Goal: Transaction & Acquisition: Obtain resource

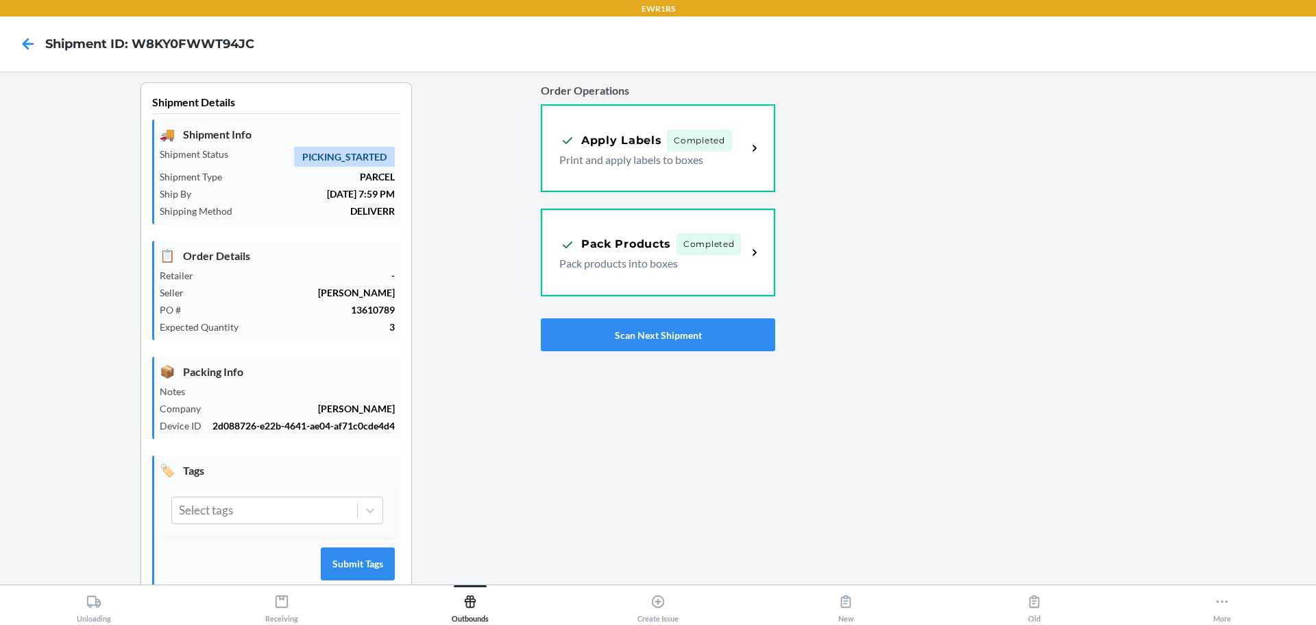
scroll to position [36, 0]
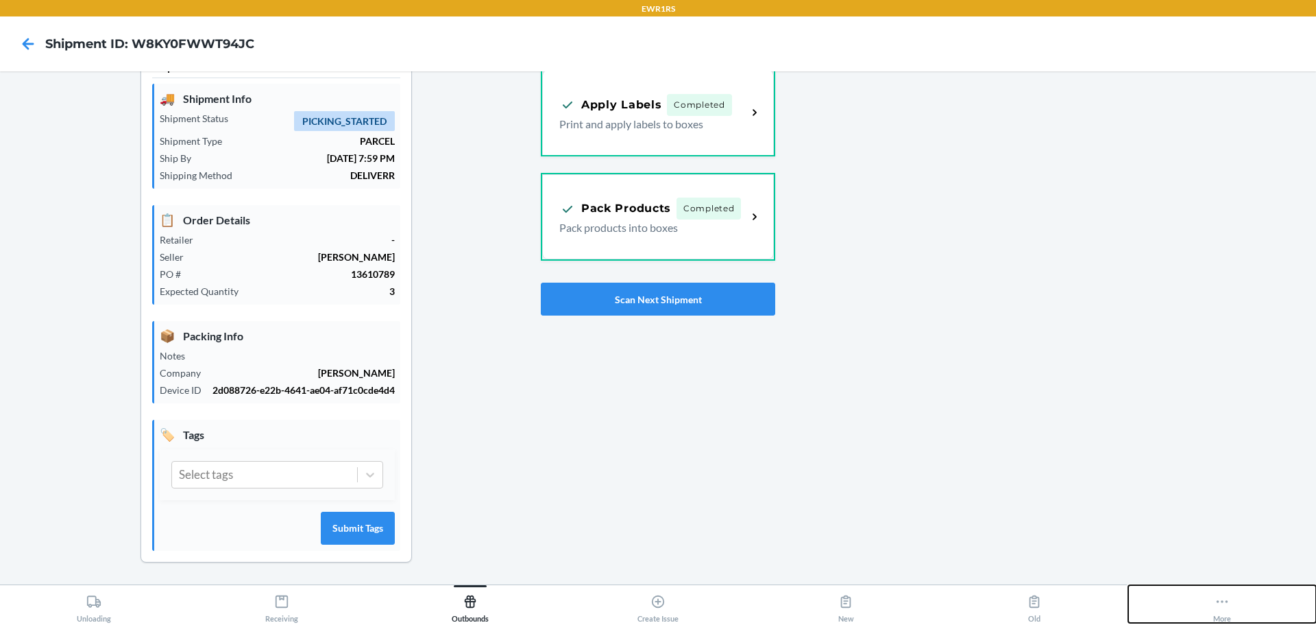
click at [1233, 605] on button "More" at bounding box center [1222, 604] width 188 height 38
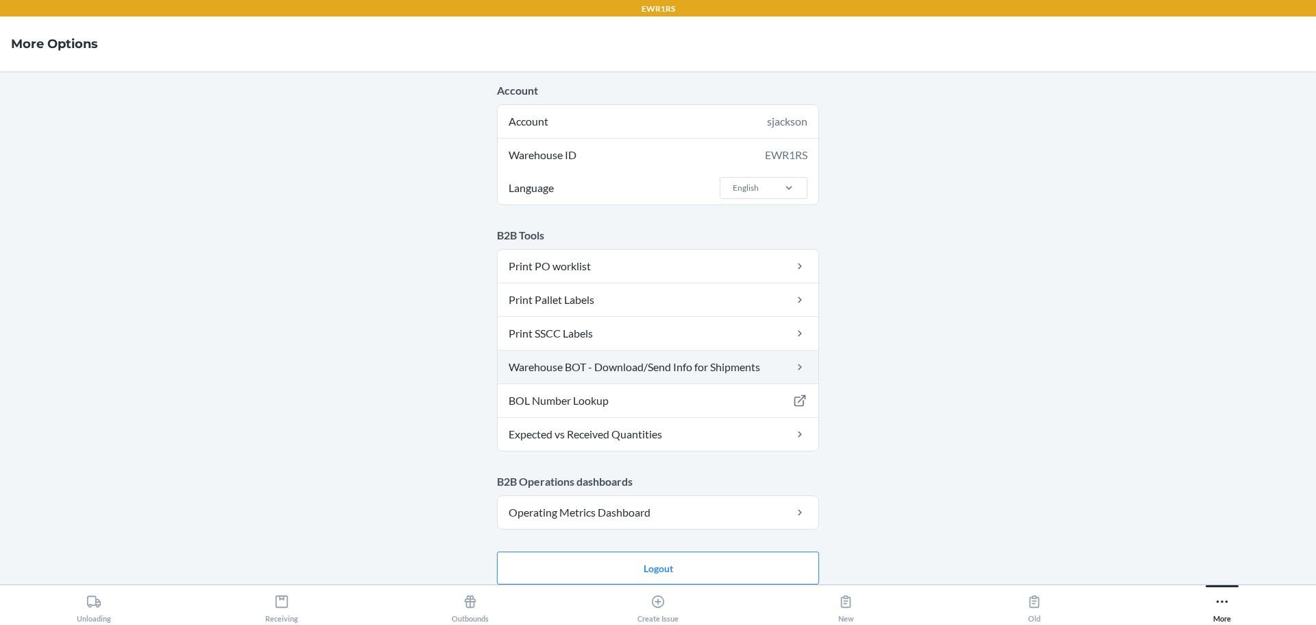
click at [659, 367] on link "Warehouse BOT - Download/Send Info for Shipments" at bounding box center [658, 366] width 321 height 33
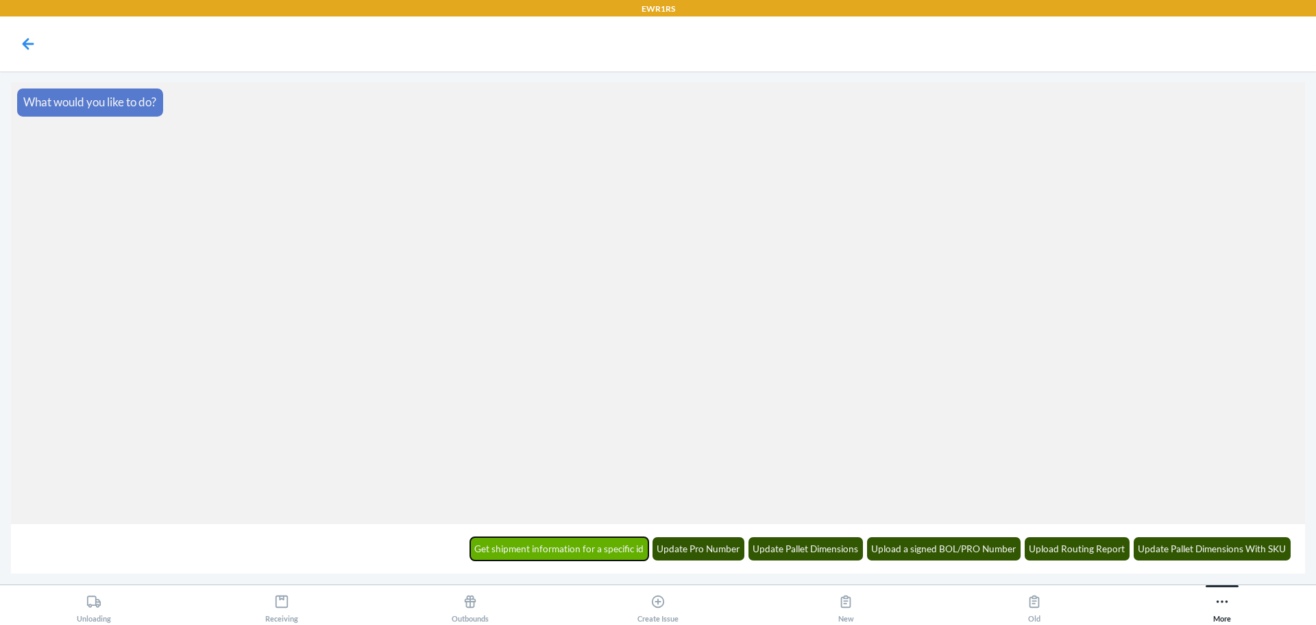
click at [535, 551] on button "Get shipment information for a specific id" at bounding box center [559, 548] width 179 height 23
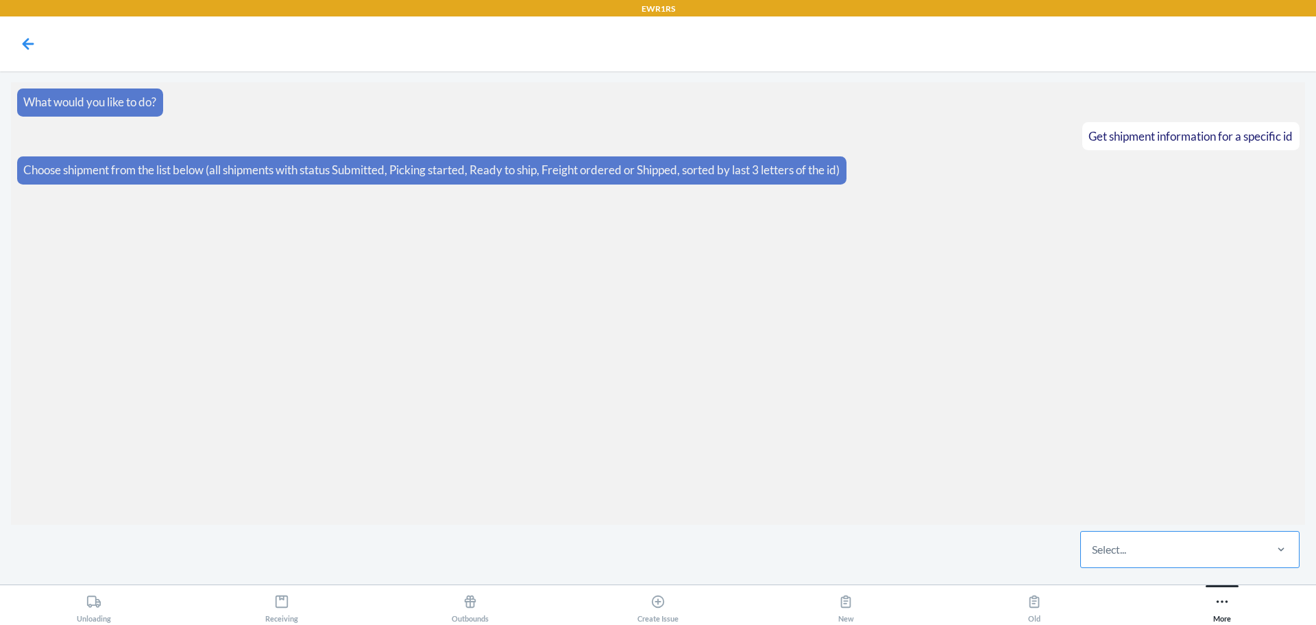
click at [1126, 552] on div "Select..." at bounding box center [1109, 549] width 34 height 16
click at [1093, 552] on input "Select..." at bounding box center [1092, 549] width 1 height 16
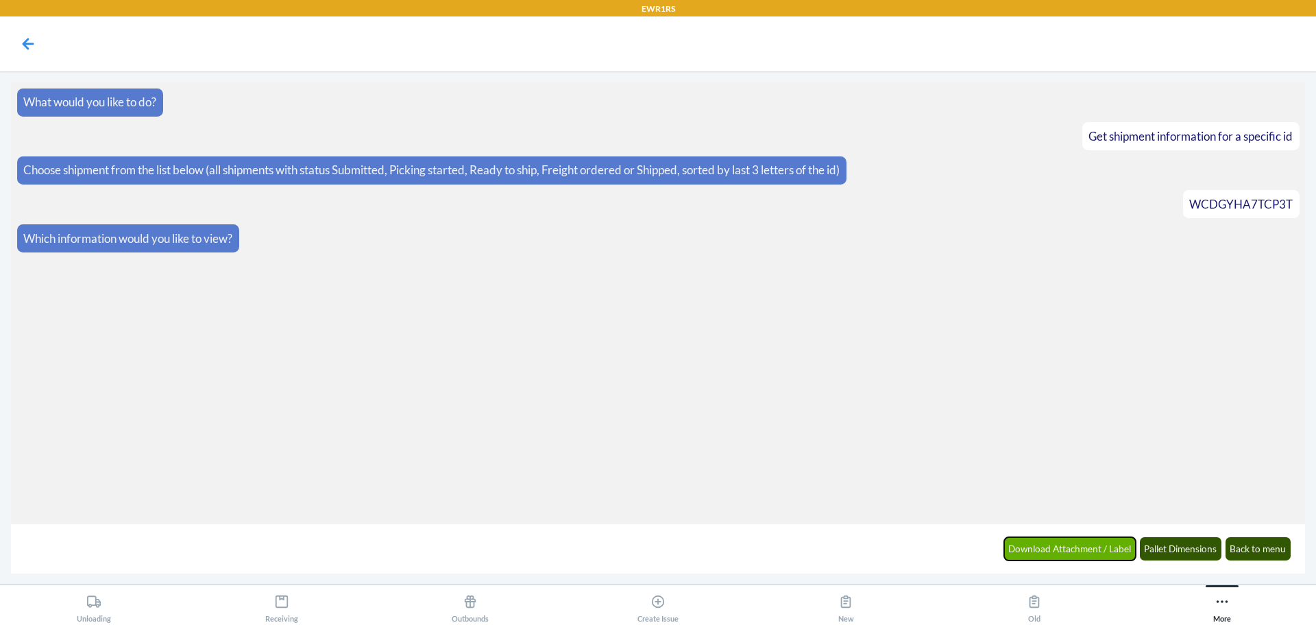
click at [1055, 555] on button "Download Attachment / Label" at bounding box center [1070, 548] width 132 height 23
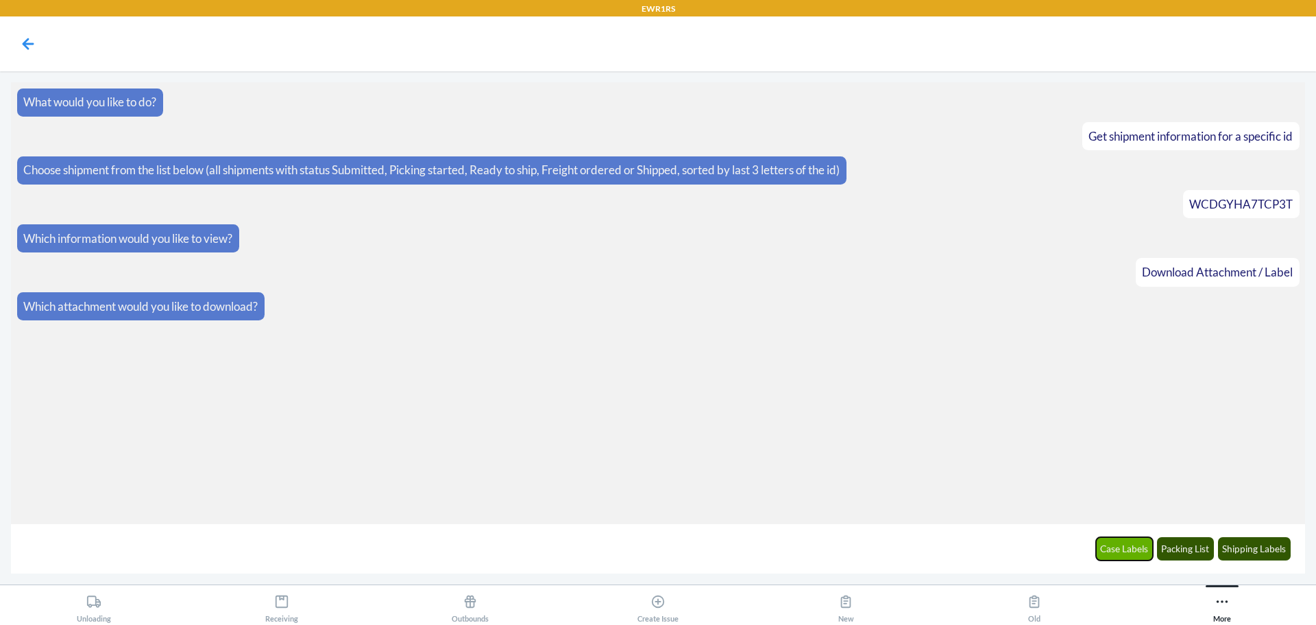
click at [1123, 548] on button "Case Labels" at bounding box center [1125, 548] width 58 height 23
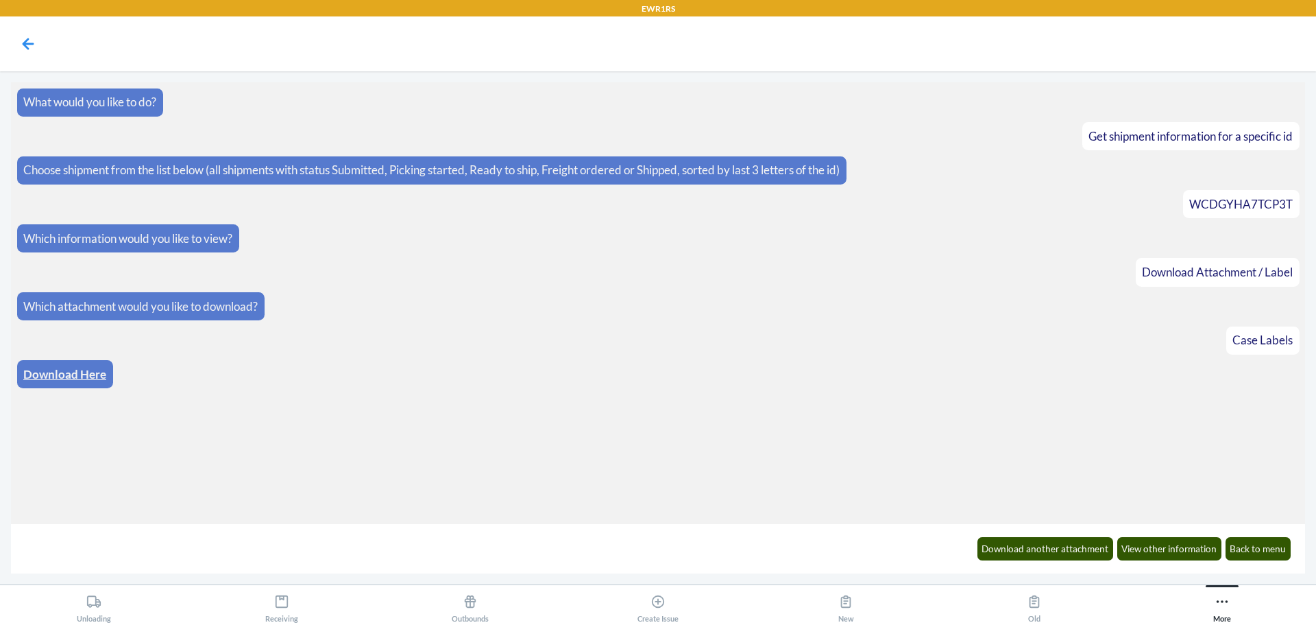
click at [61, 374] on link "Download Here" at bounding box center [64, 374] width 83 height 14
click at [1043, 550] on button "Download another attachment" at bounding box center [1046, 548] width 136 height 23
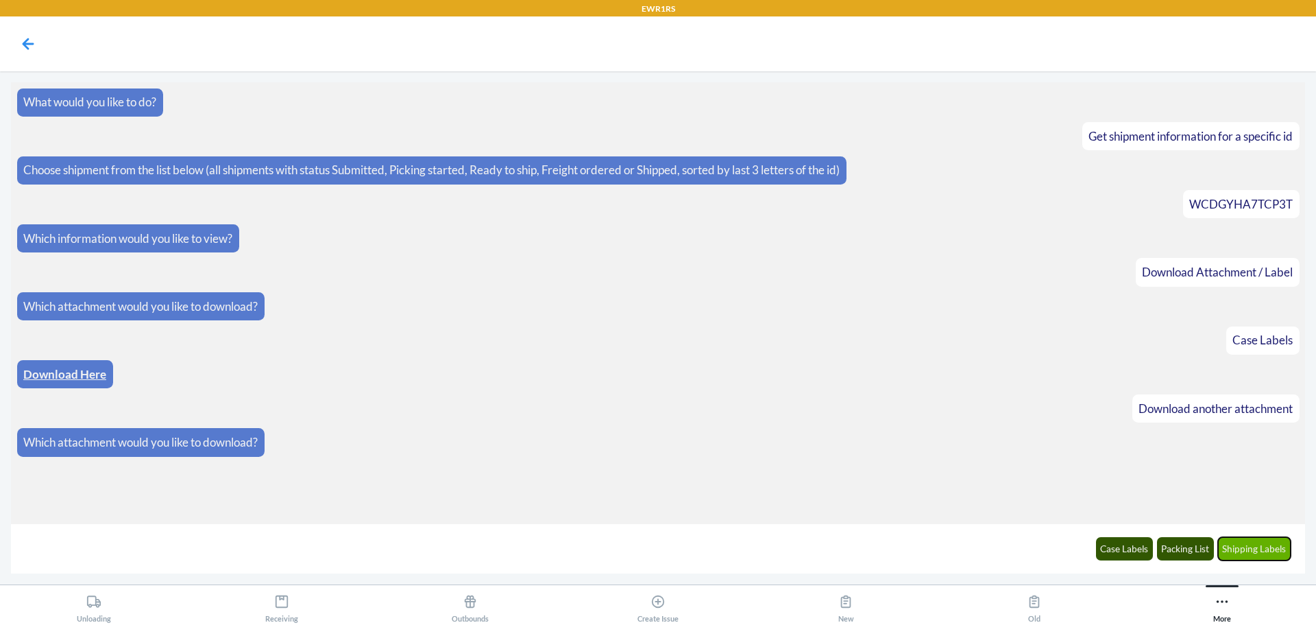
click at [1243, 542] on button "Shipping Labels" at bounding box center [1254, 548] width 73 height 23
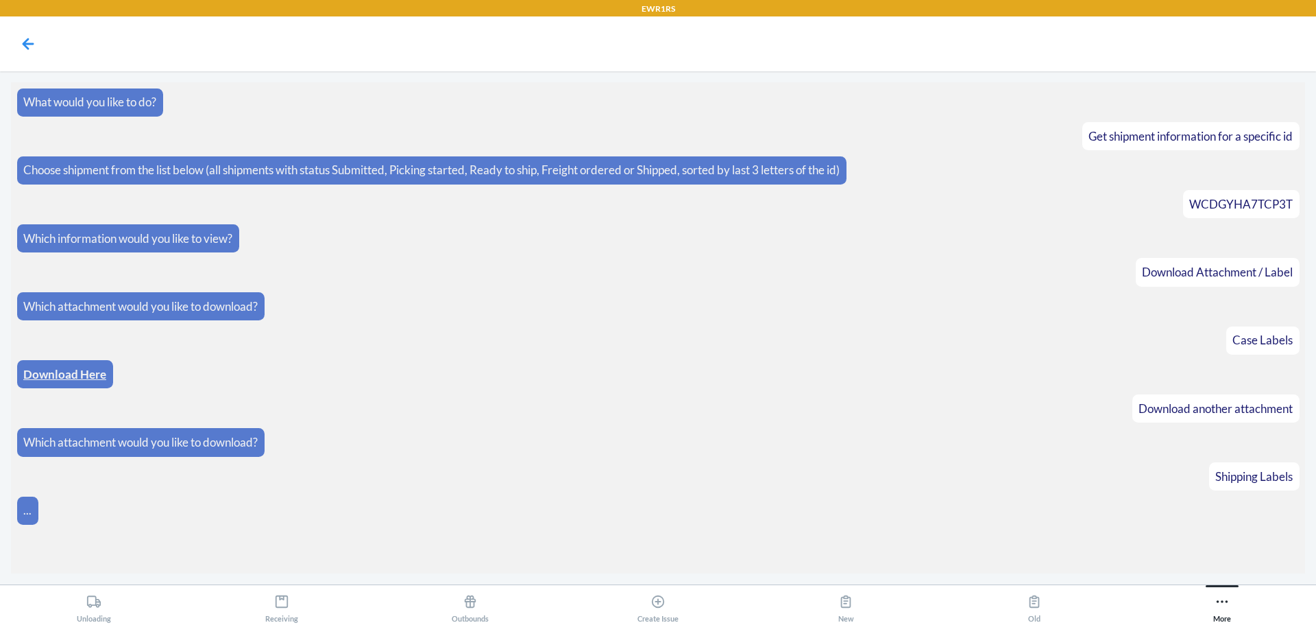
scroll to position [6, 0]
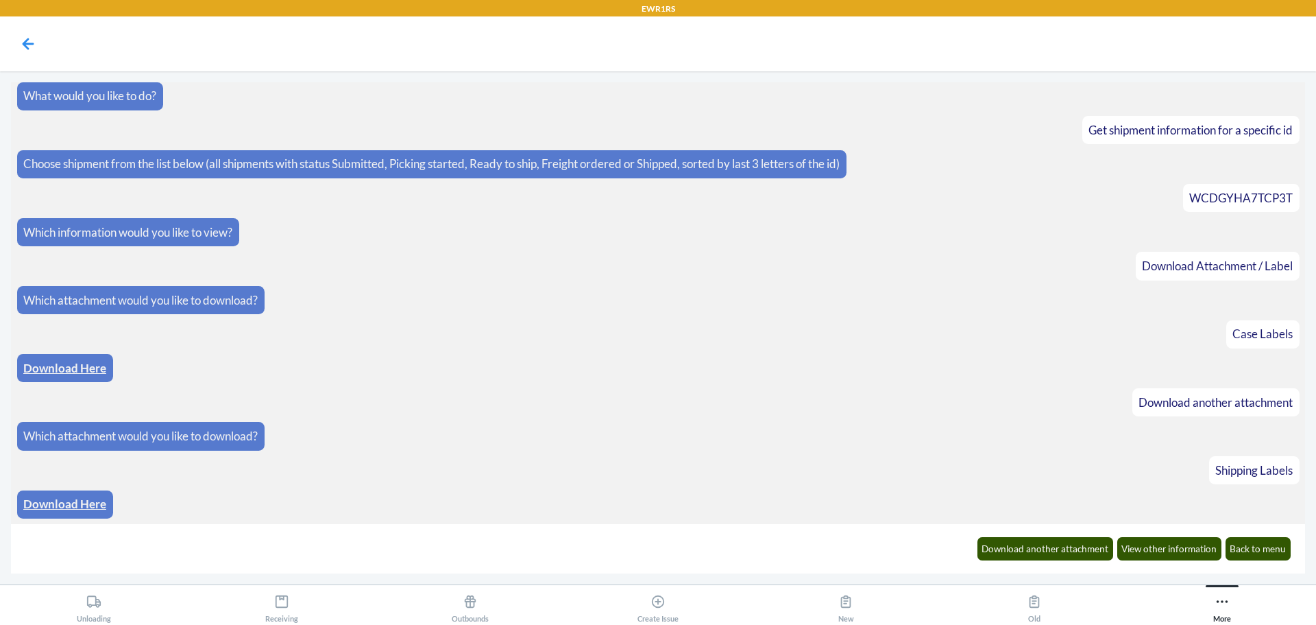
click at [73, 502] on link "Download Here" at bounding box center [64, 503] width 83 height 14
click at [1012, 542] on button "Download another attachment" at bounding box center [1046, 548] width 136 height 23
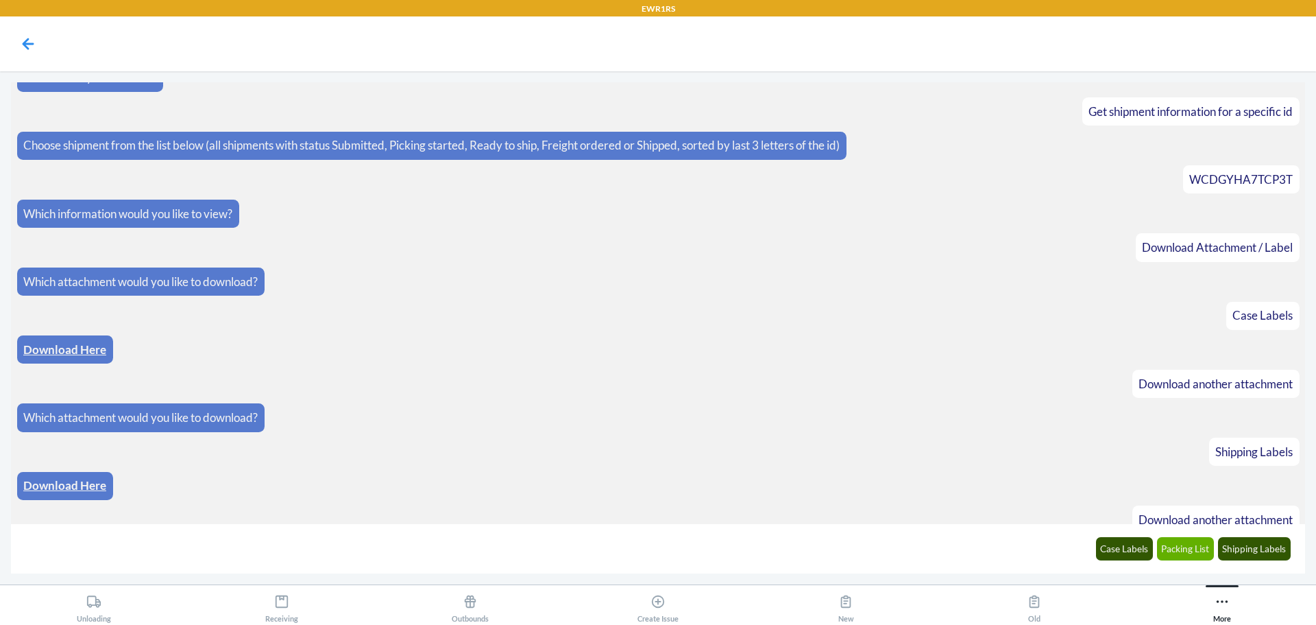
scroll to position [74, 0]
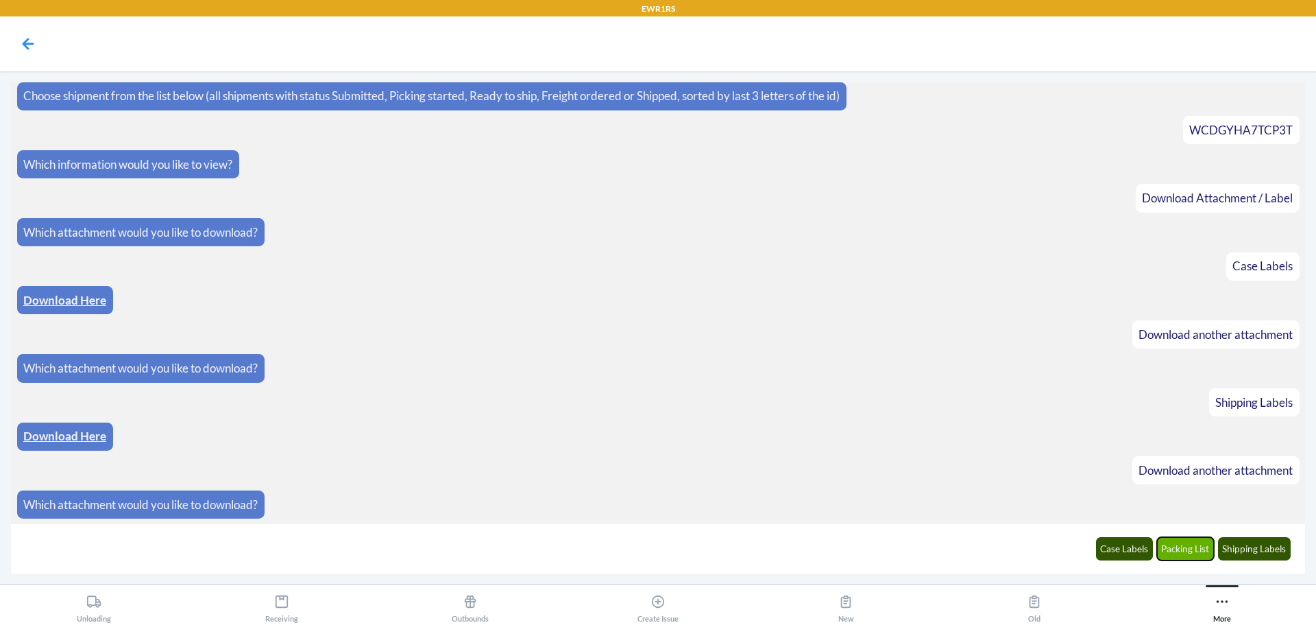
click at [1187, 550] on button "Packing List" at bounding box center [1186, 548] width 58 height 23
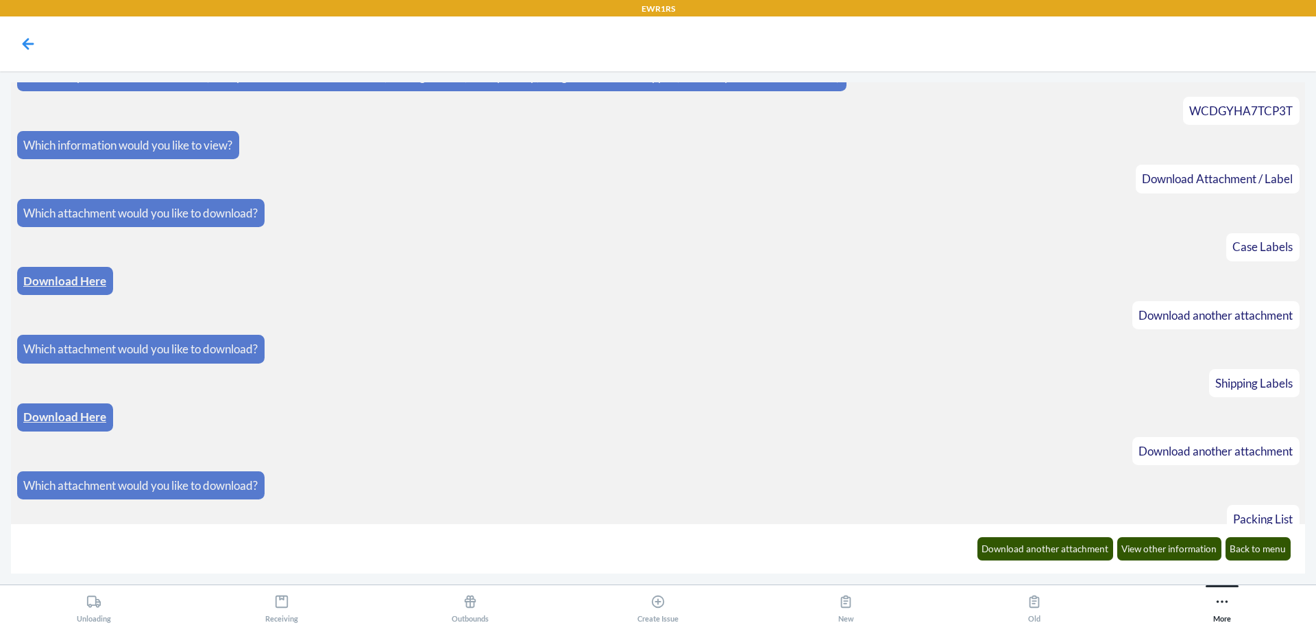
scroll to position [143, 0]
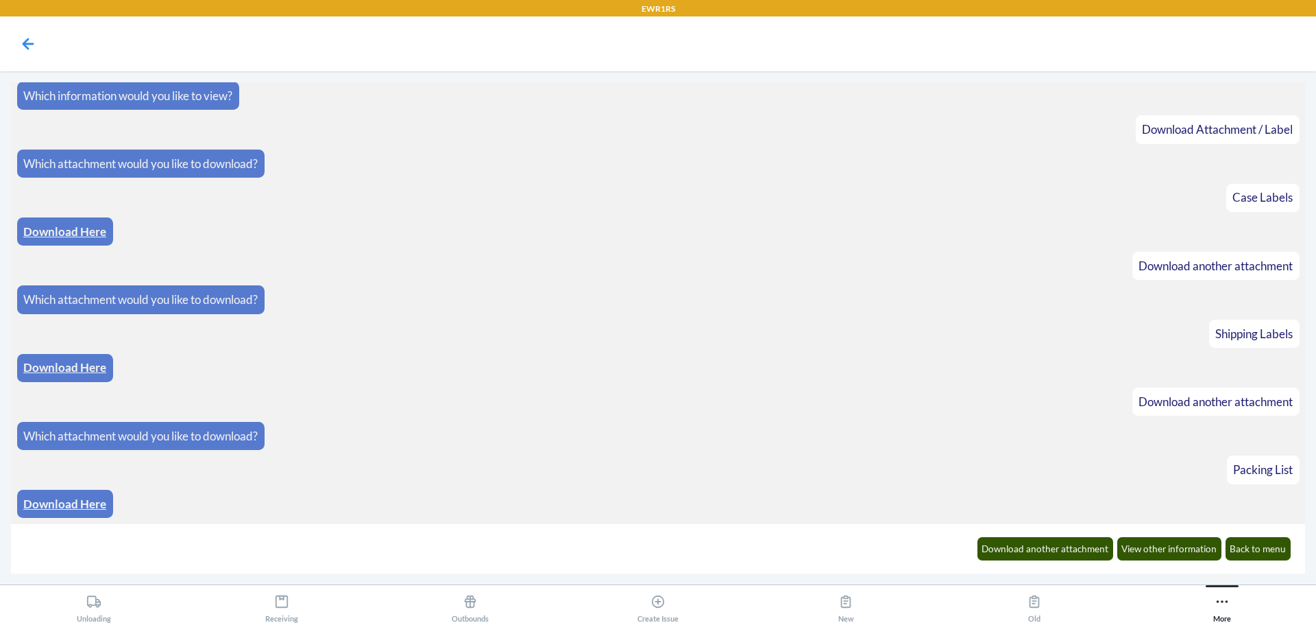
click at [86, 501] on link "Download Here" at bounding box center [64, 503] width 83 height 14
click at [1278, 558] on button "Back to menu" at bounding box center [1259, 548] width 66 height 23
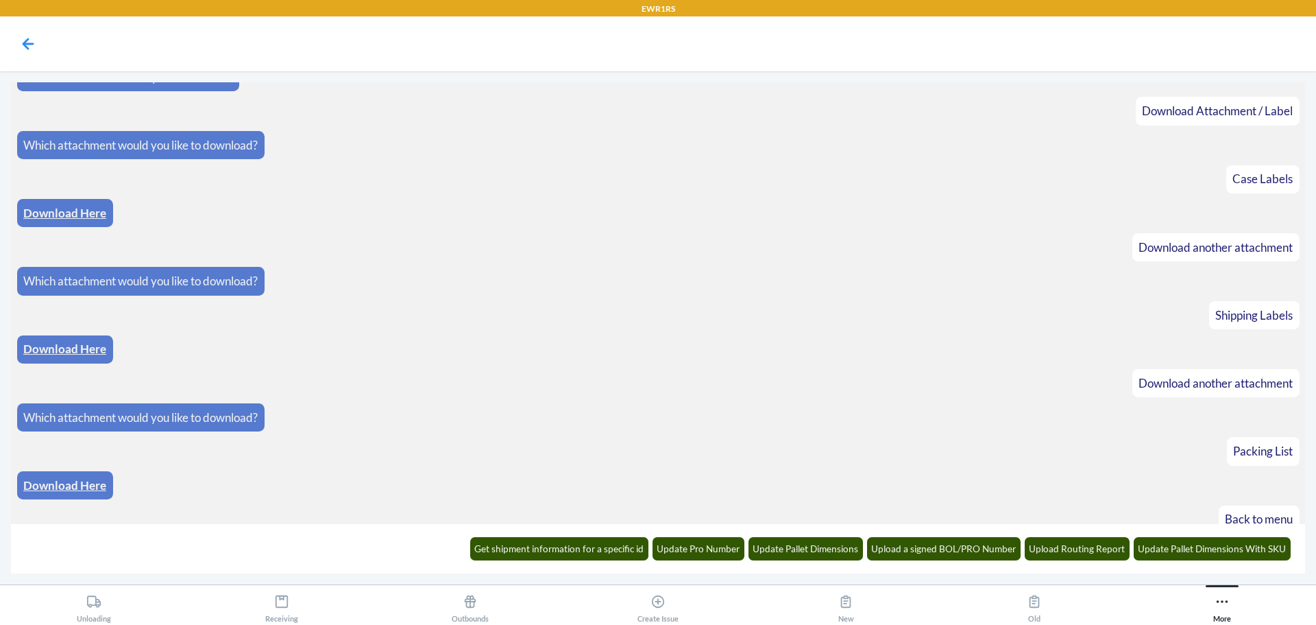
scroll to position [210, 0]
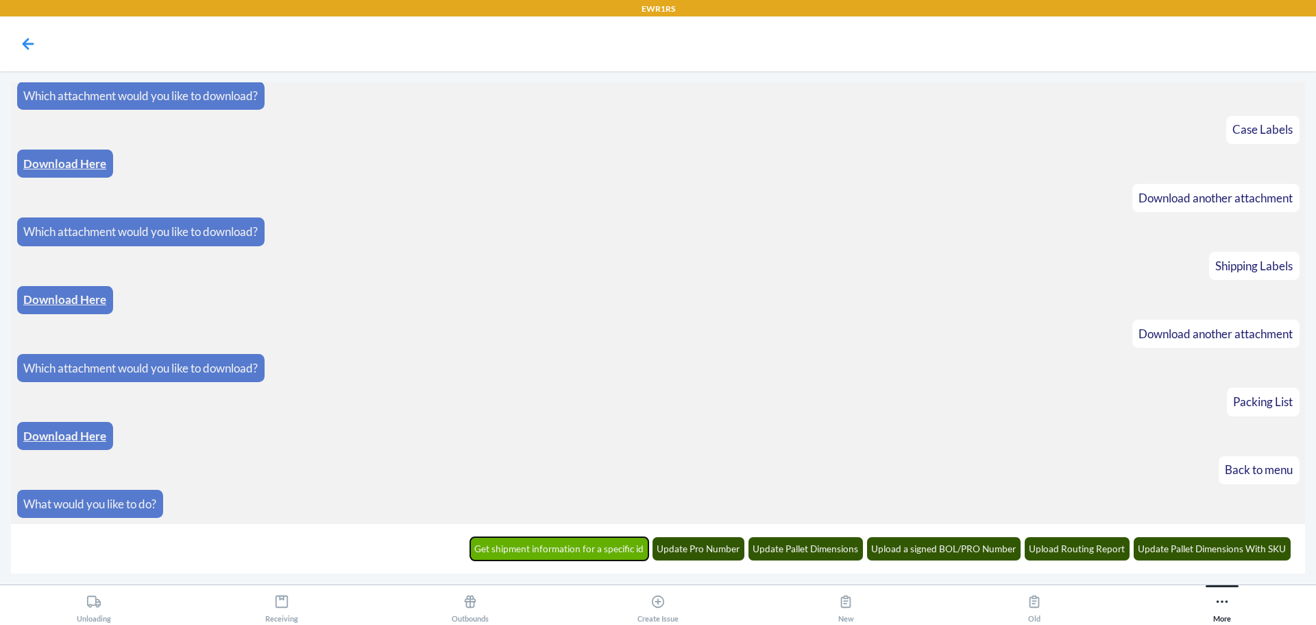
click at [553, 545] on button "Get shipment information for a specific id" at bounding box center [559, 548] width 179 height 23
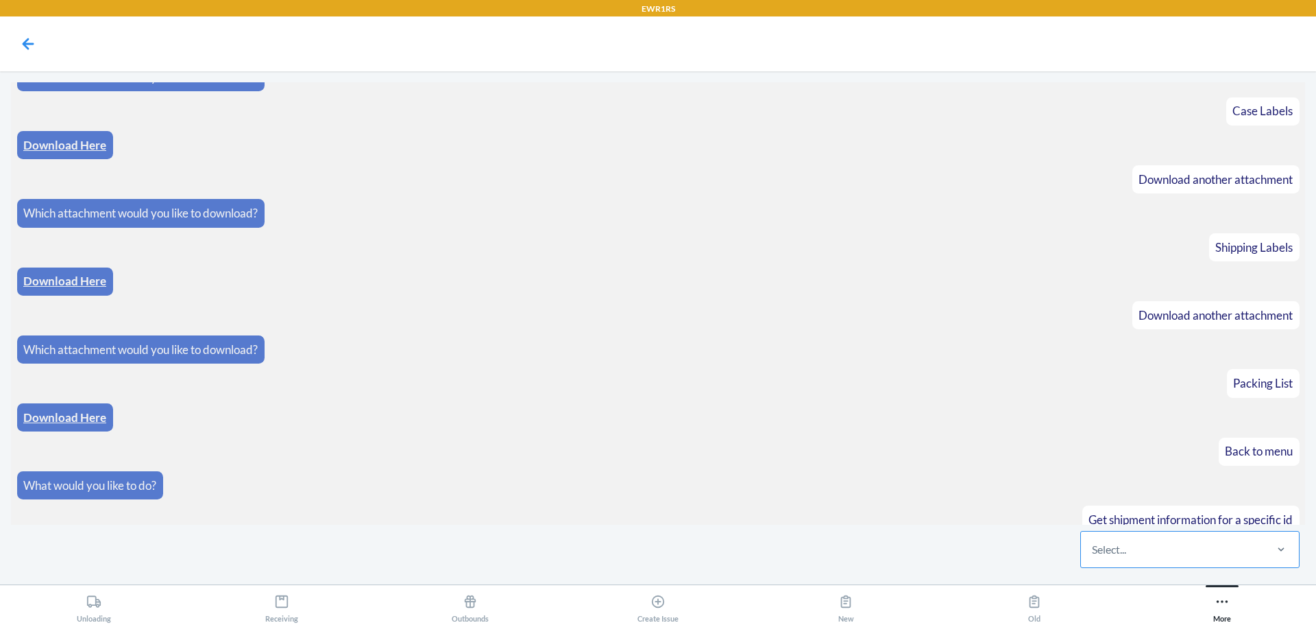
scroll to position [278, 0]
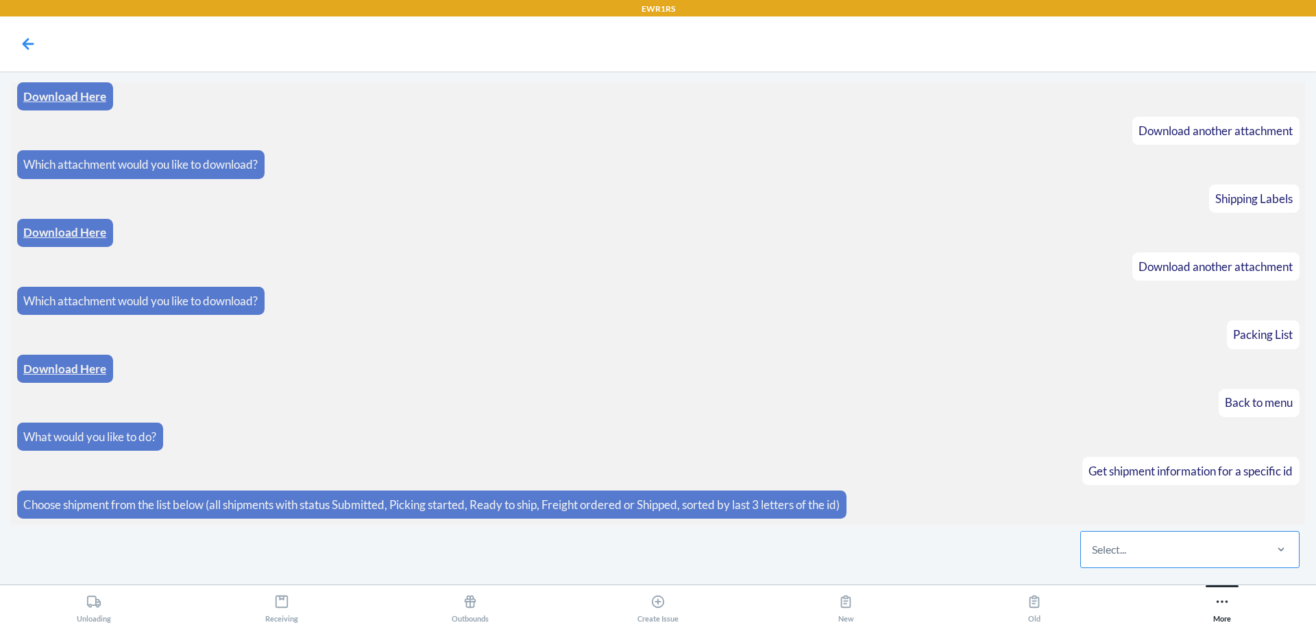
click at [1187, 556] on div "Select..." at bounding box center [1172, 549] width 182 height 36
click at [1093, 556] on input "Select..." at bounding box center [1092, 549] width 1 height 16
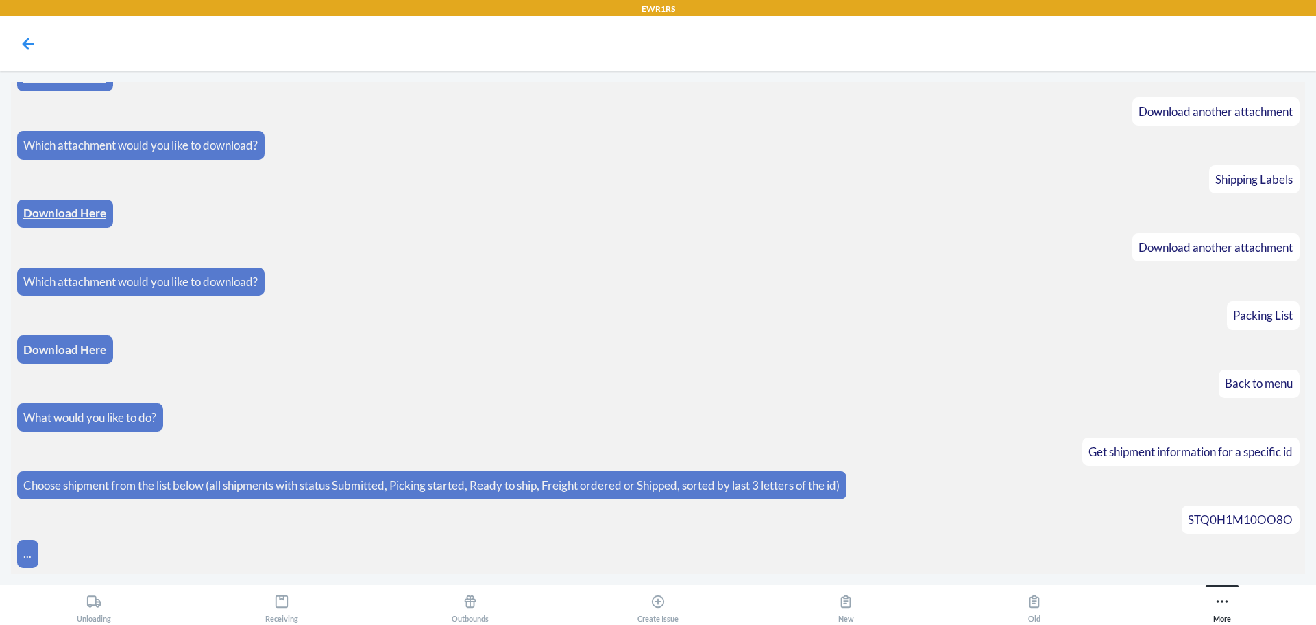
scroll to position [346, 0]
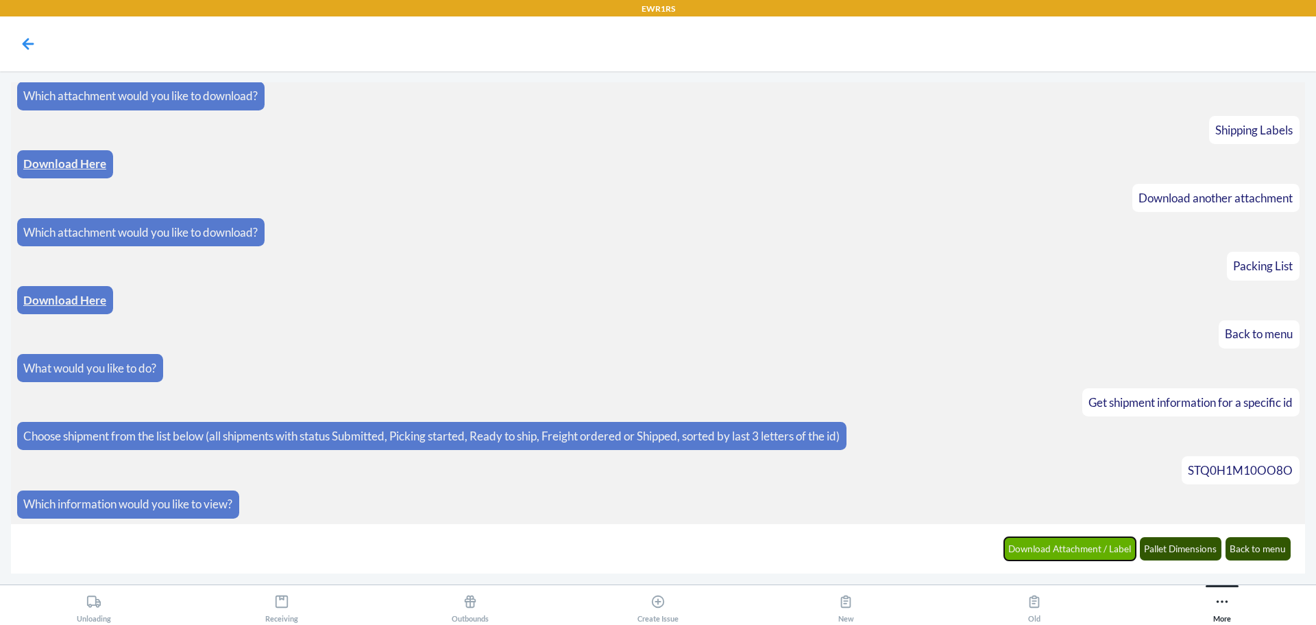
click at [1057, 547] on button "Download Attachment / Label" at bounding box center [1070, 548] width 132 height 23
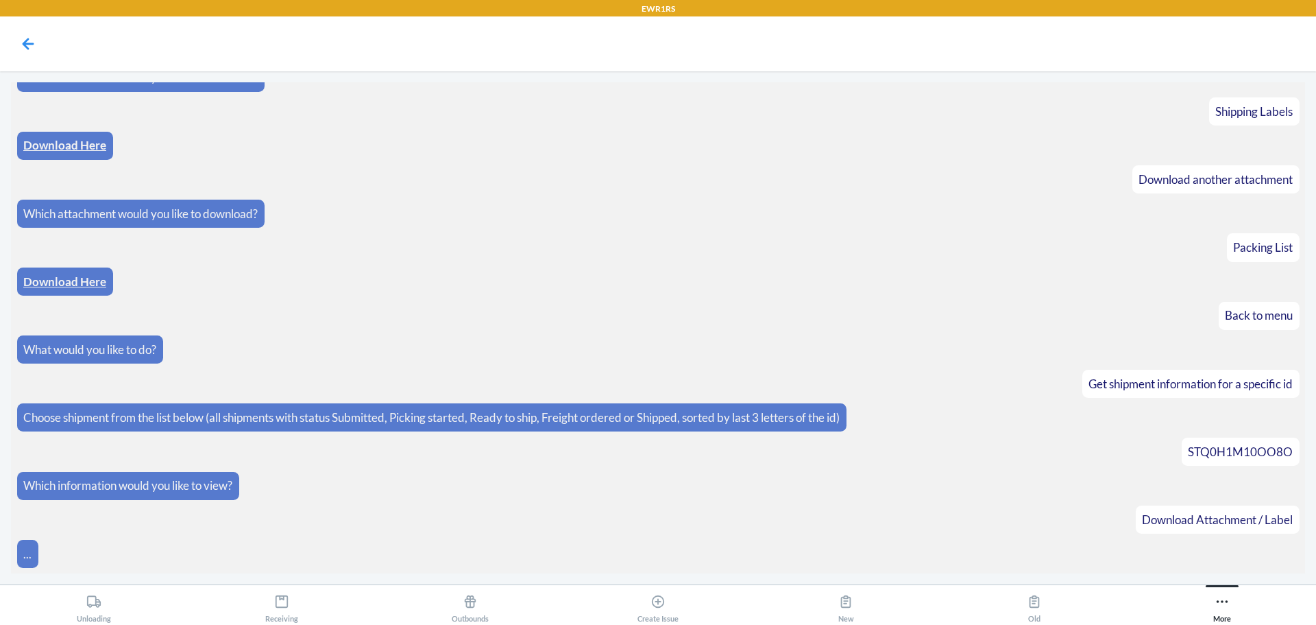
scroll to position [414, 0]
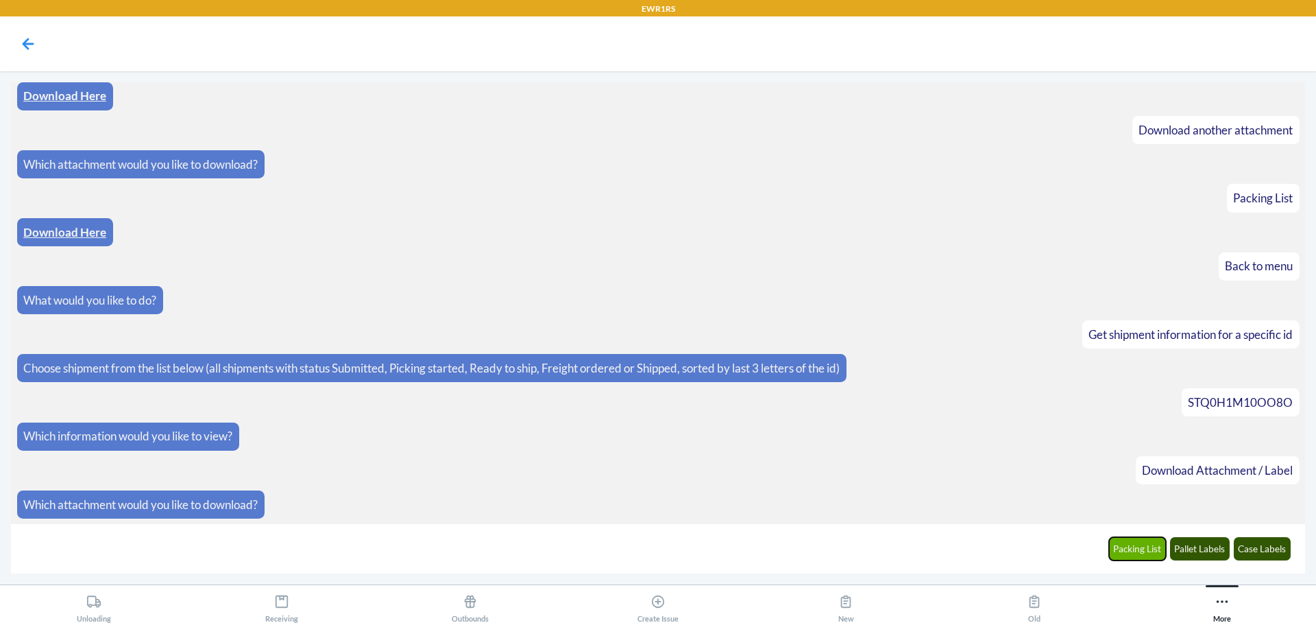
click at [1130, 550] on button "Packing List" at bounding box center [1138, 548] width 58 height 23
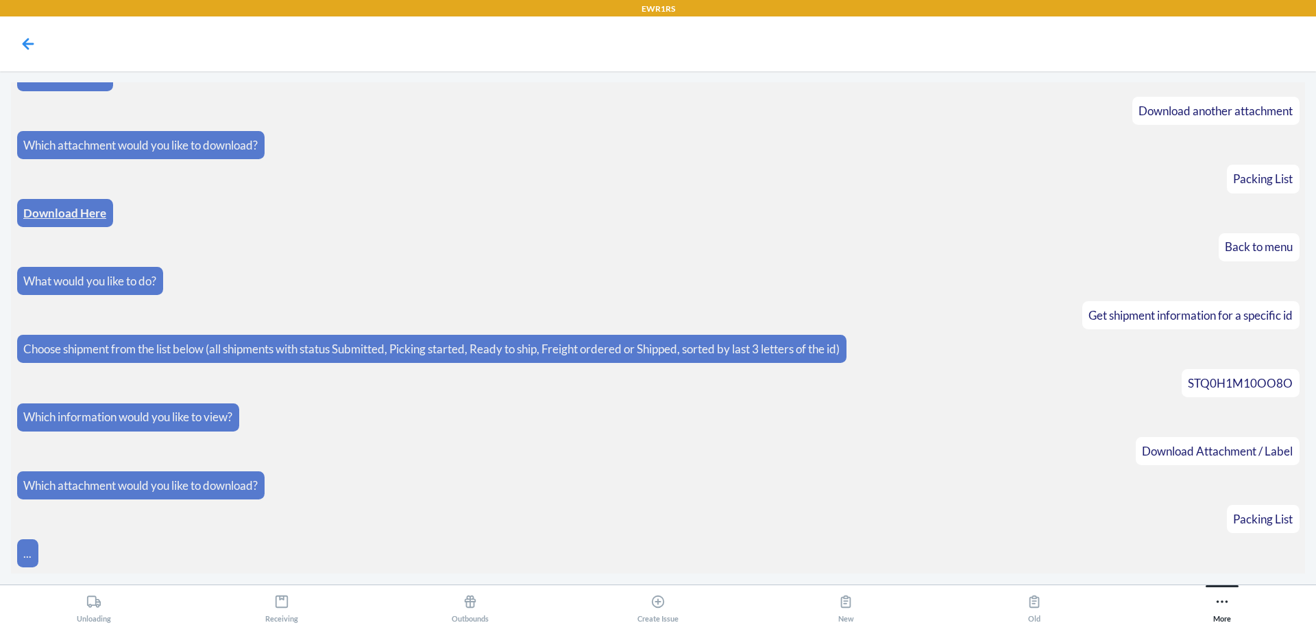
scroll to position [483, 0]
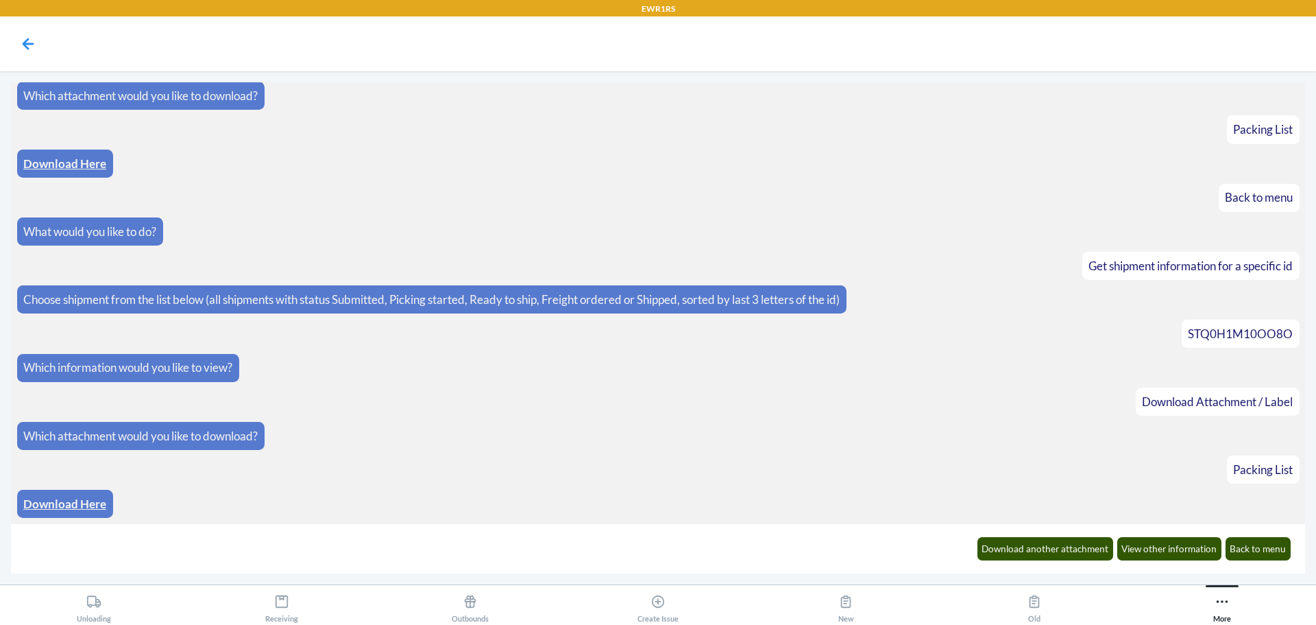
click at [81, 505] on link "Download Here" at bounding box center [64, 503] width 83 height 14
click at [1013, 542] on button "Download another attachment" at bounding box center [1046, 548] width 136 height 23
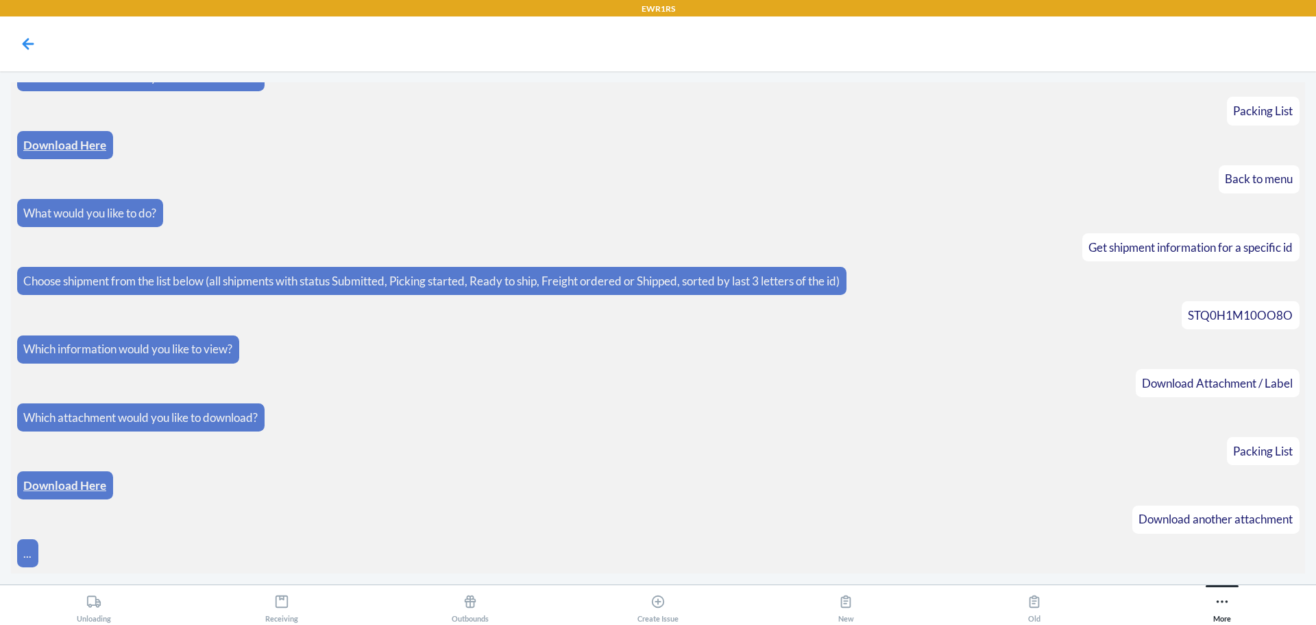
scroll to position [550, 0]
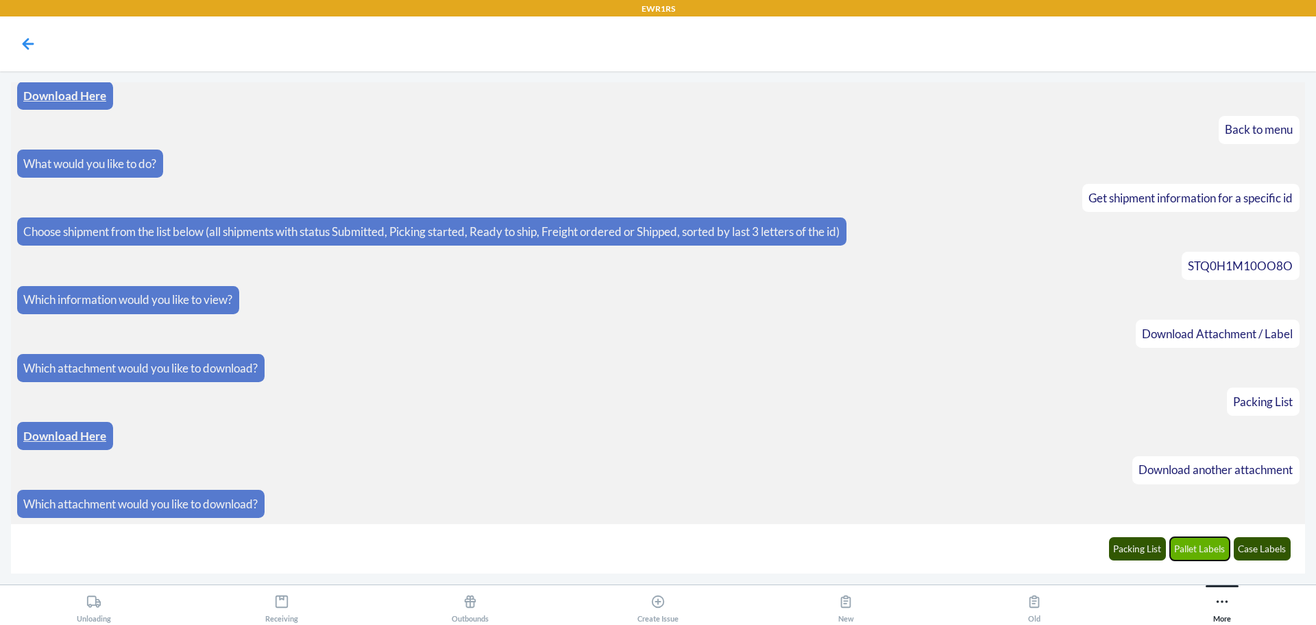
click at [1193, 548] on button "Pallet Labels" at bounding box center [1200, 548] width 60 height 23
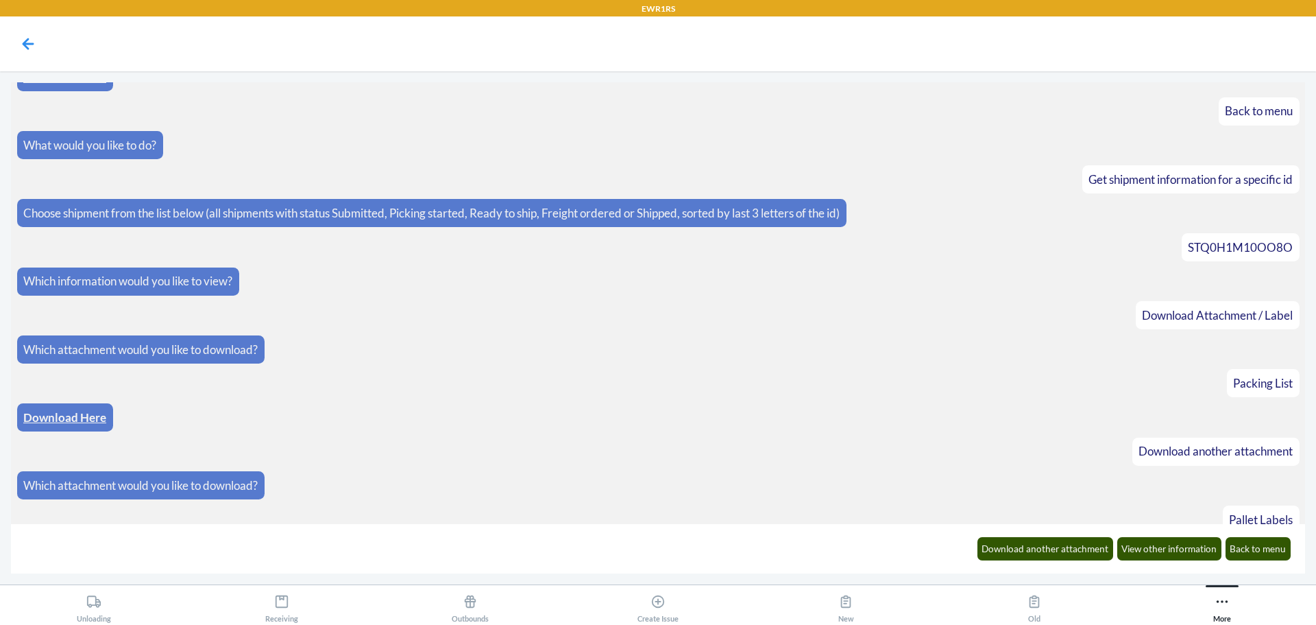
scroll to position [618, 0]
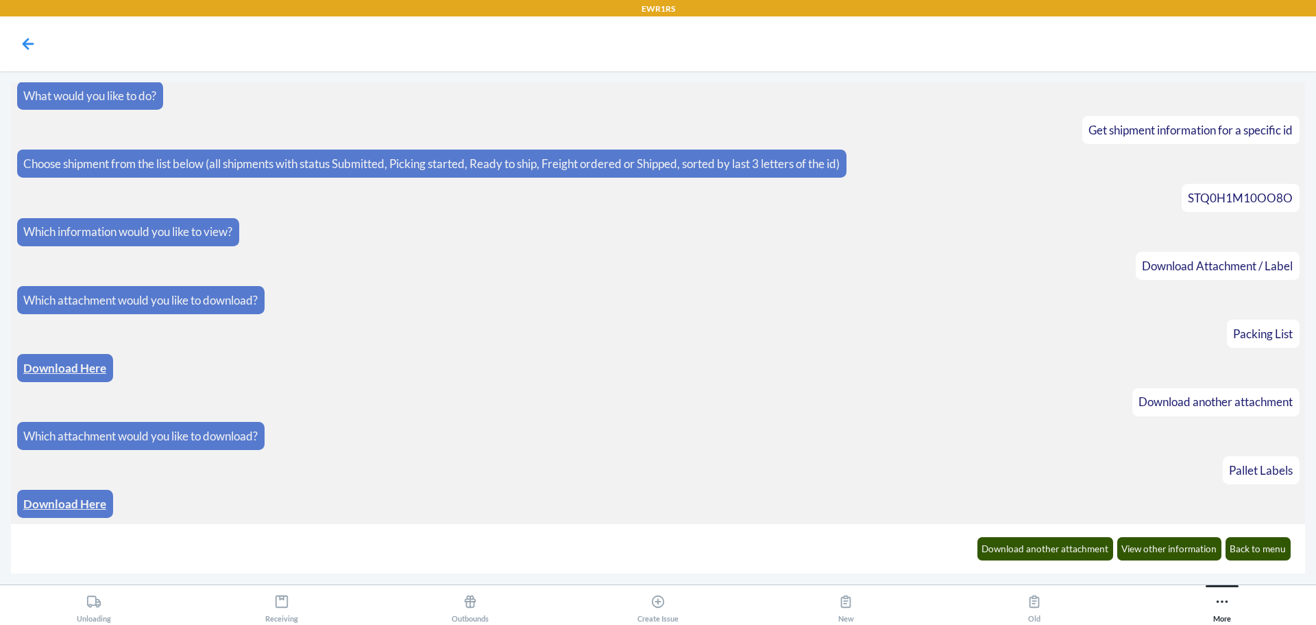
click at [69, 502] on link "Download Here" at bounding box center [64, 503] width 83 height 14
click at [1041, 547] on button "Download another attachment" at bounding box center [1046, 548] width 136 height 23
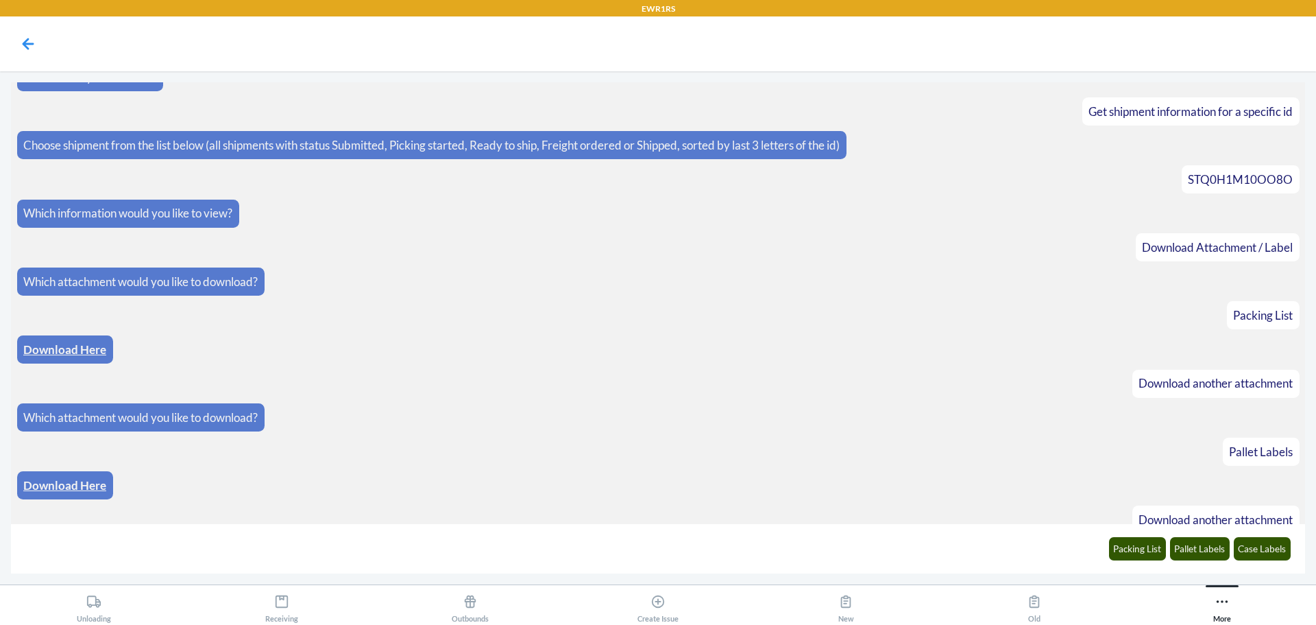
scroll to position [686, 0]
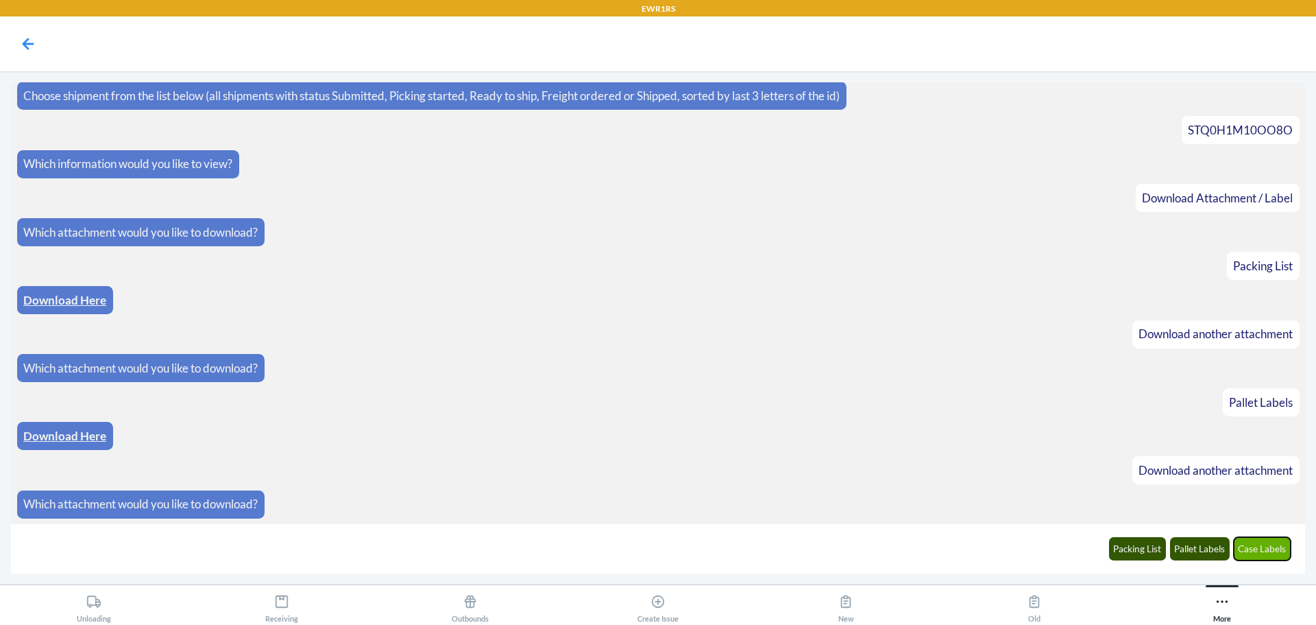
click at [1252, 545] on button "Case Labels" at bounding box center [1263, 548] width 58 height 23
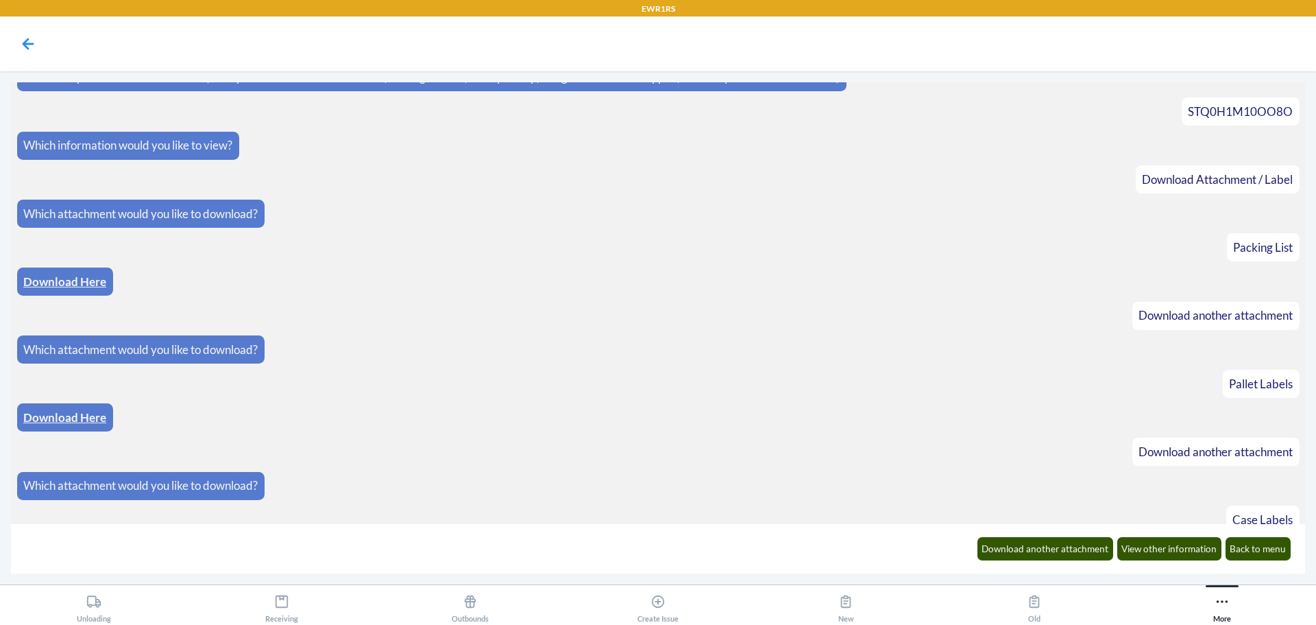
scroll to position [754, 0]
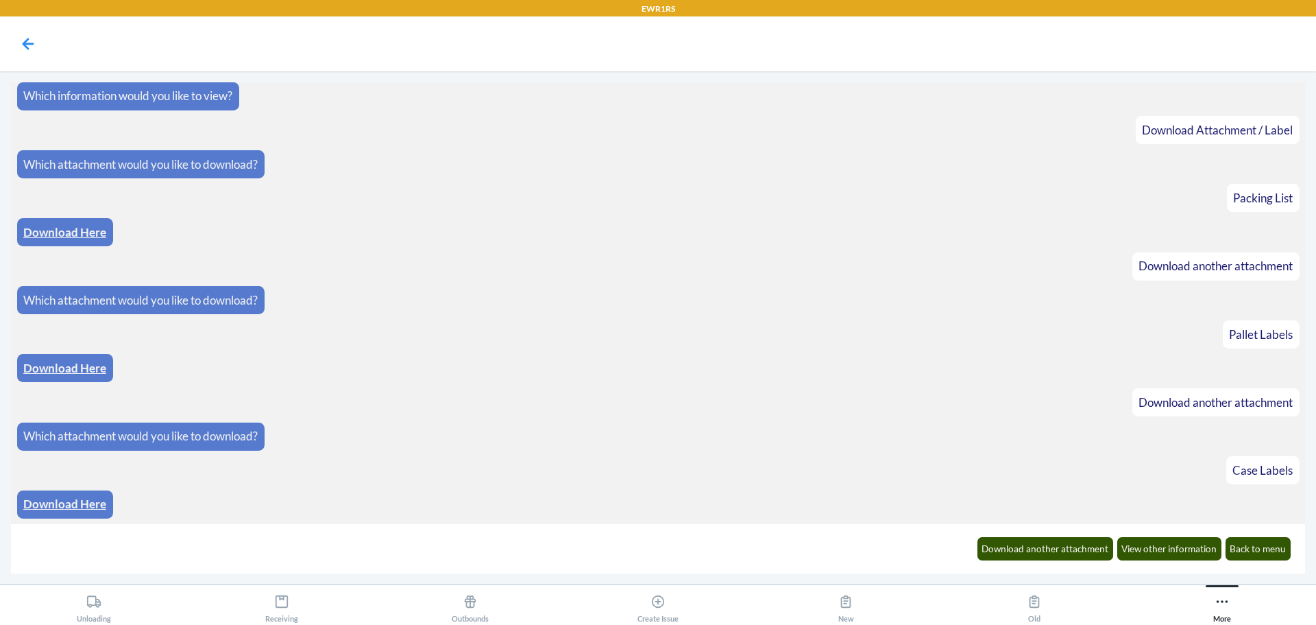
click at [86, 506] on link "Download Here" at bounding box center [64, 503] width 83 height 14
click at [1263, 550] on button "Back to menu" at bounding box center [1259, 548] width 66 height 23
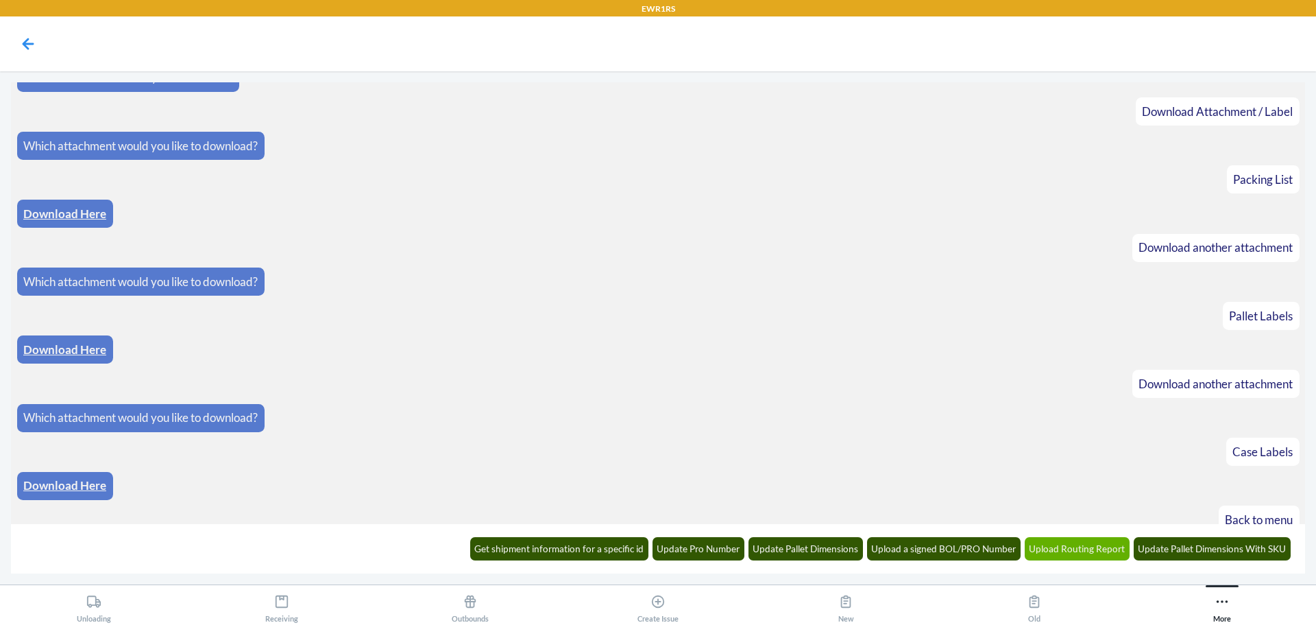
scroll to position [822, 0]
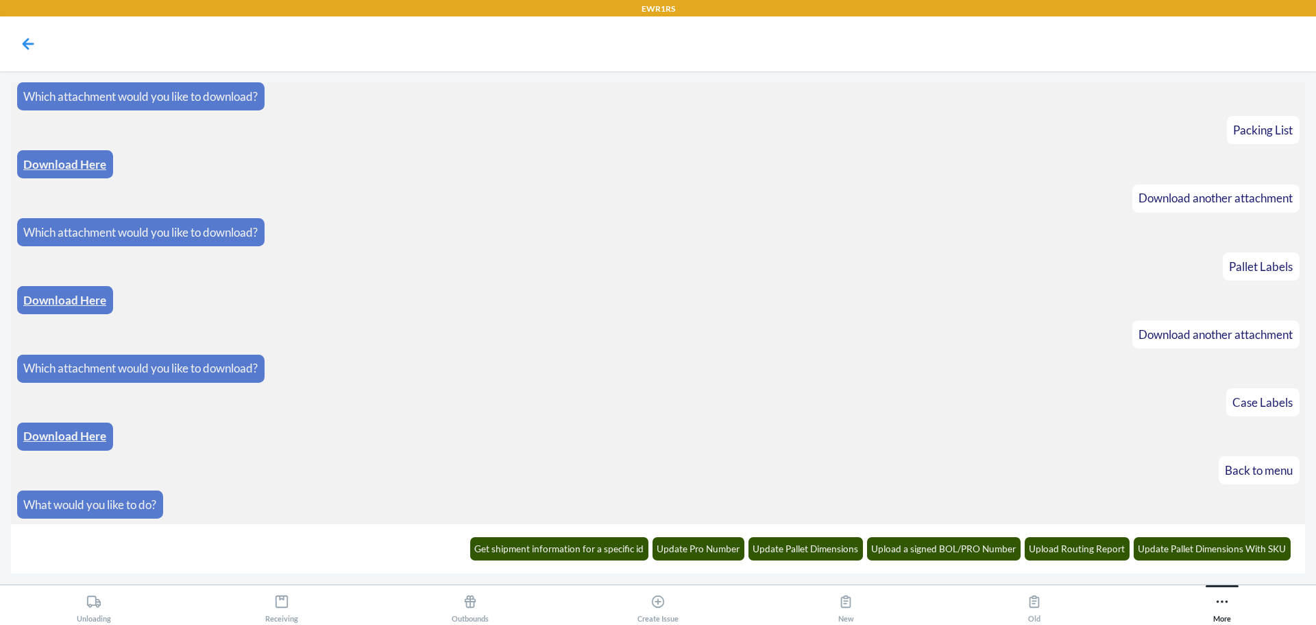
click at [551, 536] on div "Get shipment information for a specific id Update Pro Number Update Pallet Dime…" at bounding box center [880, 548] width 838 height 38
click at [553, 548] on button "Get shipment information for a specific id" at bounding box center [559, 548] width 179 height 23
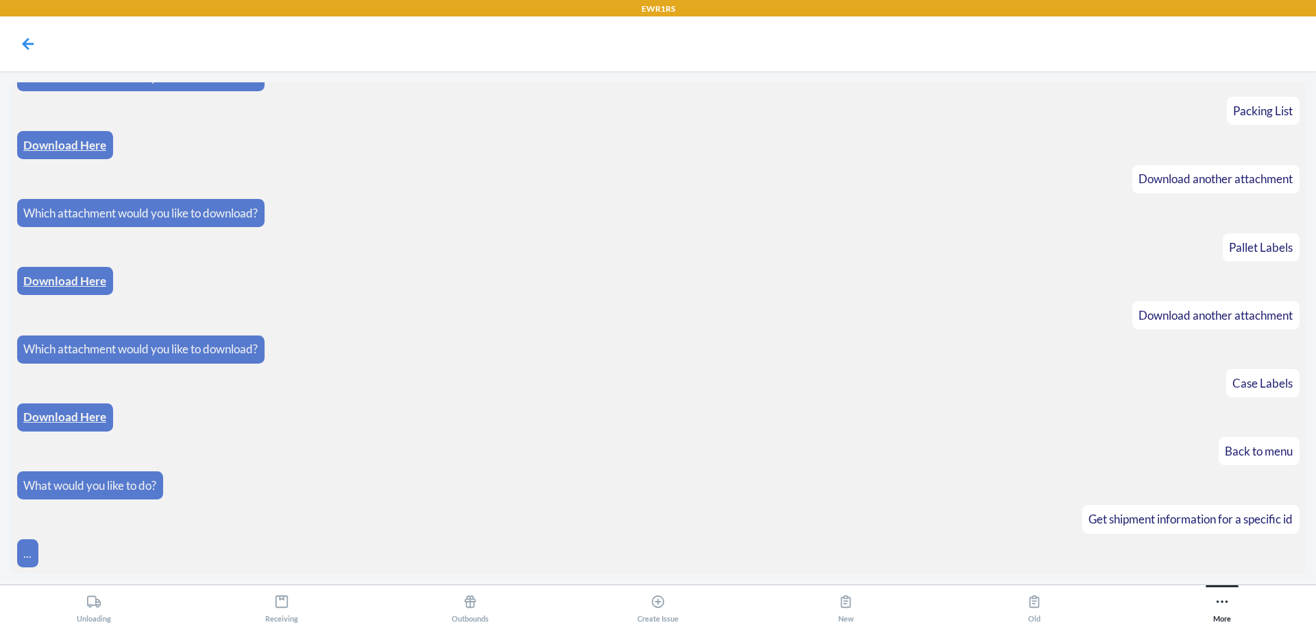
scroll to position [890, 0]
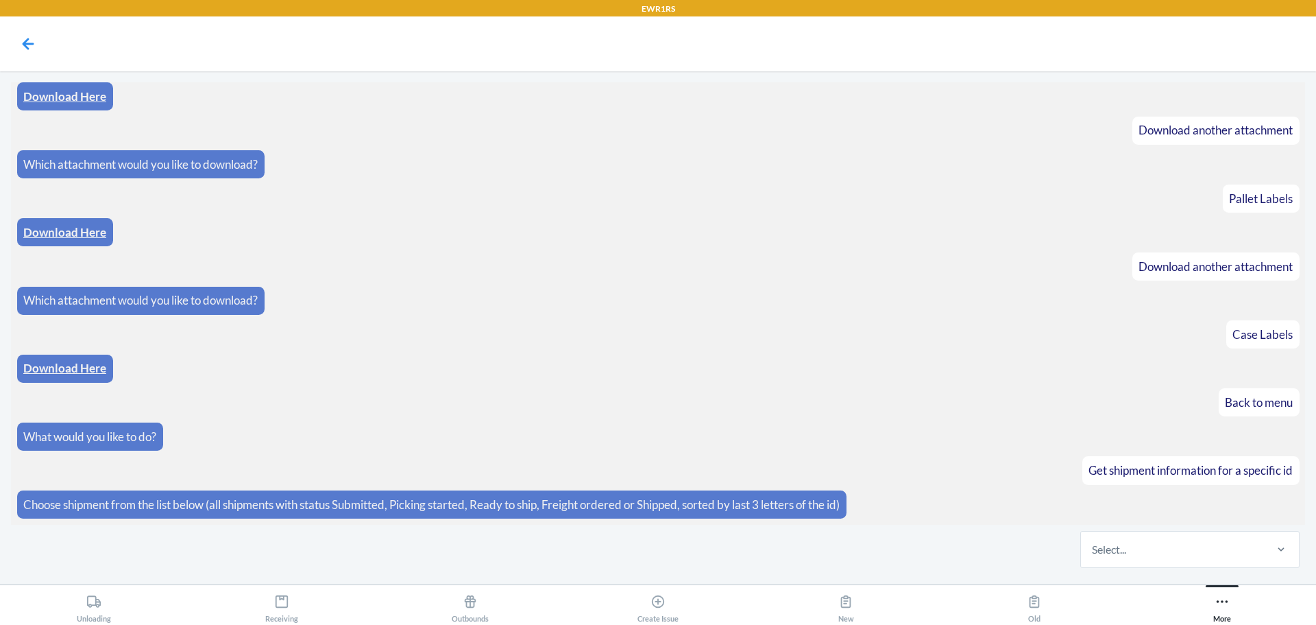
click at [1167, 553] on div "Select..." at bounding box center [1172, 549] width 182 height 36
click at [1093, 553] on input "Select..." at bounding box center [1092, 549] width 1 height 16
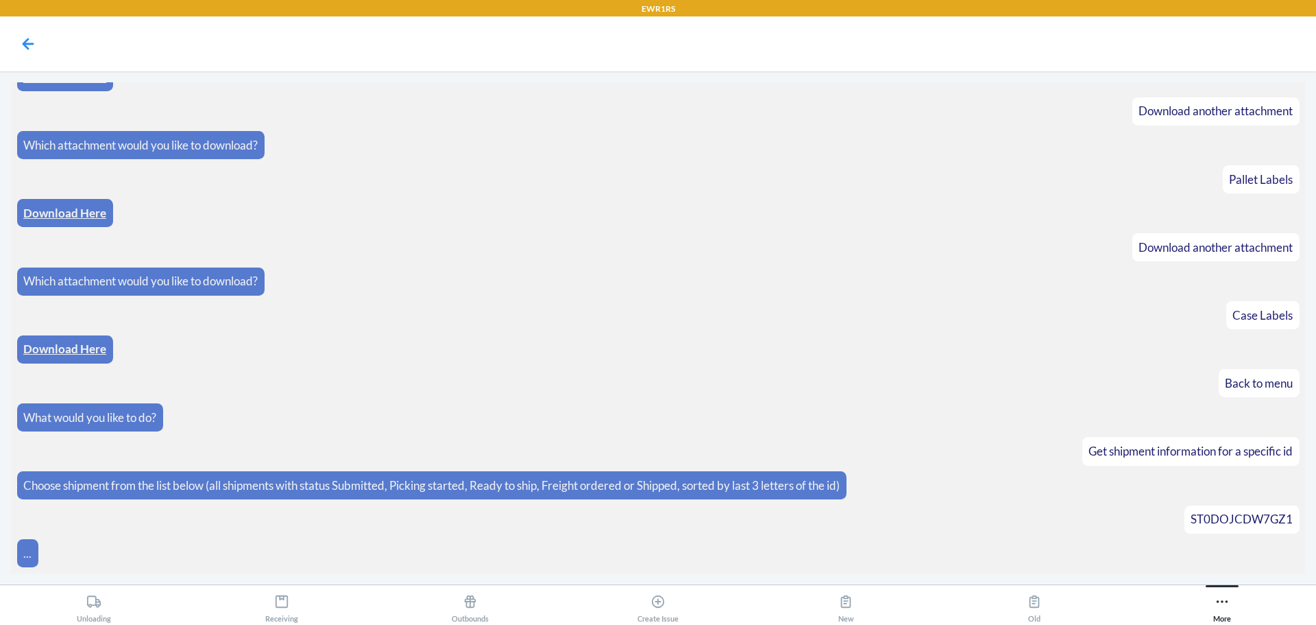
scroll to position [958, 0]
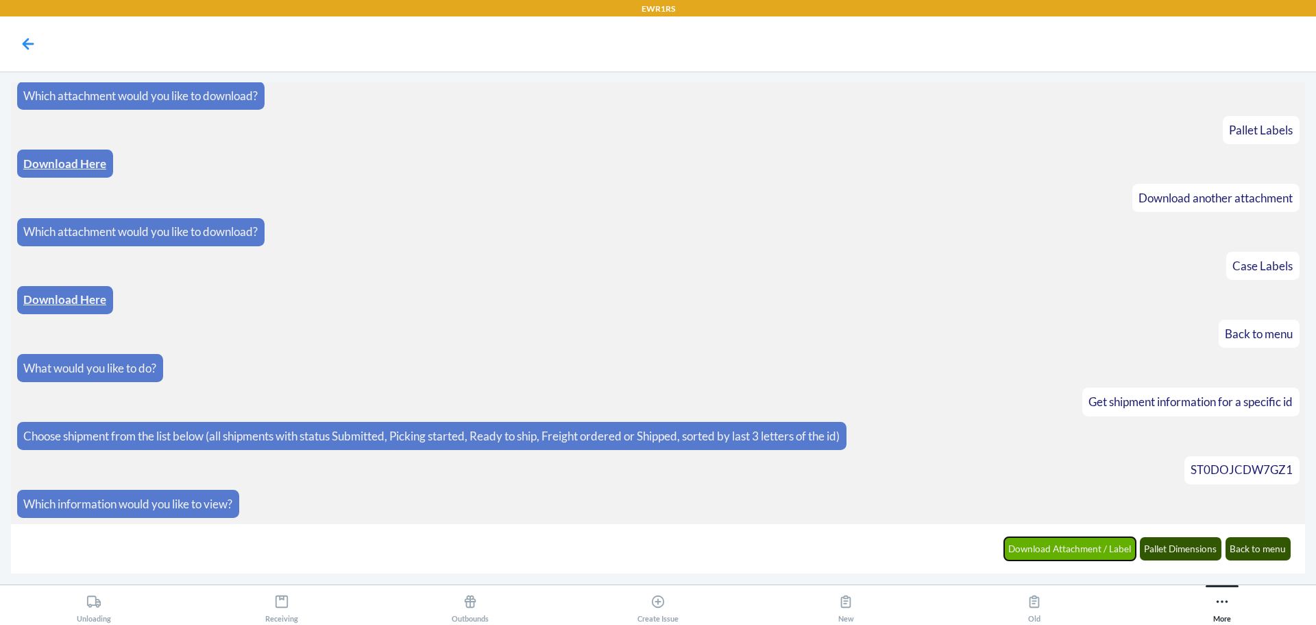
click at [1078, 553] on button "Download Attachment / Label" at bounding box center [1070, 548] width 132 height 23
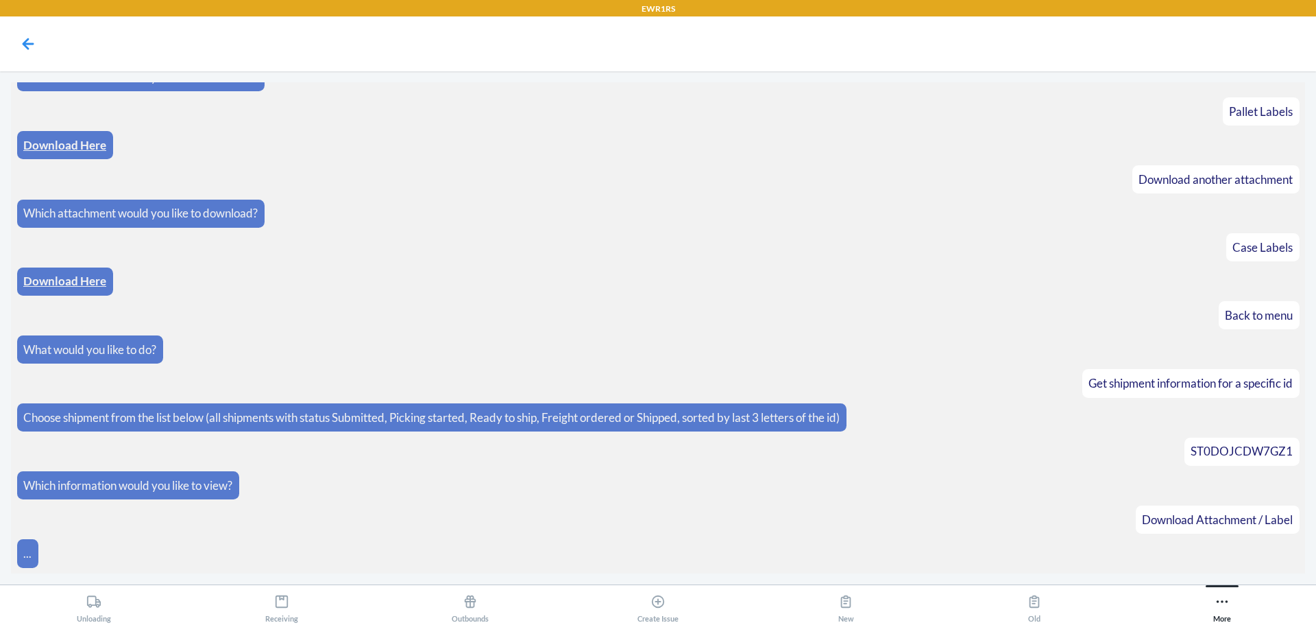
scroll to position [1026, 0]
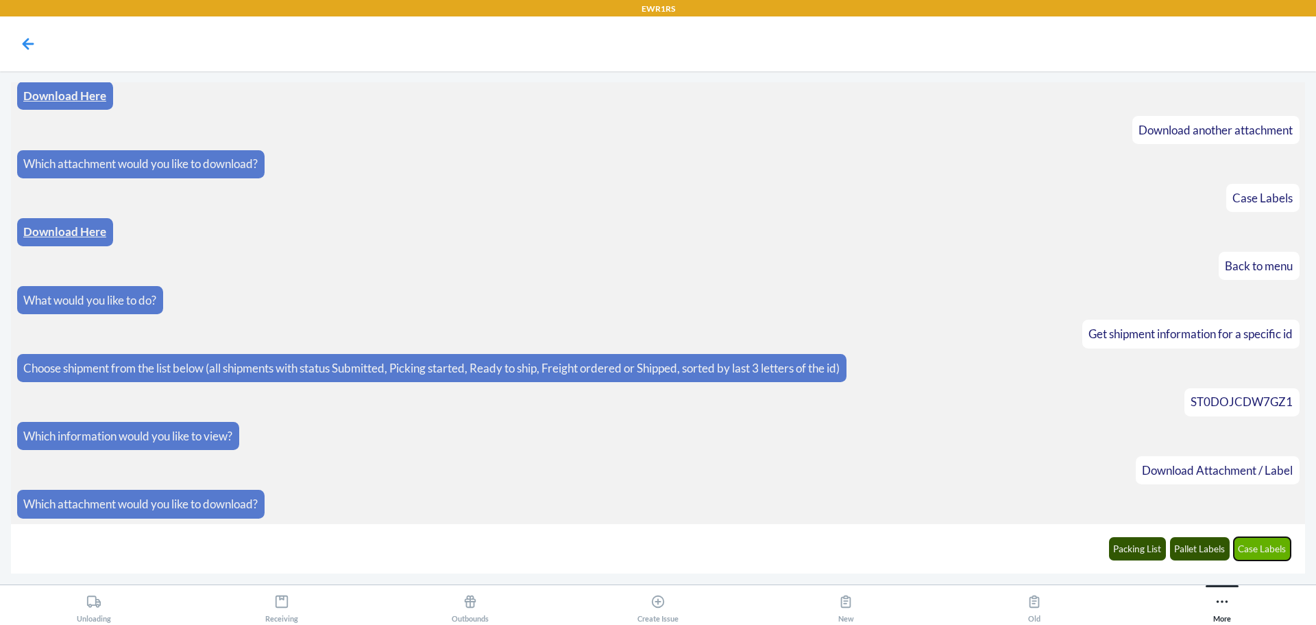
click at [1261, 553] on button "Case Labels" at bounding box center [1263, 548] width 58 height 23
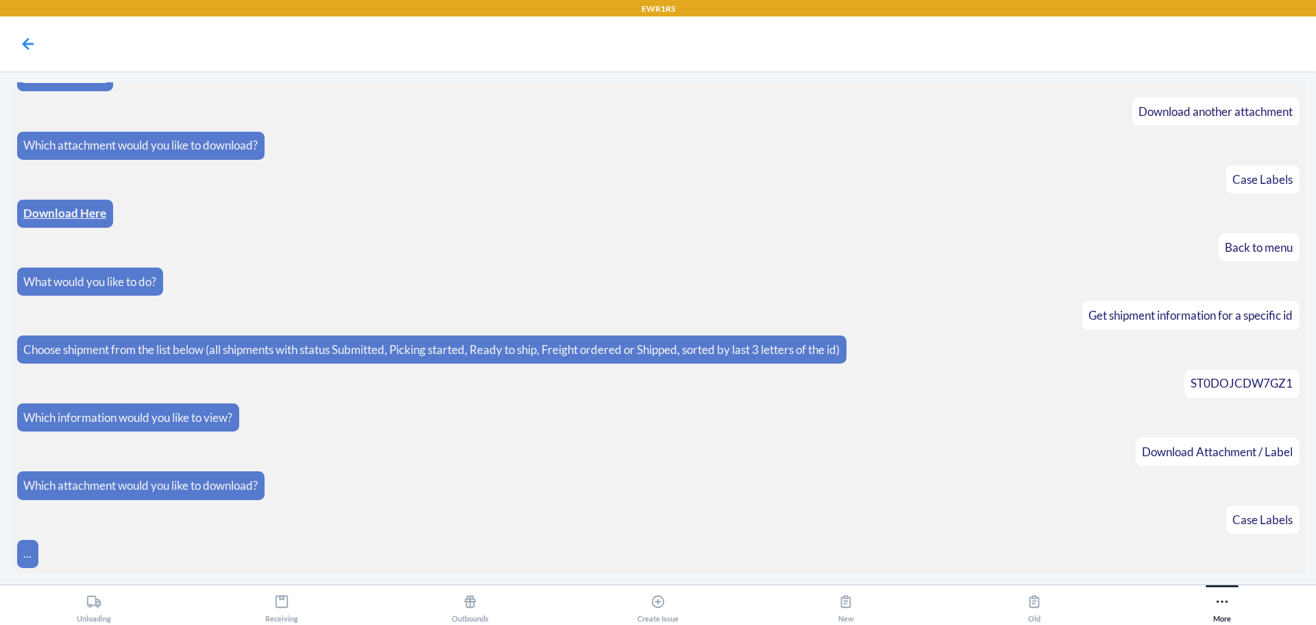
scroll to position [1094, 0]
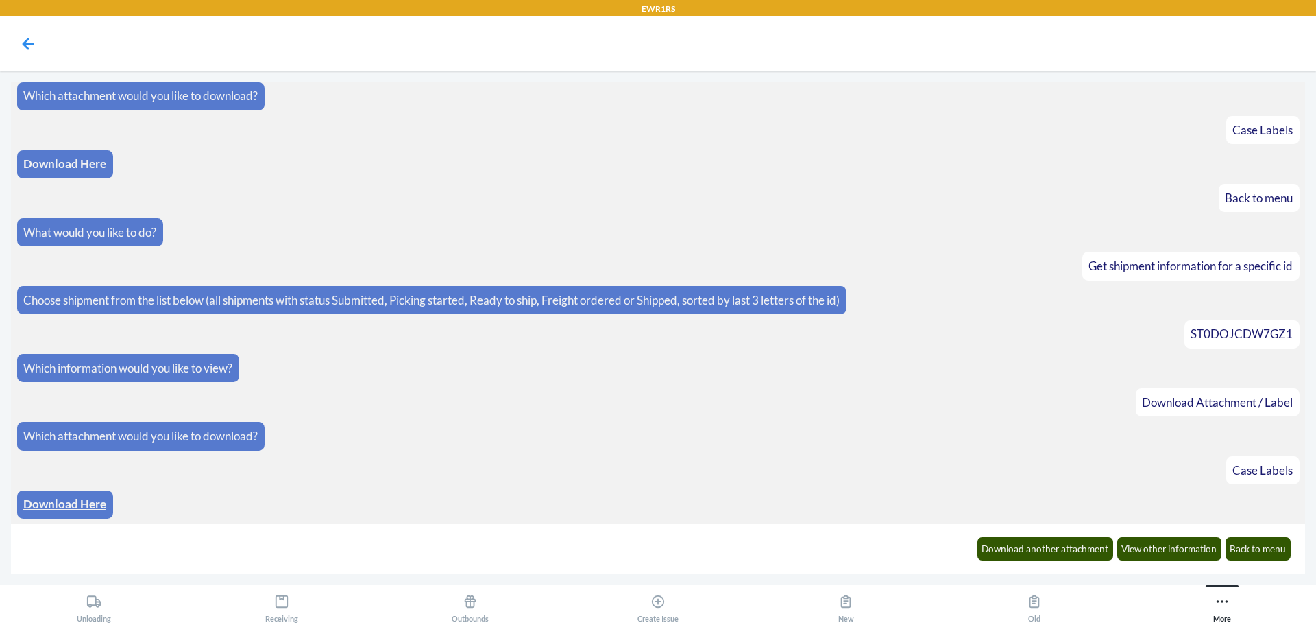
click at [73, 504] on link "Download Here" at bounding box center [64, 503] width 83 height 14
click at [1045, 548] on button "Download another attachment" at bounding box center [1046, 548] width 136 height 23
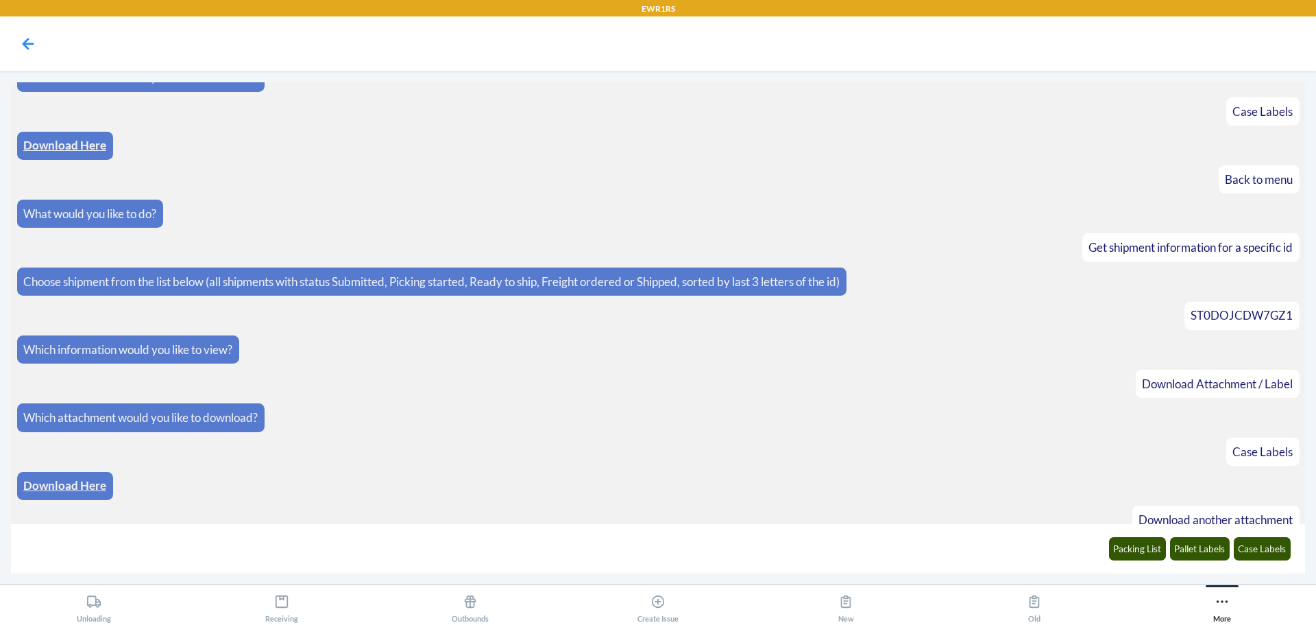
scroll to position [1162, 0]
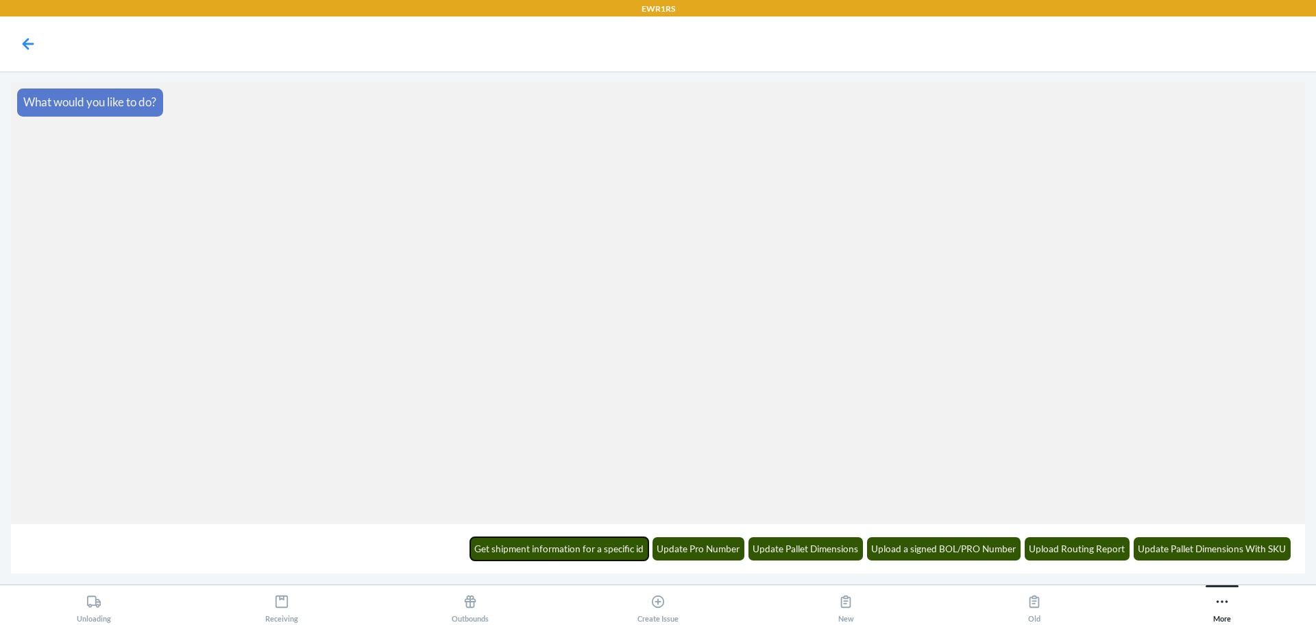
click at [520, 544] on button "Get shipment information for a specific id" at bounding box center [559, 548] width 179 height 23
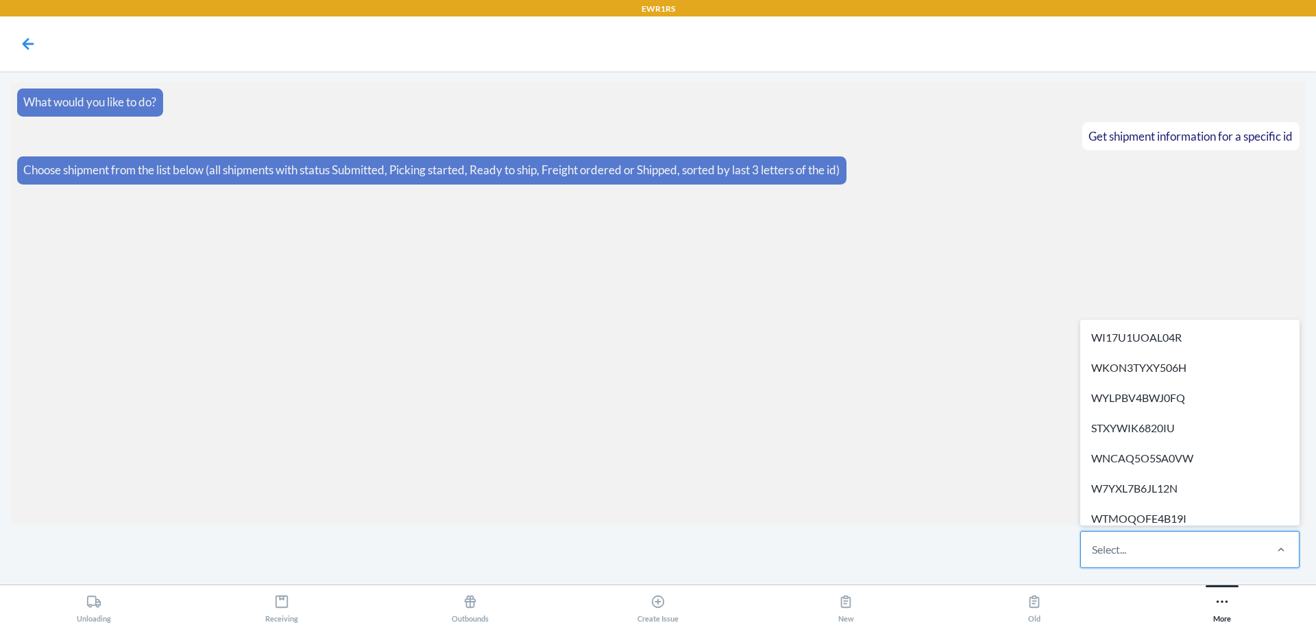
click at [1191, 549] on div "Select..." at bounding box center [1172, 549] width 182 height 36
click at [1093, 549] on input "option WI17U1UOAL04R focused, 1 of 275. 275 results available. Use Up and Down …" at bounding box center [1092, 549] width 1 height 16
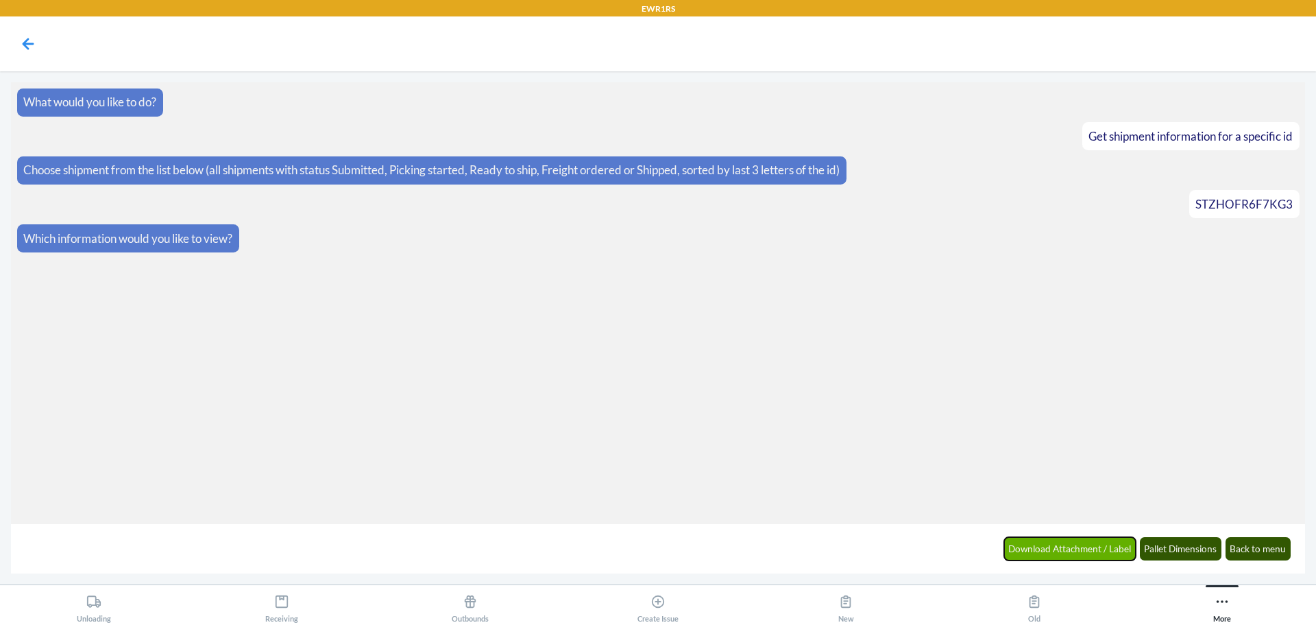
click at [1072, 548] on button "Download Attachment / Label" at bounding box center [1070, 548] width 132 height 23
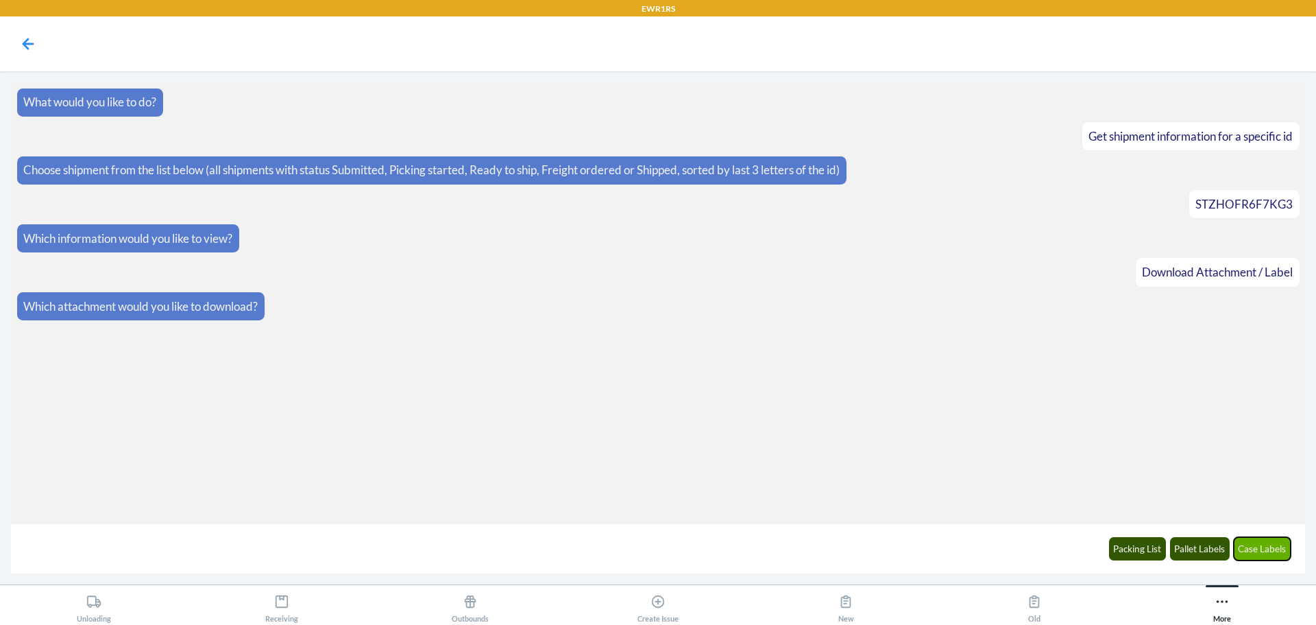
click at [1261, 546] on button "Case Labels" at bounding box center [1263, 548] width 58 height 23
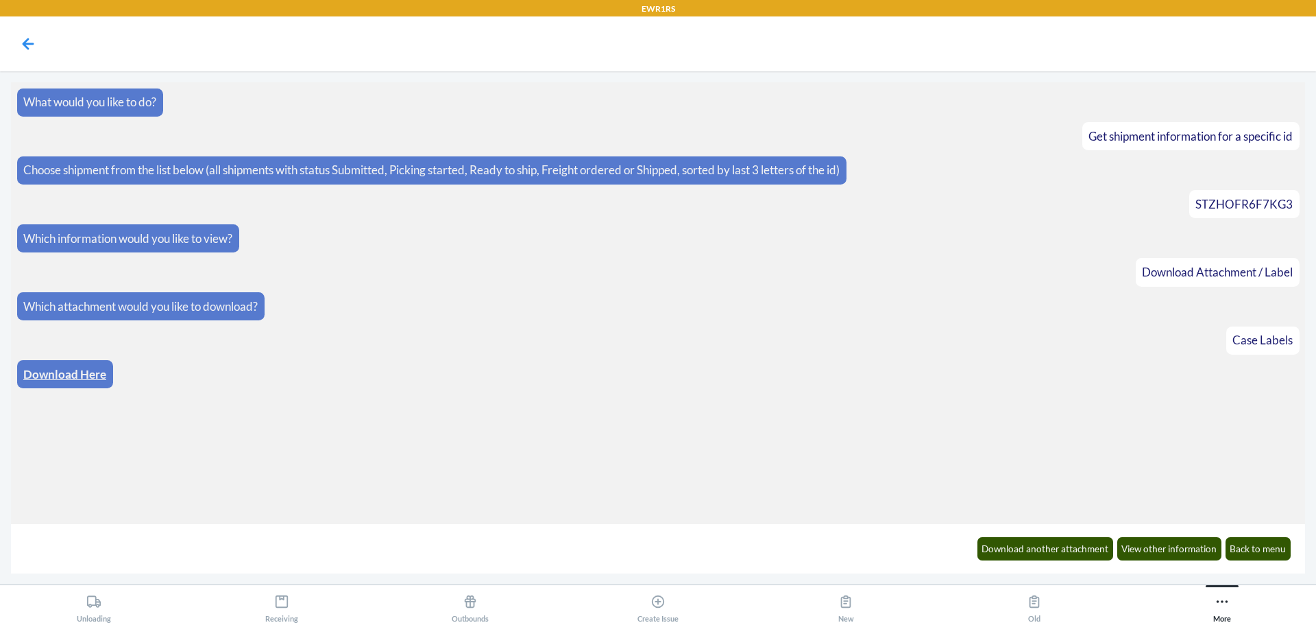
click at [51, 376] on link "Download Here" at bounding box center [64, 374] width 83 height 14
click at [1244, 538] on button "Back to menu" at bounding box center [1259, 548] width 66 height 23
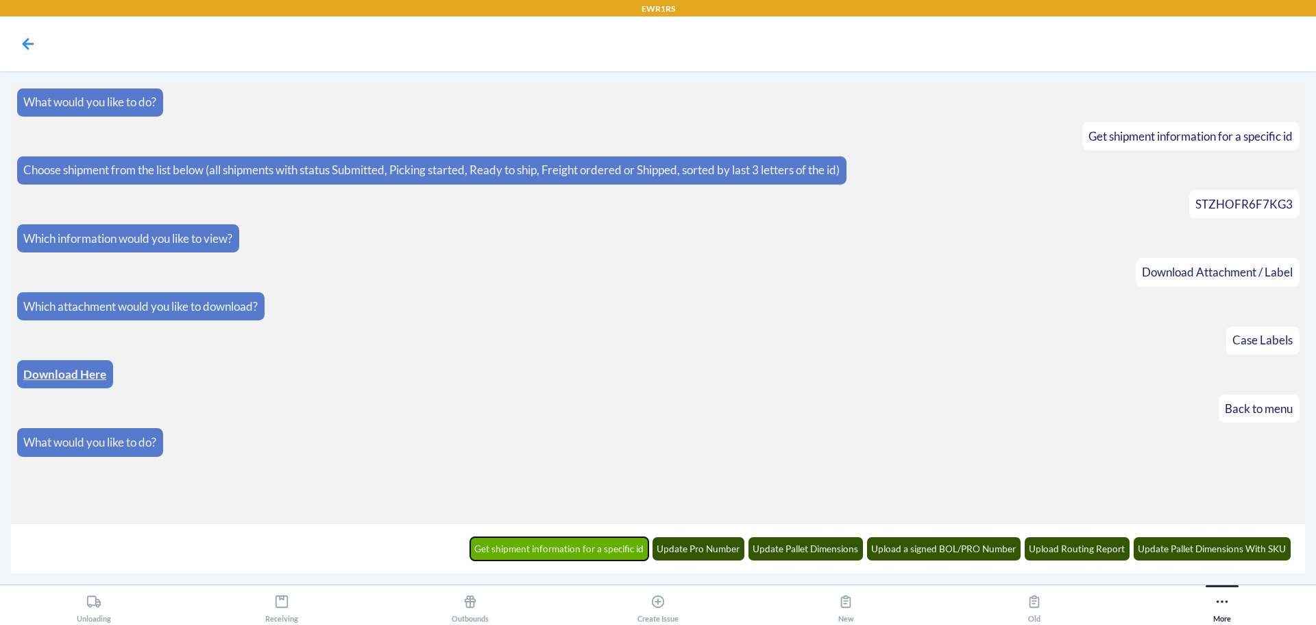
click at [595, 544] on button "Get shipment information for a specific id" at bounding box center [559, 548] width 179 height 23
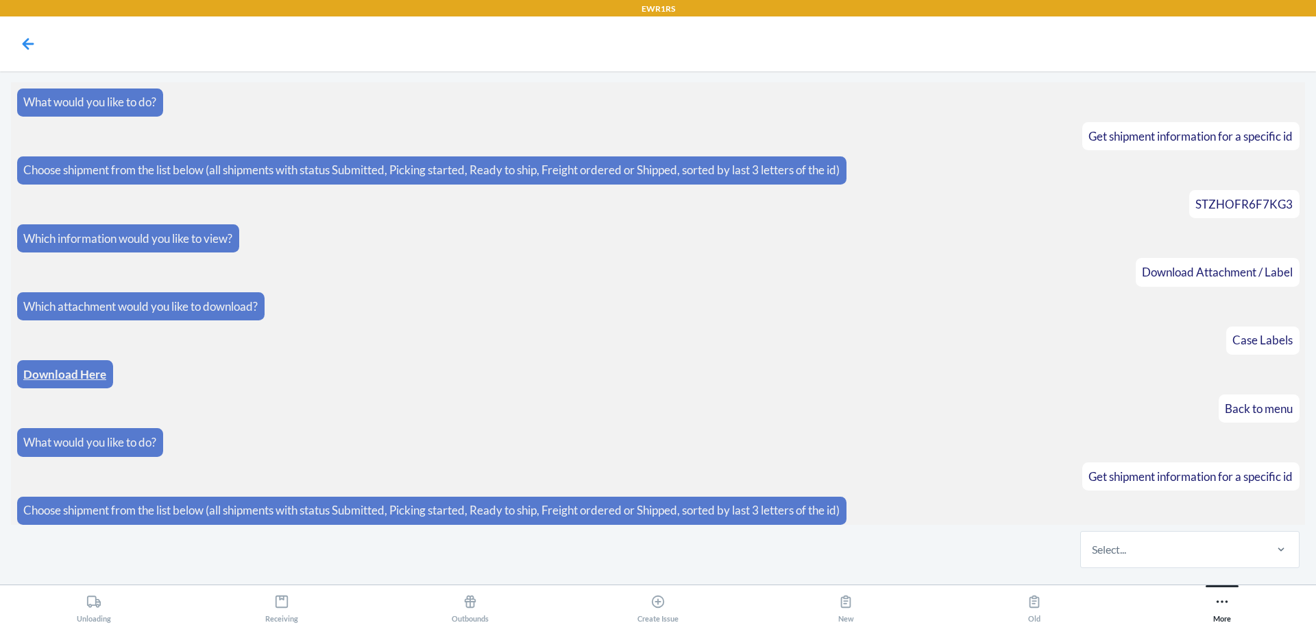
scroll to position [5, 0]
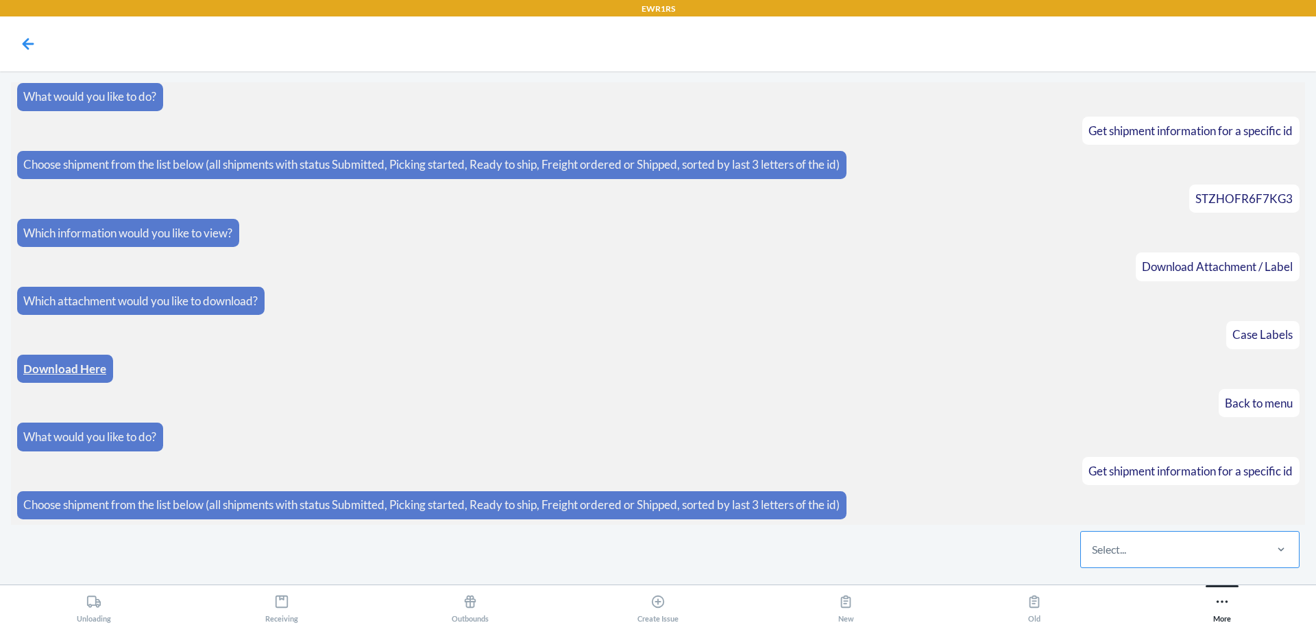
click at [1191, 557] on div "Select..." at bounding box center [1172, 549] width 182 height 36
click at [1093, 557] on input "Select..." at bounding box center [1092, 549] width 1 height 16
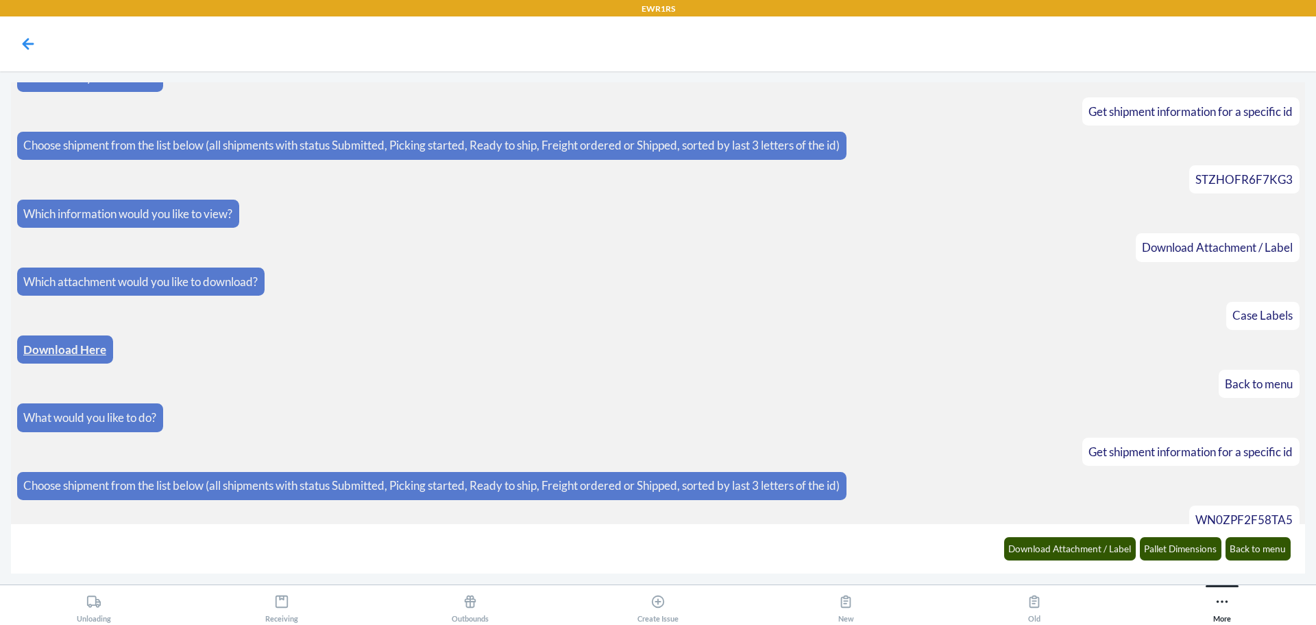
scroll to position [74, 0]
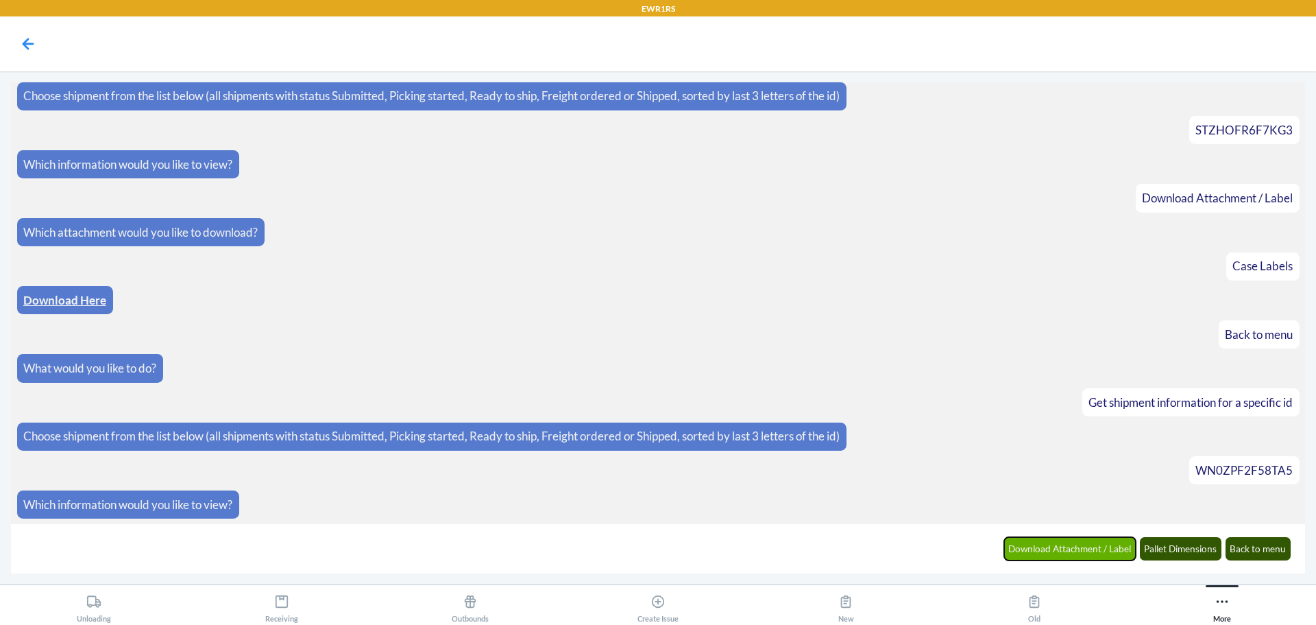
click at [1071, 546] on button "Download Attachment / Label" at bounding box center [1070, 548] width 132 height 23
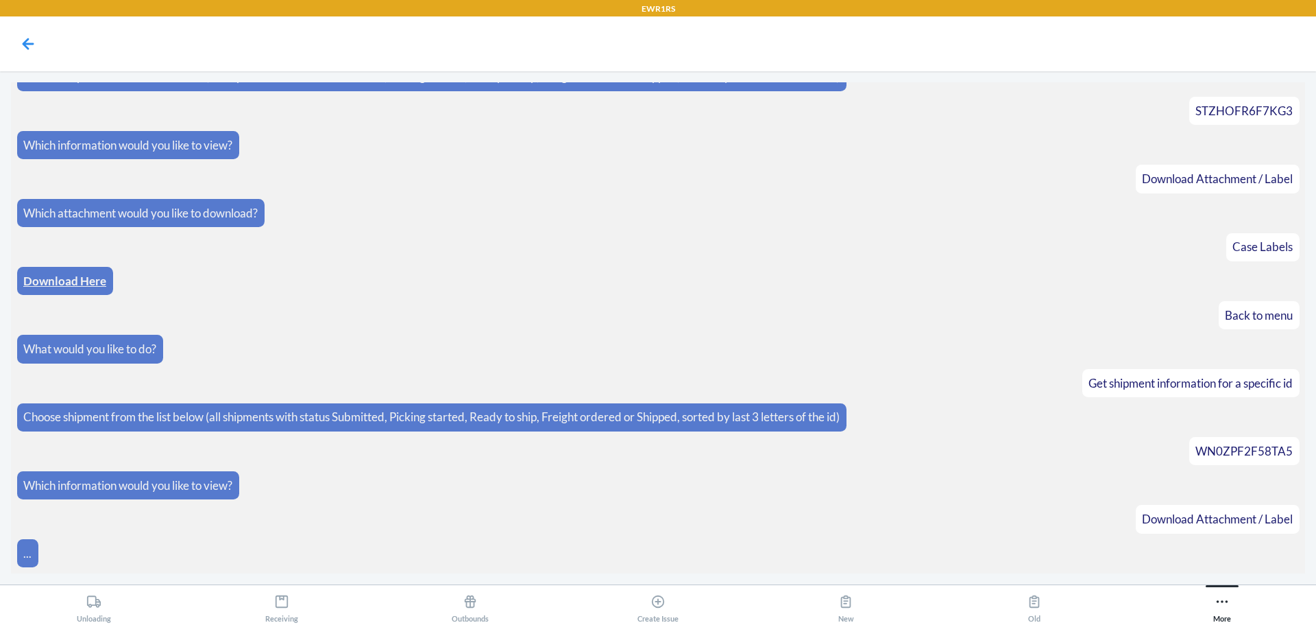
scroll to position [143, 0]
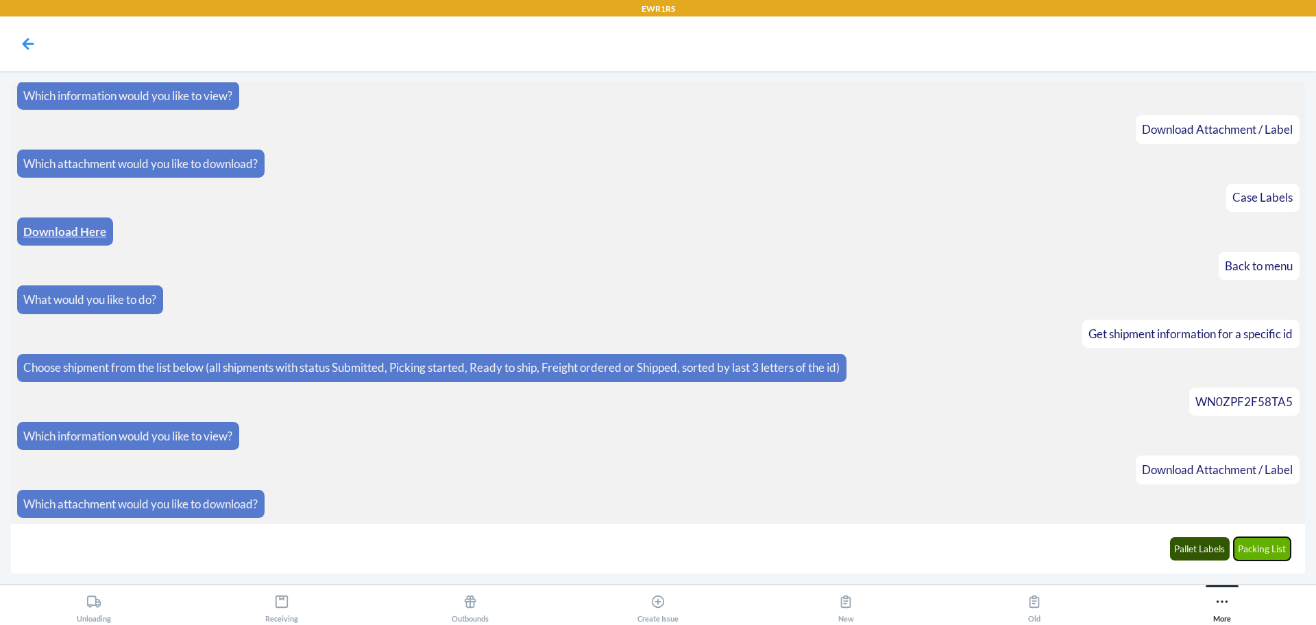
click at [1252, 549] on button "Packing List" at bounding box center [1263, 548] width 58 height 23
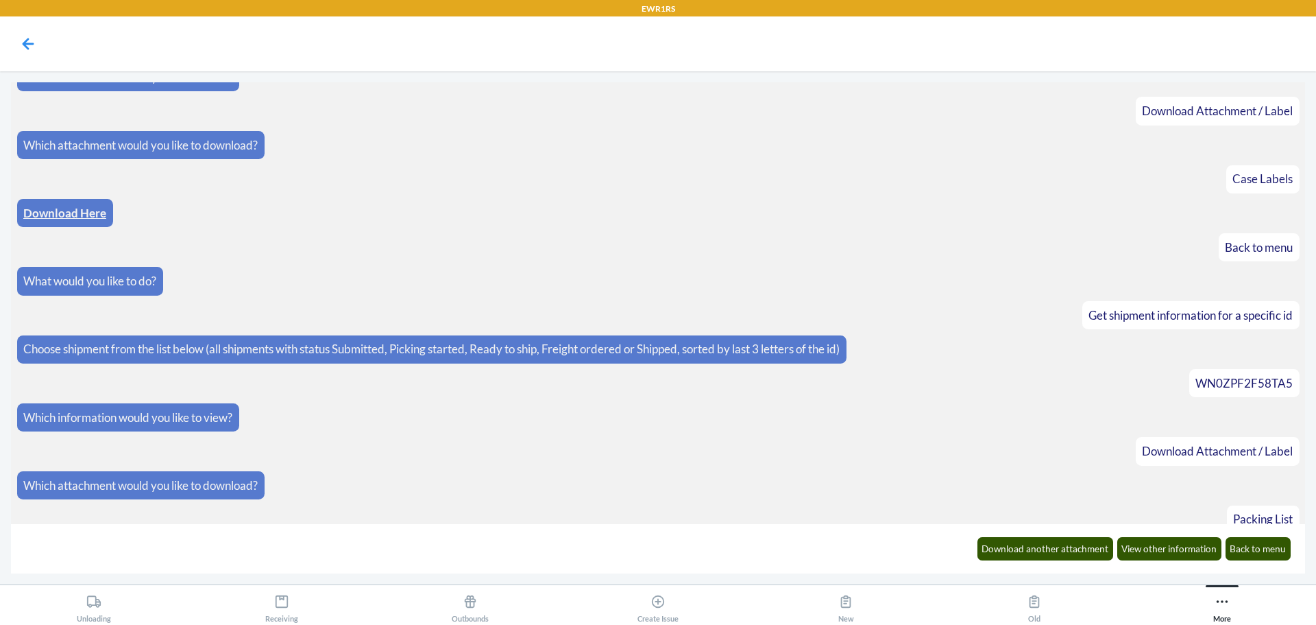
scroll to position [210, 0]
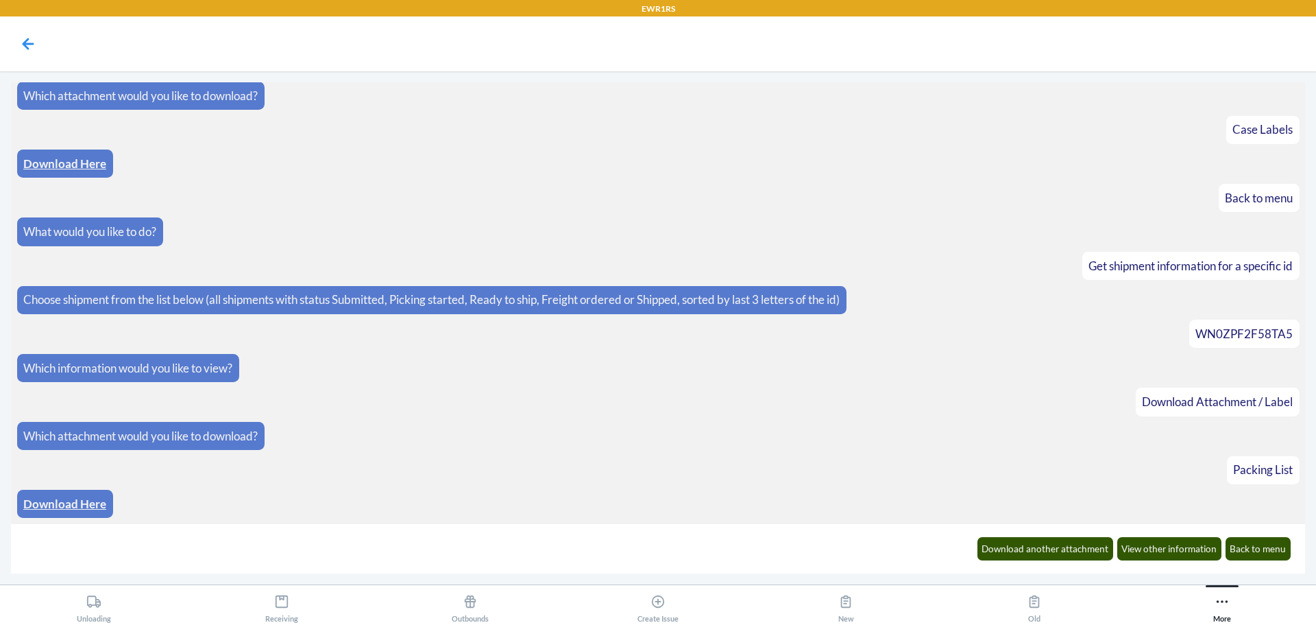
click at [71, 505] on link "Download Here" at bounding box center [64, 503] width 83 height 14
click at [1012, 546] on button "Download another attachment" at bounding box center [1046, 548] width 136 height 23
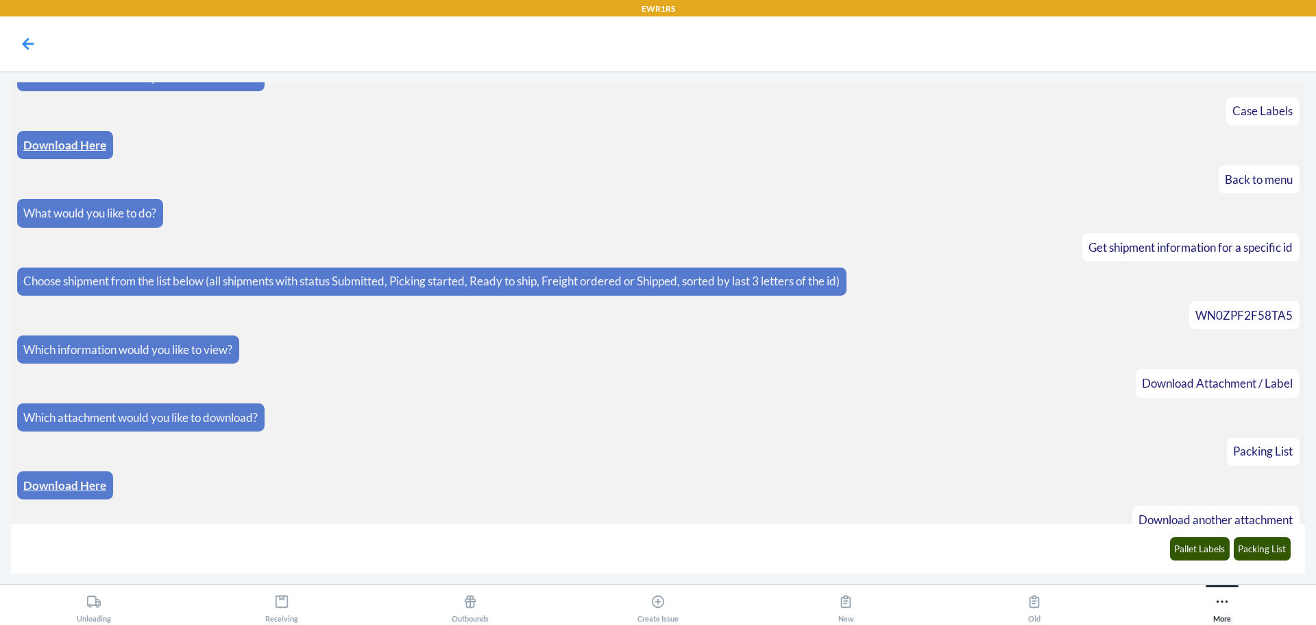
scroll to position [278, 0]
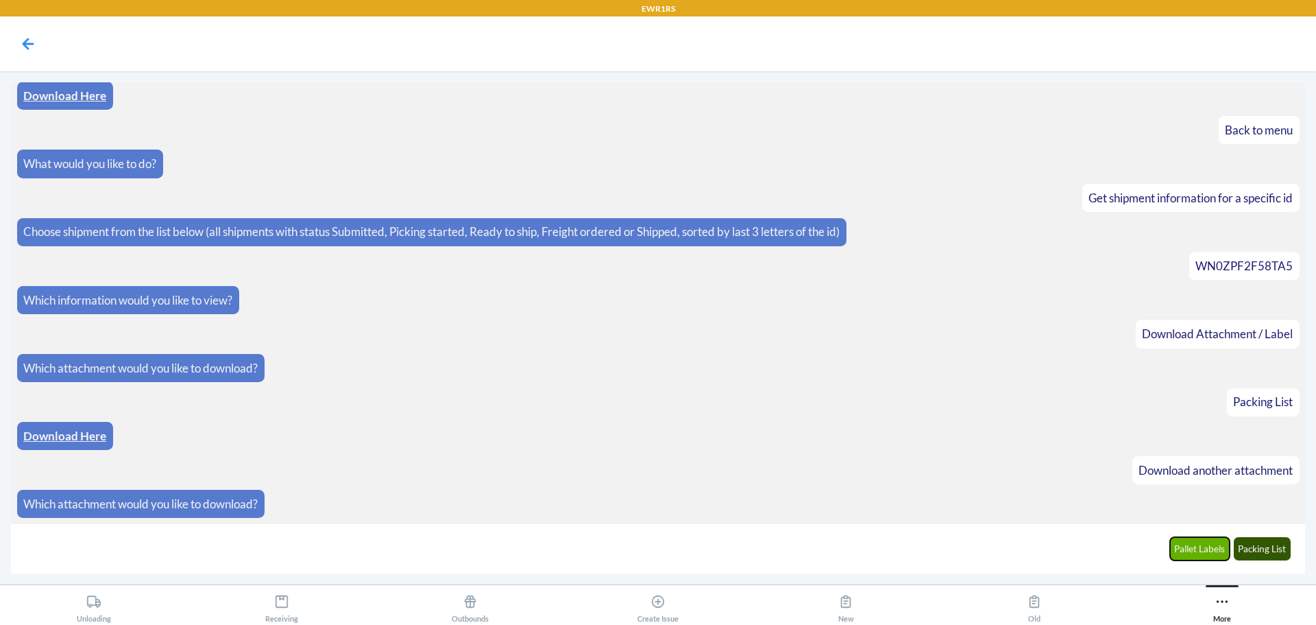
click at [1189, 548] on button "Pallet Labels" at bounding box center [1200, 548] width 60 height 23
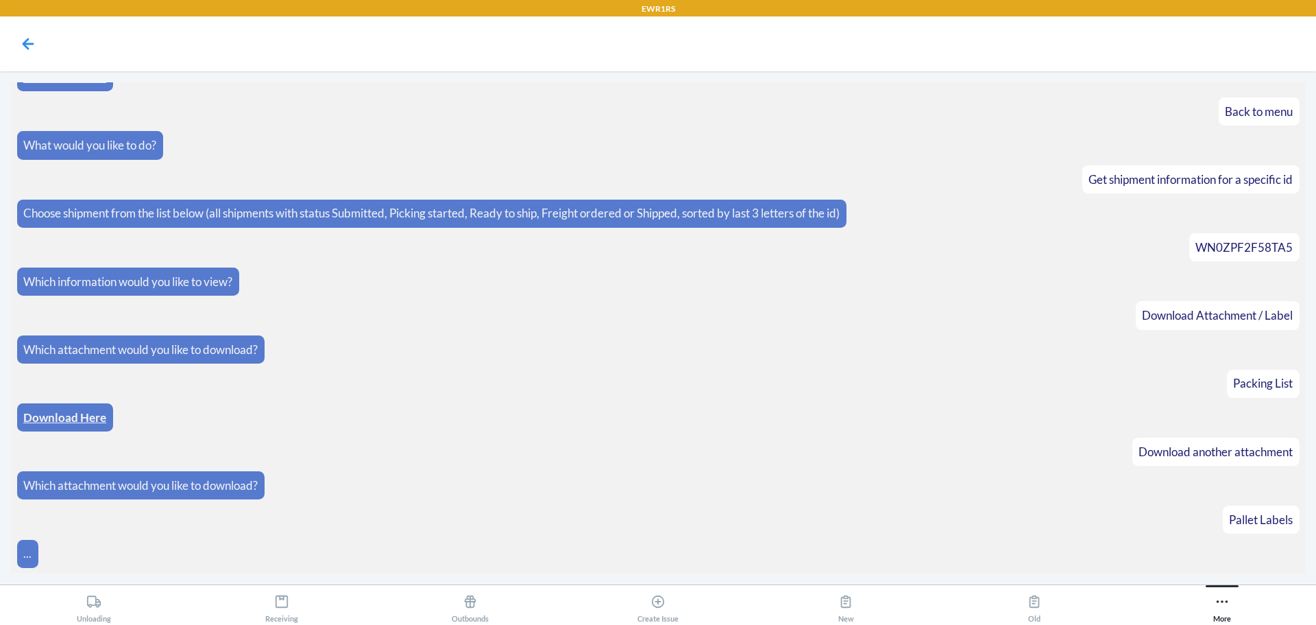
scroll to position [346, 0]
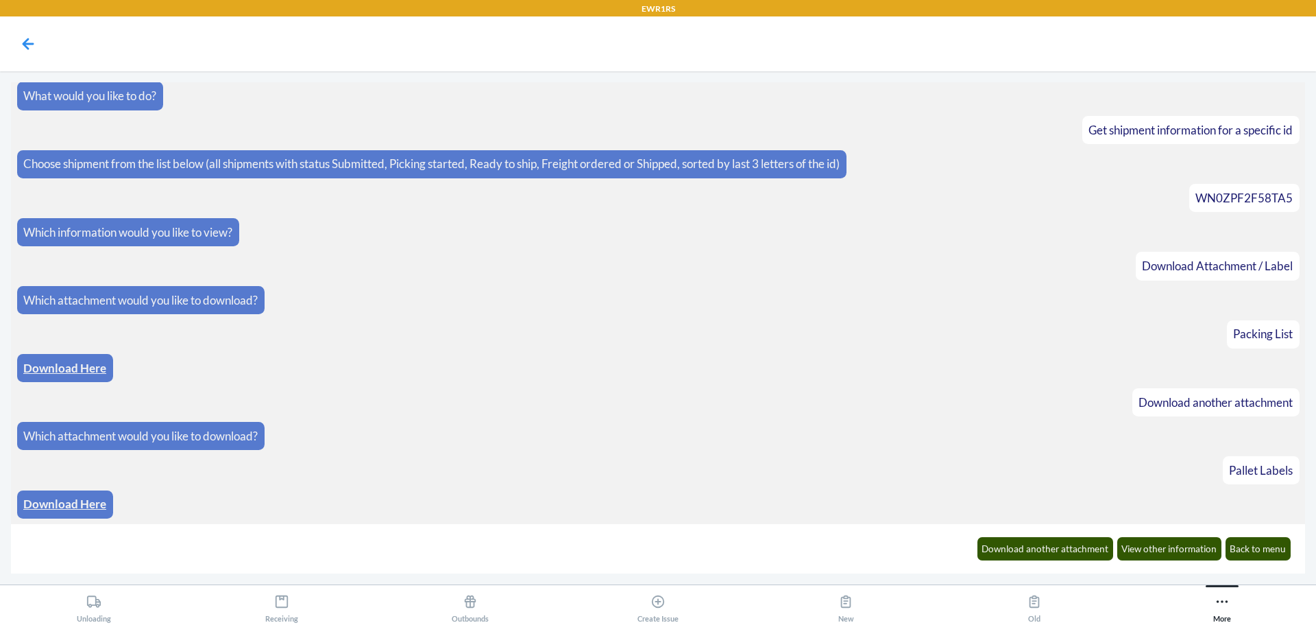
click at [90, 503] on link "Download Here" at bounding box center [64, 503] width 83 height 14
click at [1274, 550] on button "Back to menu" at bounding box center [1259, 548] width 66 height 23
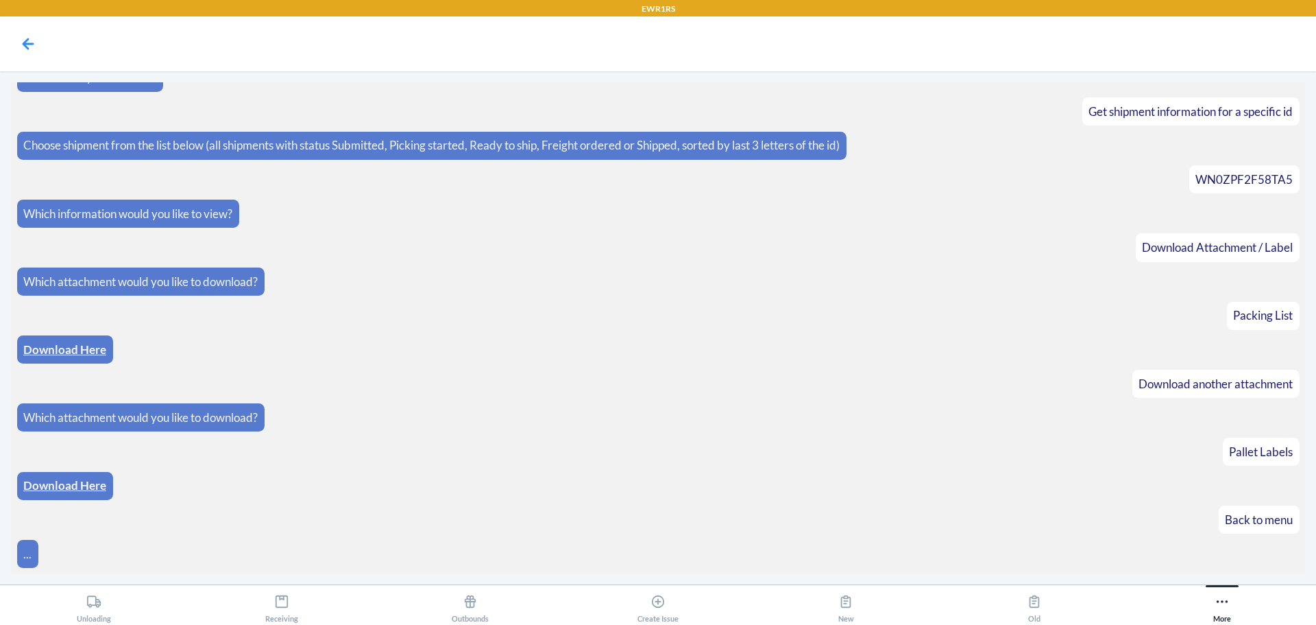
scroll to position [414, 0]
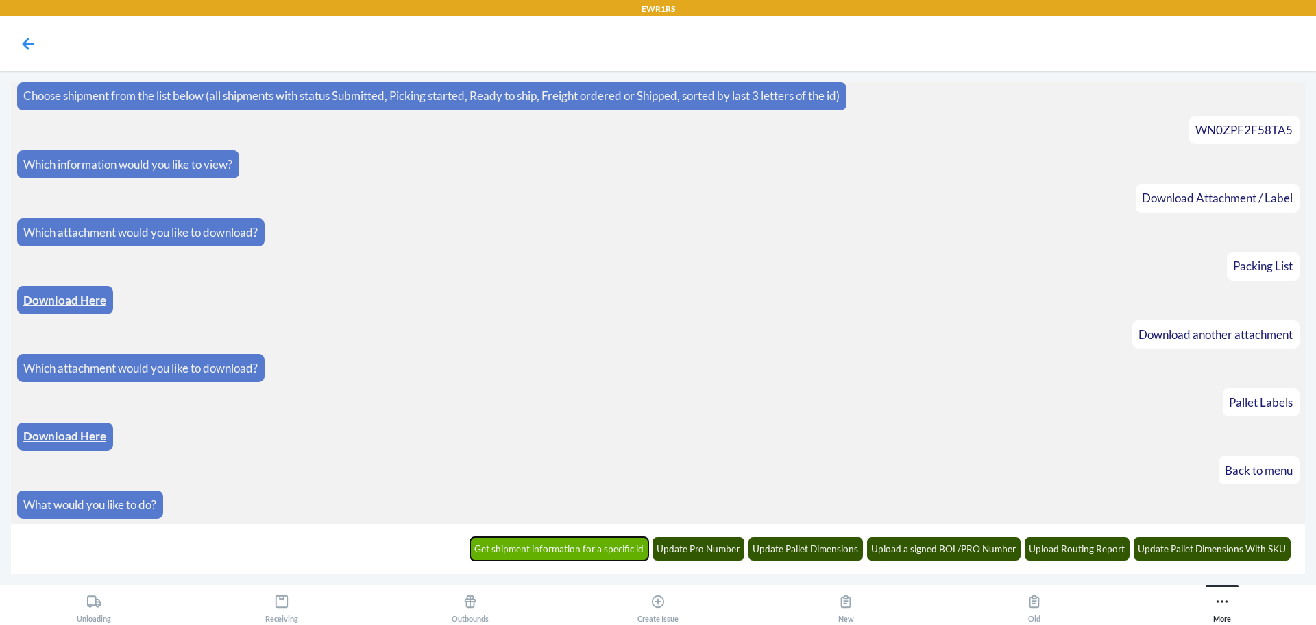
click at [583, 550] on button "Get shipment information for a specific id" at bounding box center [559, 548] width 179 height 23
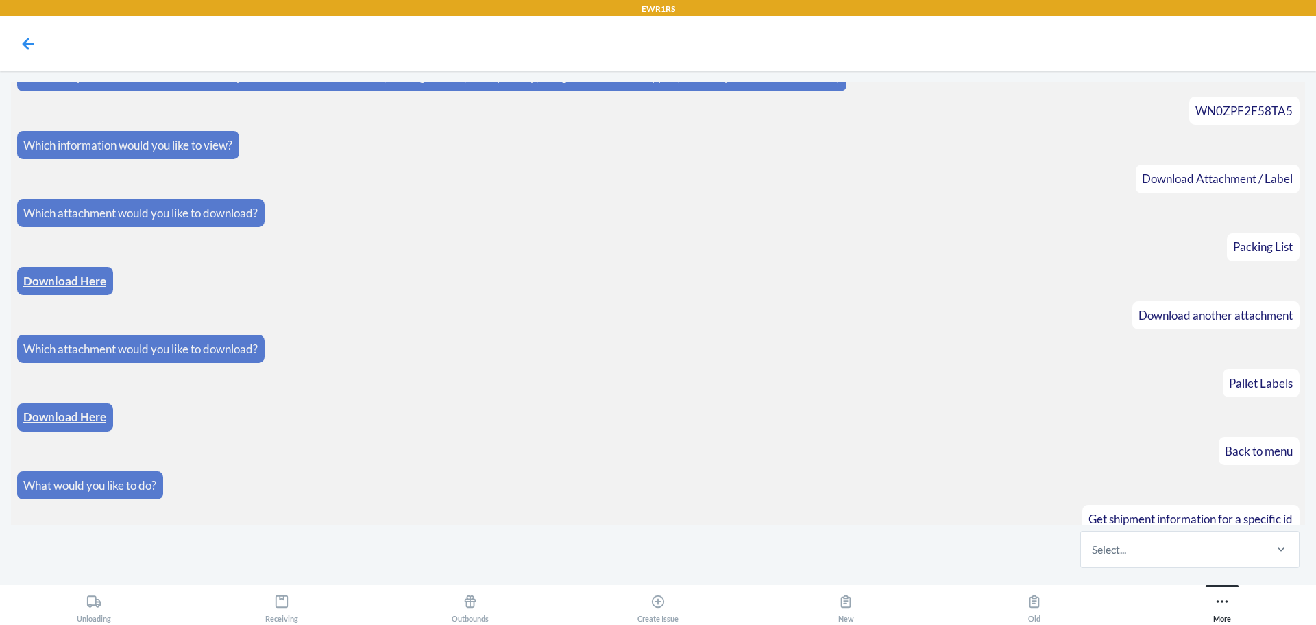
scroll to position [482, 0]
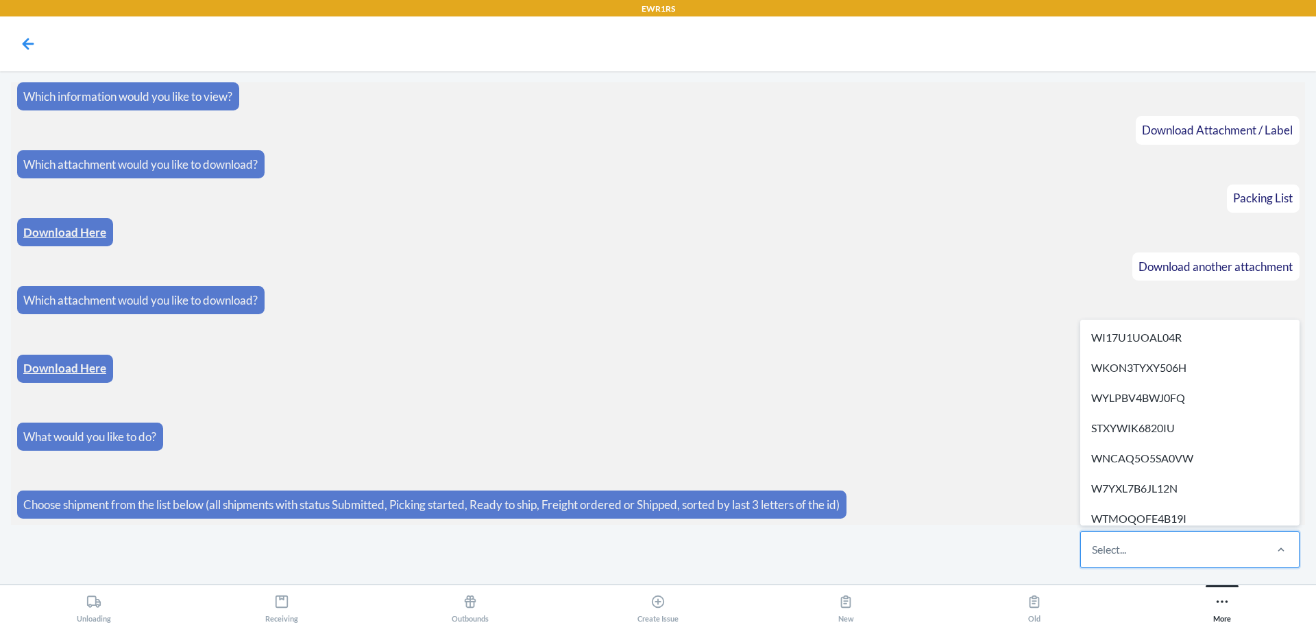
click at [1145, 555] on div "Select..." at bounding box center [1172, 549] width 182 height 36
click at [1093, 555] on input "option WI17U1UOAL04R focused, 1 of 275. 275 results available. Use Up and Down …" at bounding box center [1092, 549] width 1 height 16
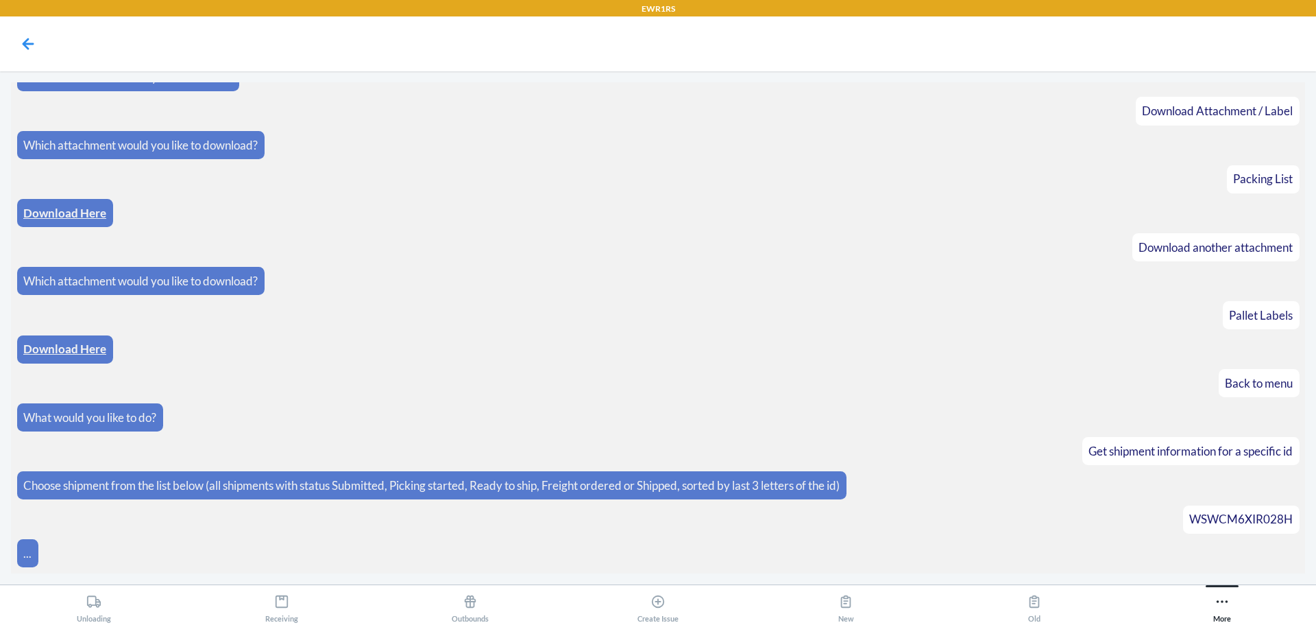
scroll to position [550, 0]
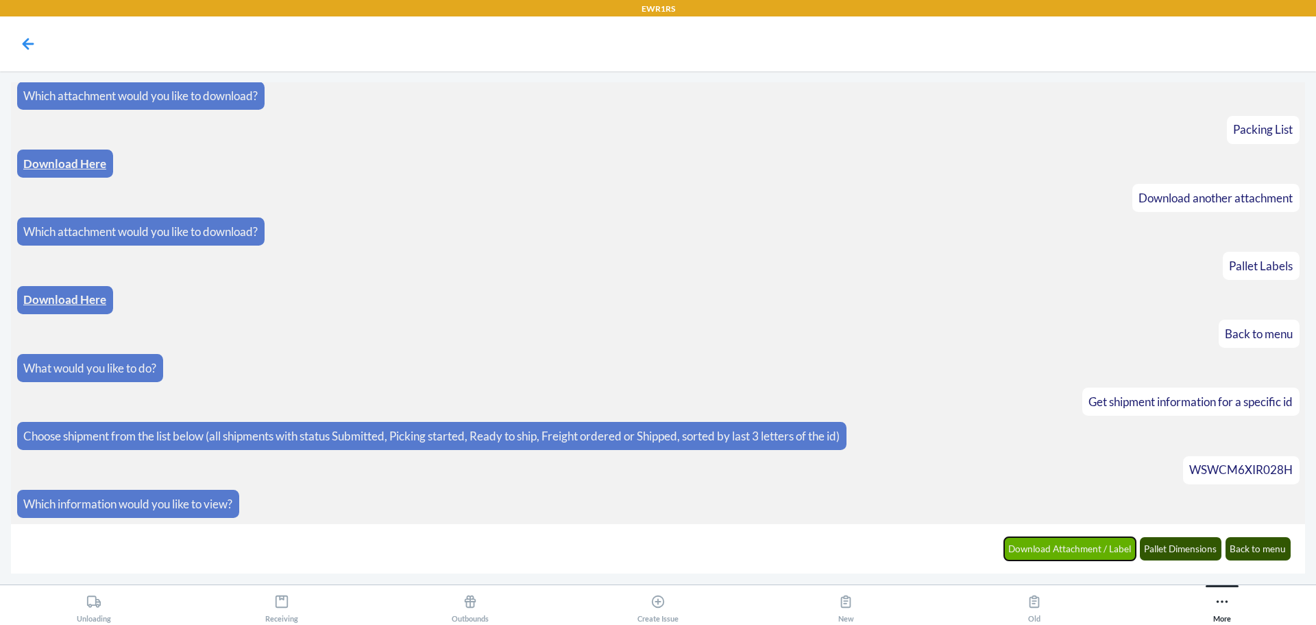
click at [1051, 548] on button "Download Attachment / Label" at bounding box center [1070, 548] width 132 height 23
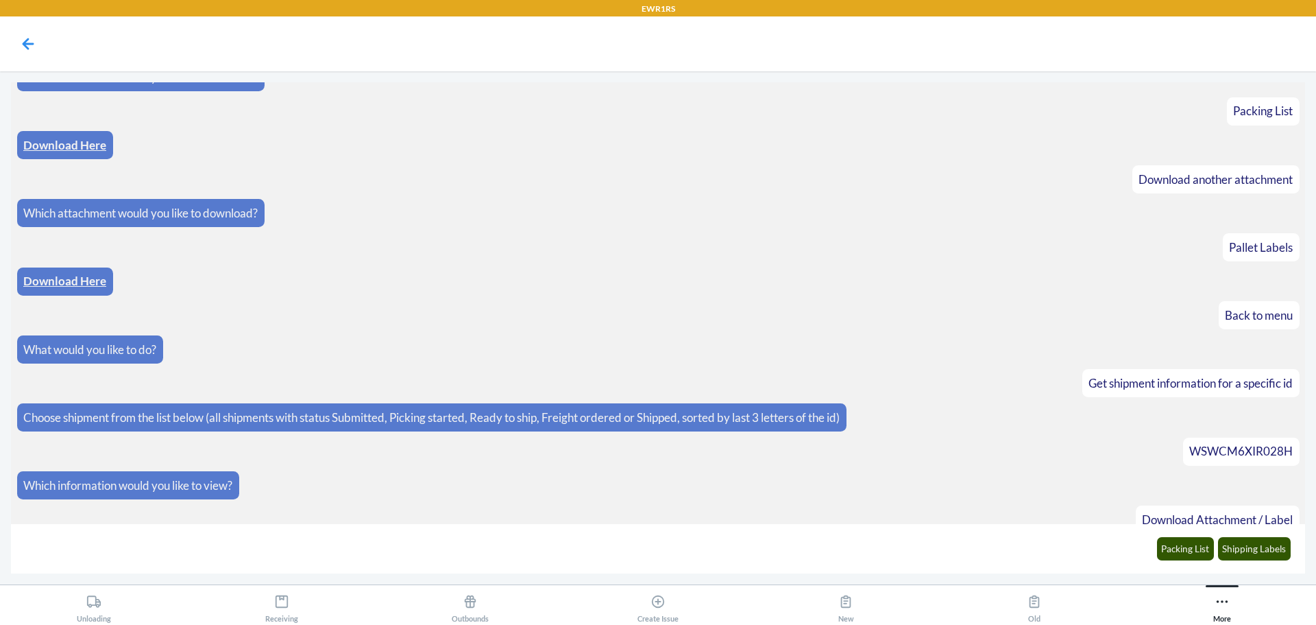
scroll to position [618, 0]
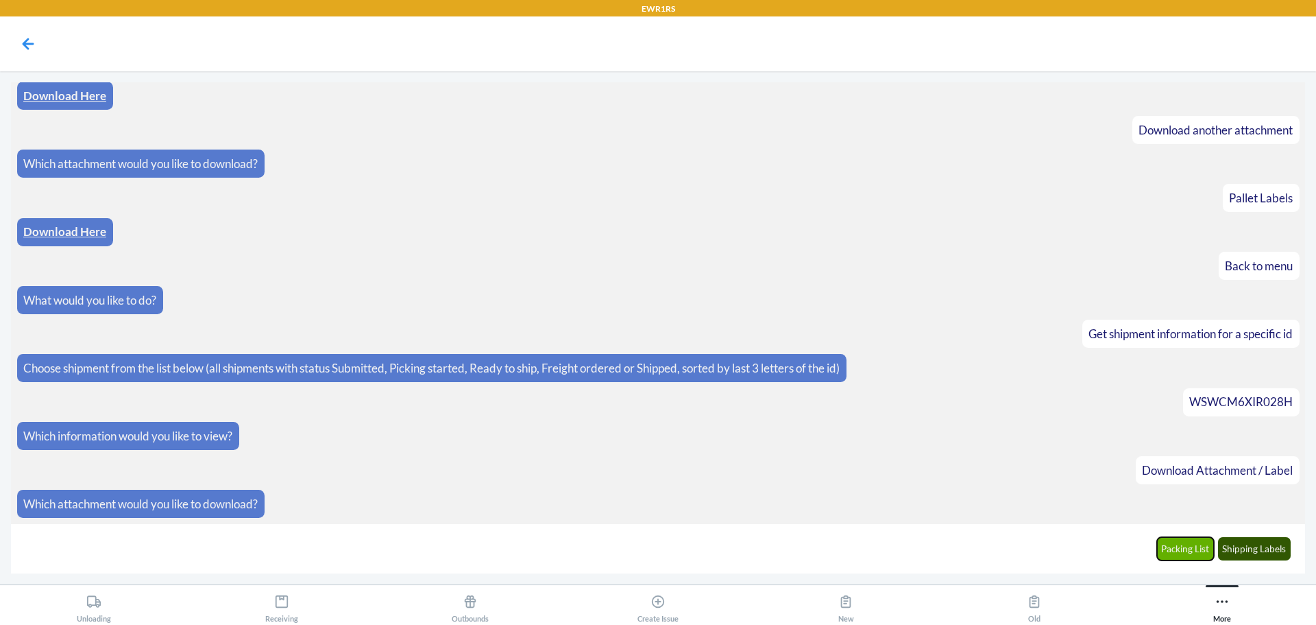
click at [1184, 548] on button "Packing List" at bounding box center [1186, 548] width 58 height 23
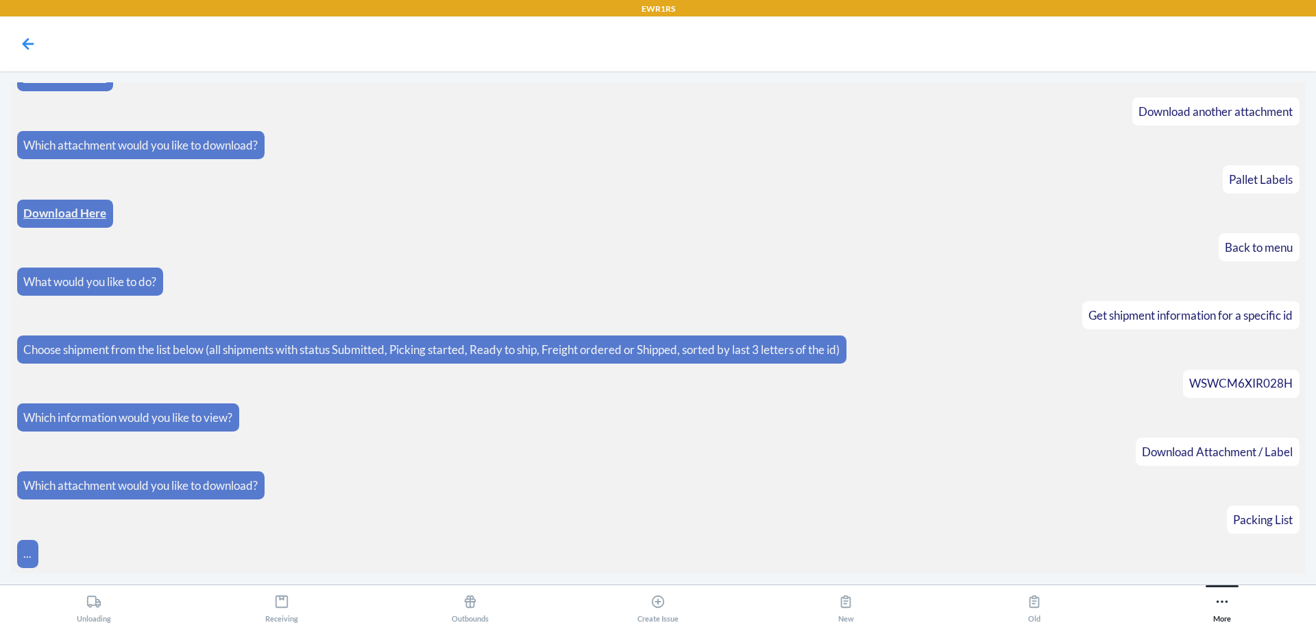
scroll to position [686, 0]
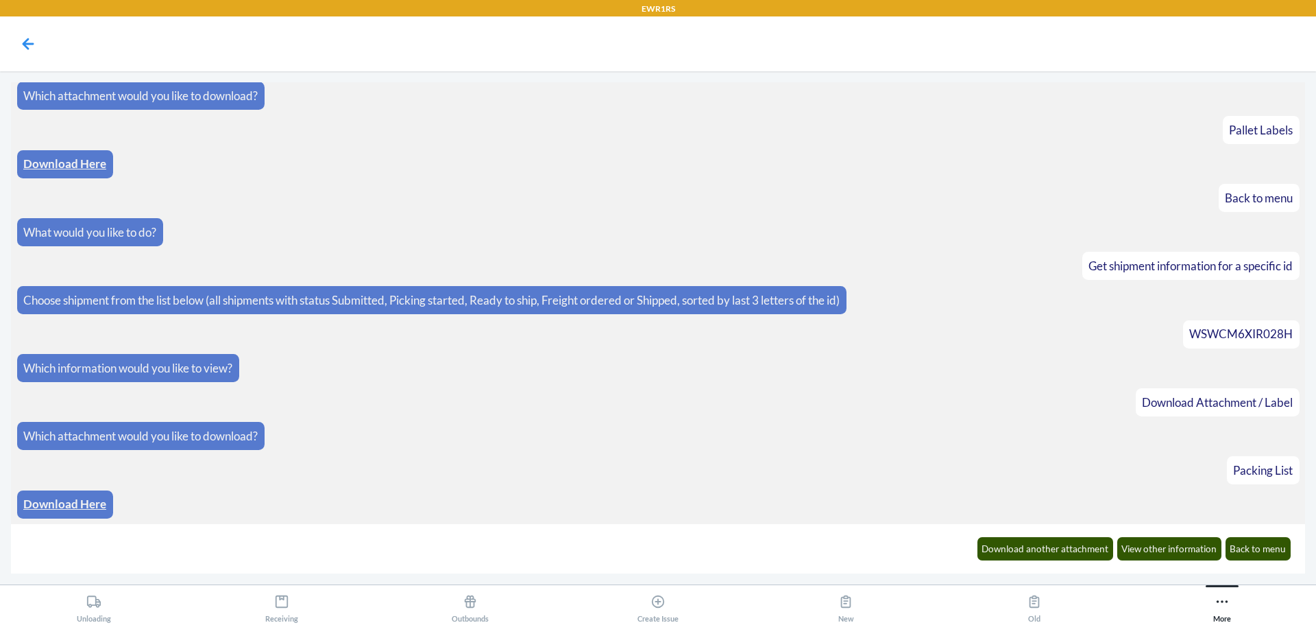
click at [82, 506] on link "Download Here" at bounding box center [64, 503] width 83 height 14
click at [1019, 552] on button "Download another attachment" at bounding box center [1046, 548] width 136 height 23
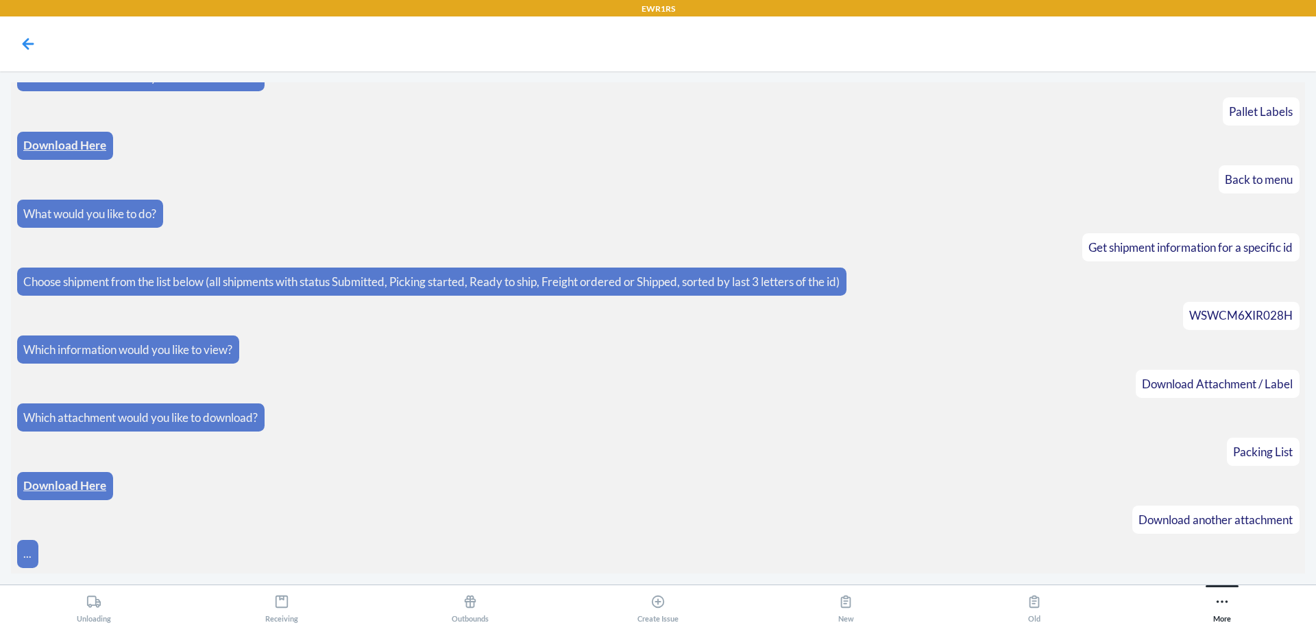
scroll to position [754, 0]
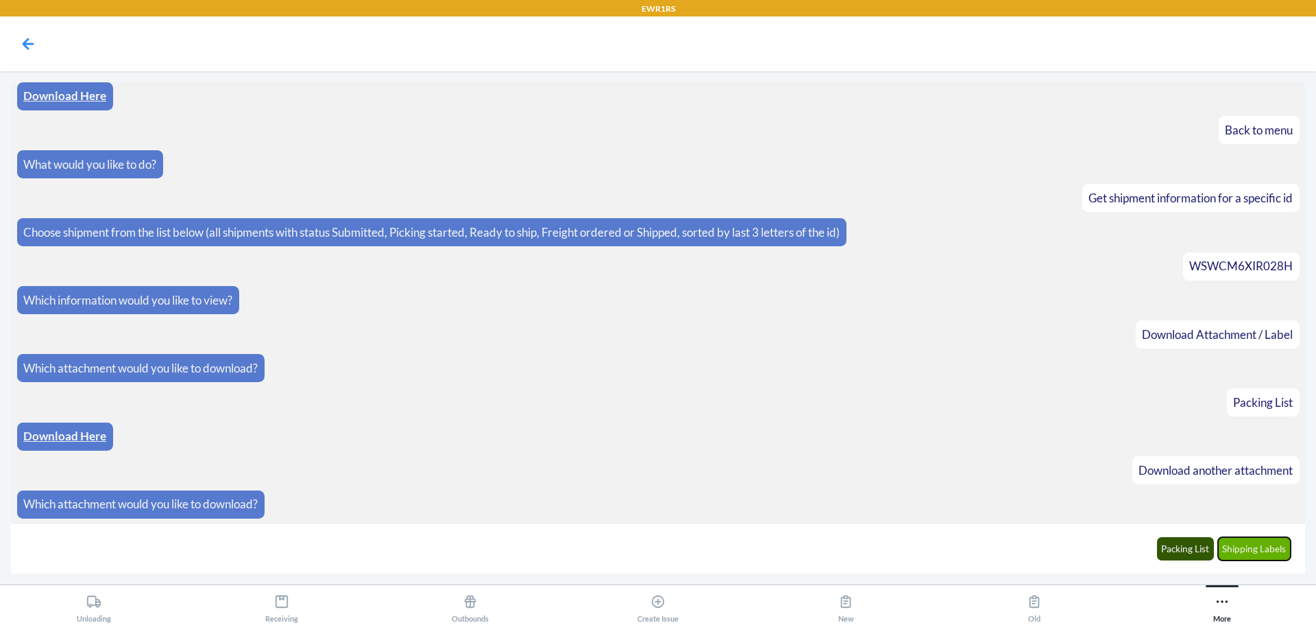
click at [1245, 550] on button "Shipping Labels" at bounding box center [1254, 548] width 73 height 23
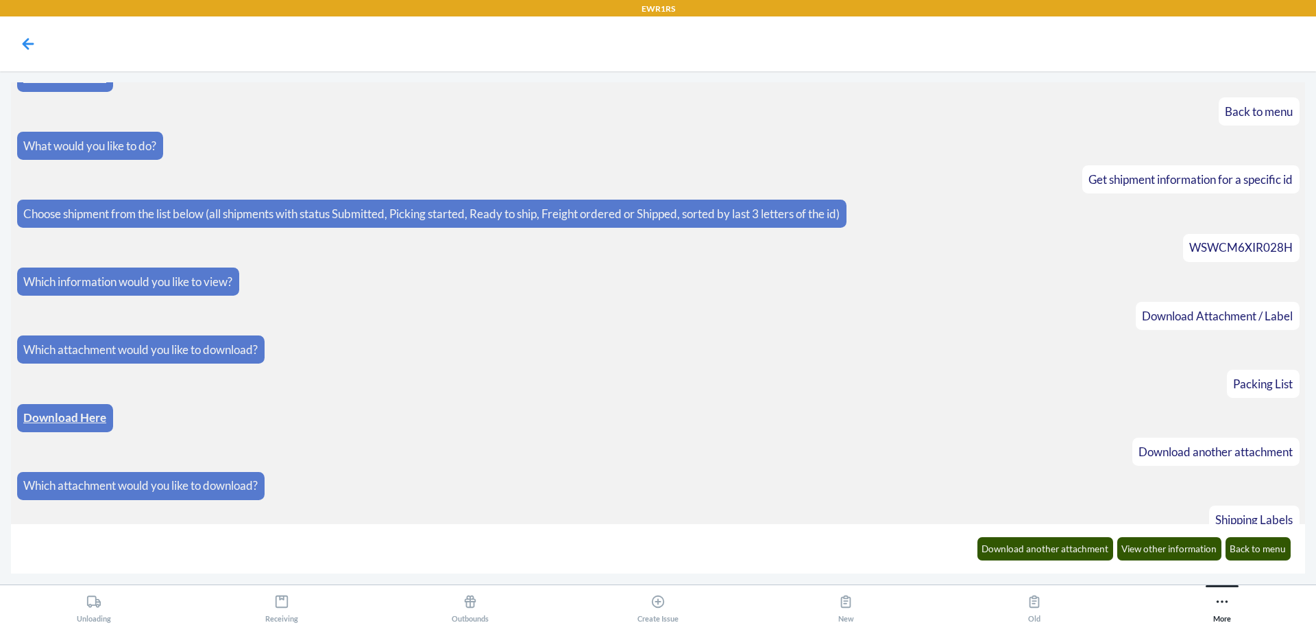
scroll to position [822, 0]
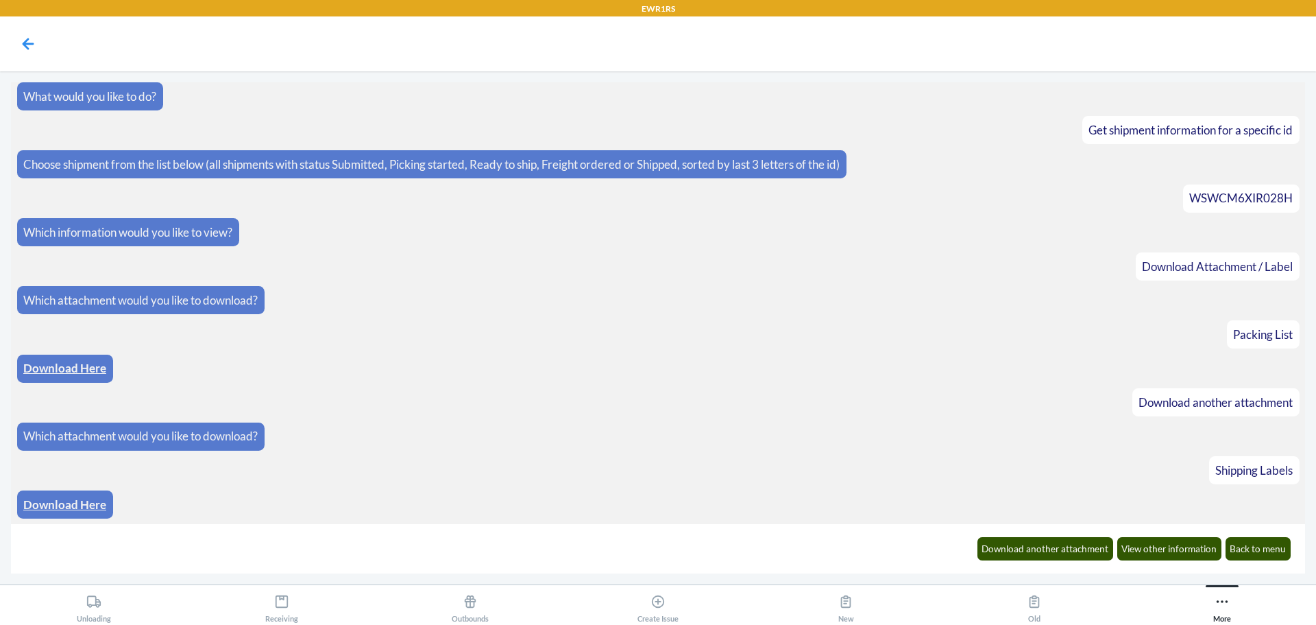
click at [96, 504] on link "Download Here" at bounding box center [64, 504] width 83 height 14
click at [1266, 545] on button "Back to menu" at bounding box center [1259, 548] width 66 height 23
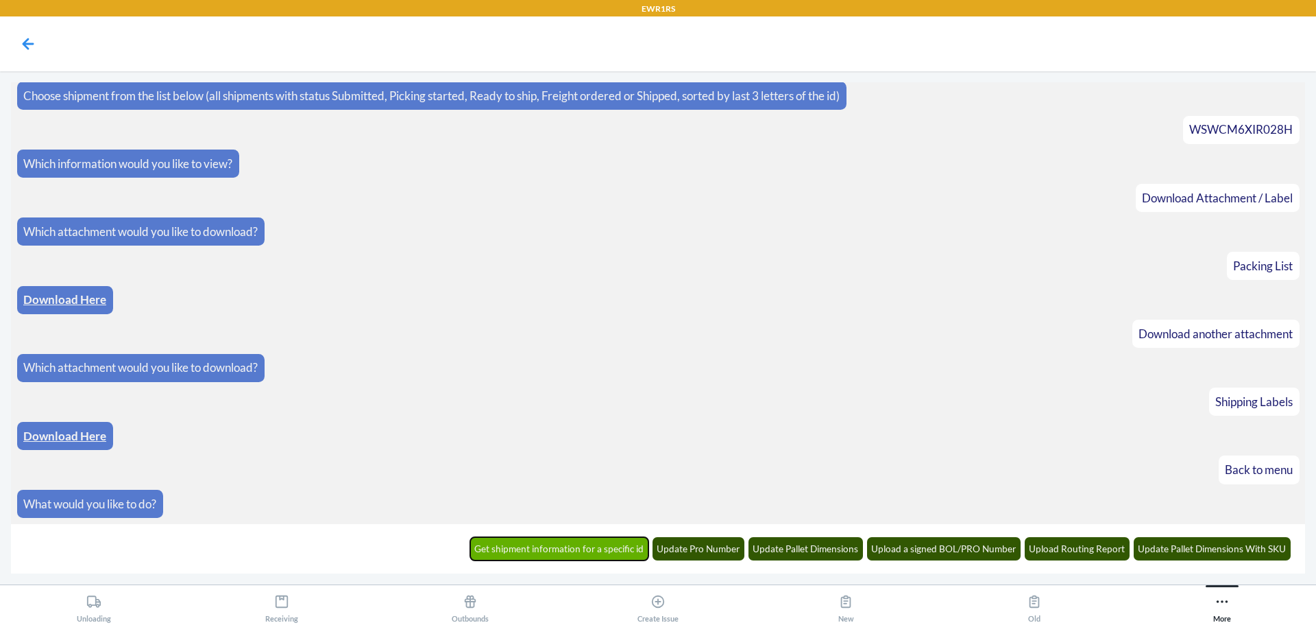
click at [598, 545] on button "Get shipment information for a specific id" at bounding box center [559, 548] width 179 height 23
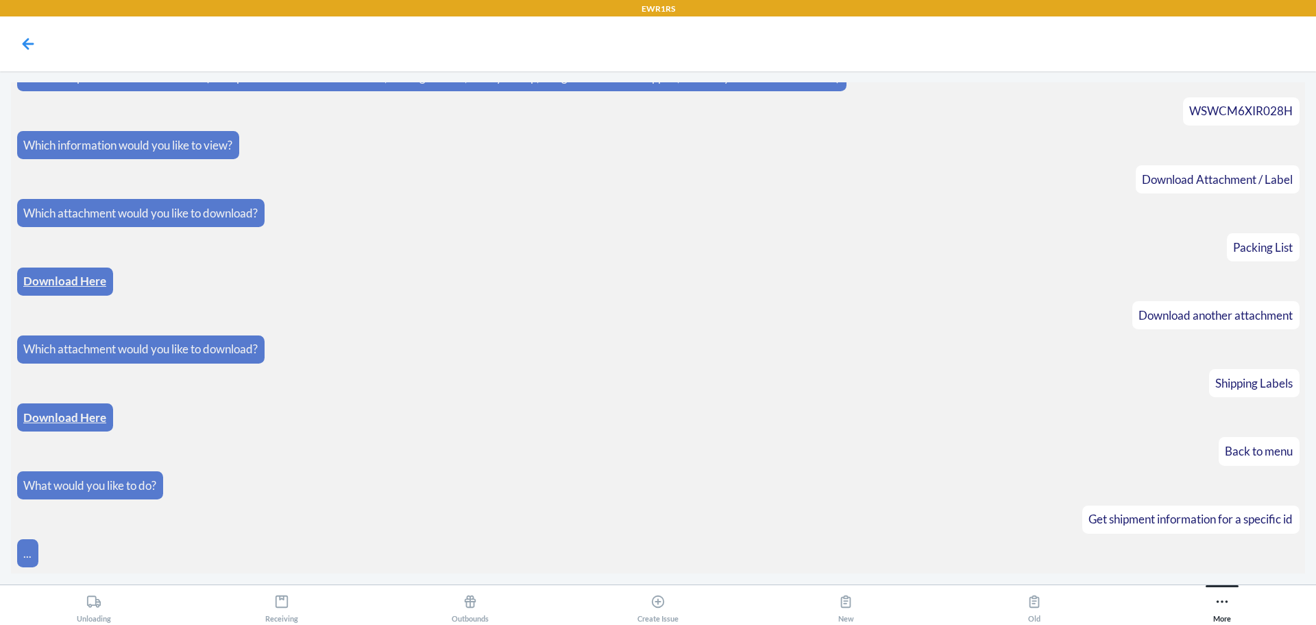
scroll to position [958, 0]
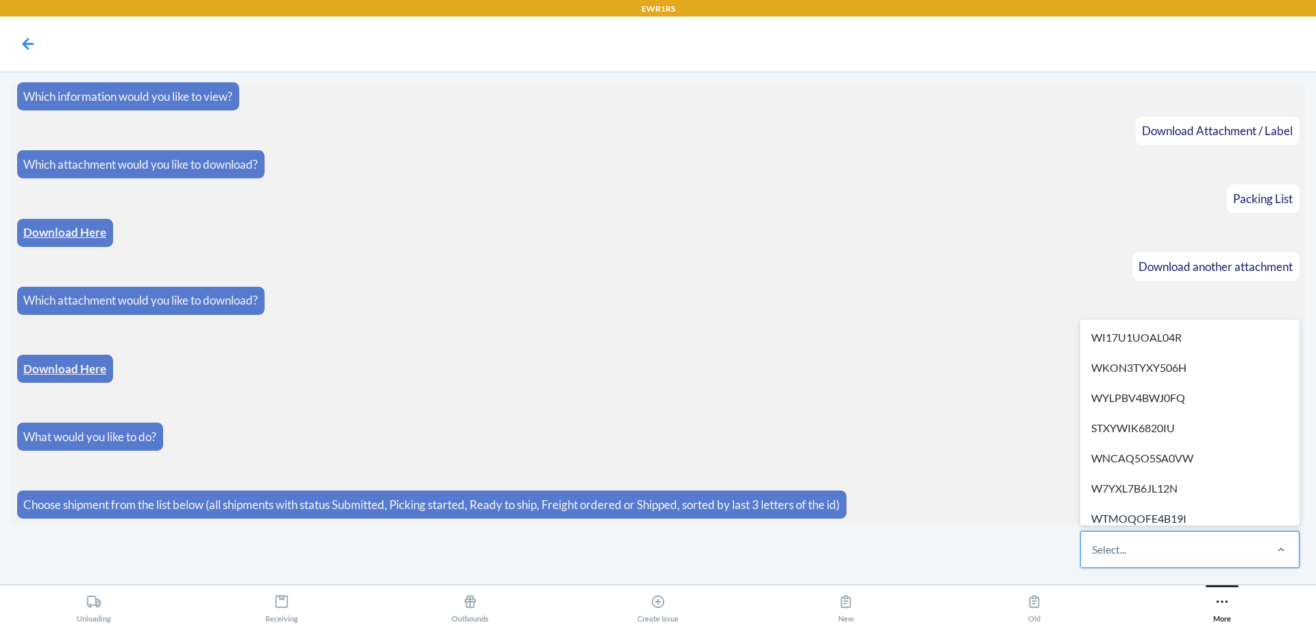
click at [1166, 551] on div "Select..." at bounding box center [1172, 549] width 182 height 36
click at [1093, 551] on input "option WI17U1UOAL04R focused, 1 of 276. 276 results available. Use Up and Down …" at bounding box center [1092, 549] width 1 height 16
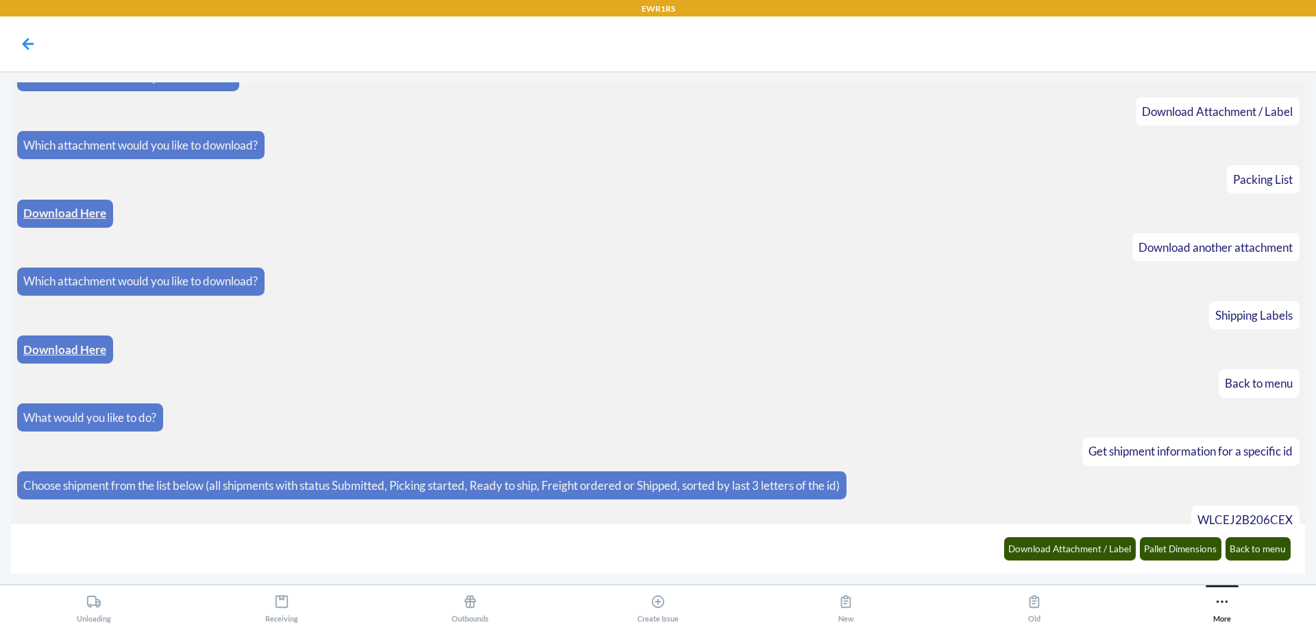
scroll to position [1026, 0]
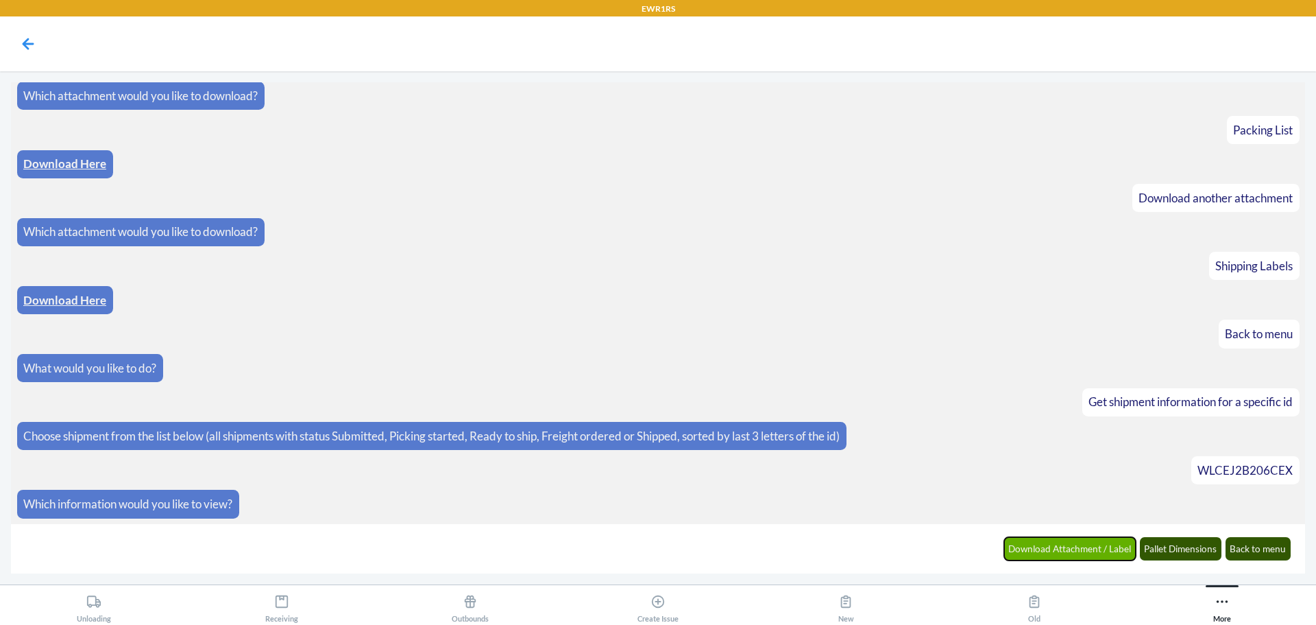
click at [1081, 553] on button "Download Attachment / Label" at bounding box center [1070, 548] width 132 height 23
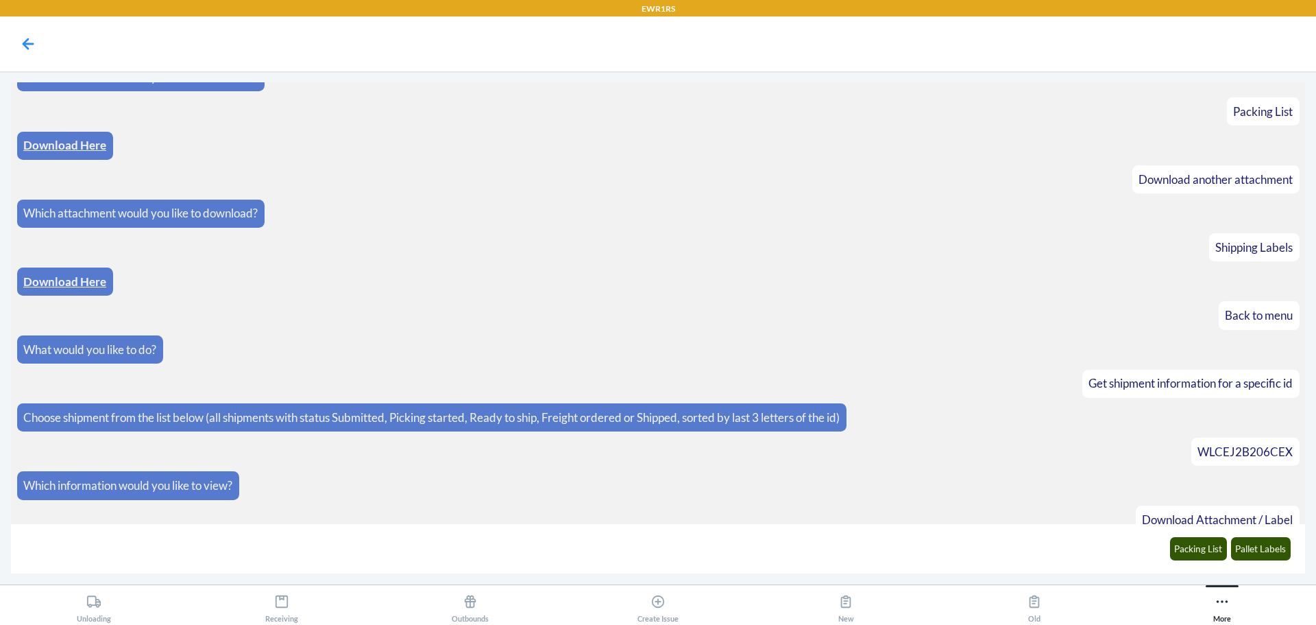
scroll to position [1094, 0]
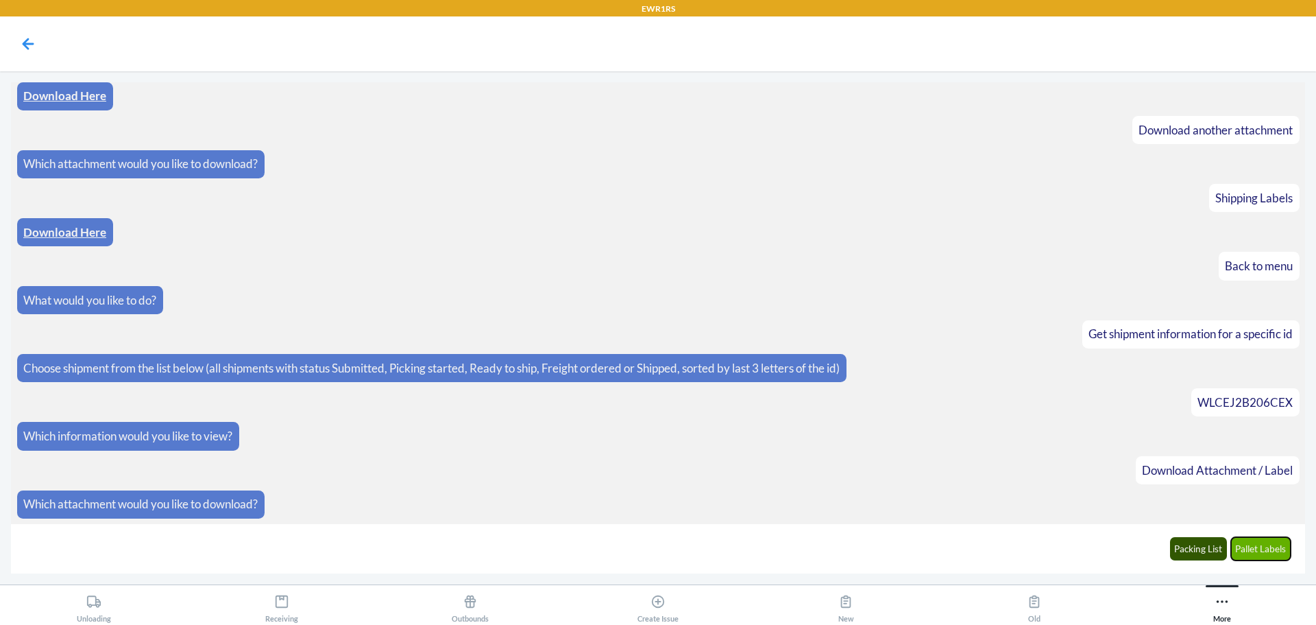
click at [1254, 549] on button "Pallet Labels" at bounding box center [1261, 548] width 60 height 23
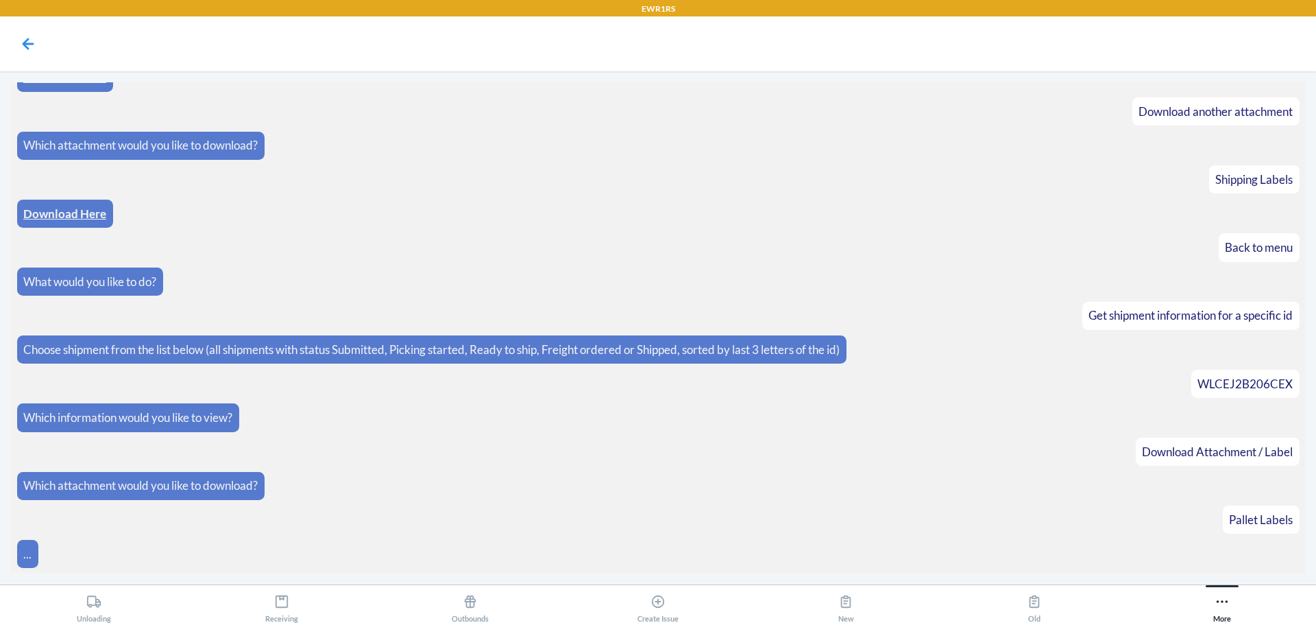
scroll to position [1162, 0]
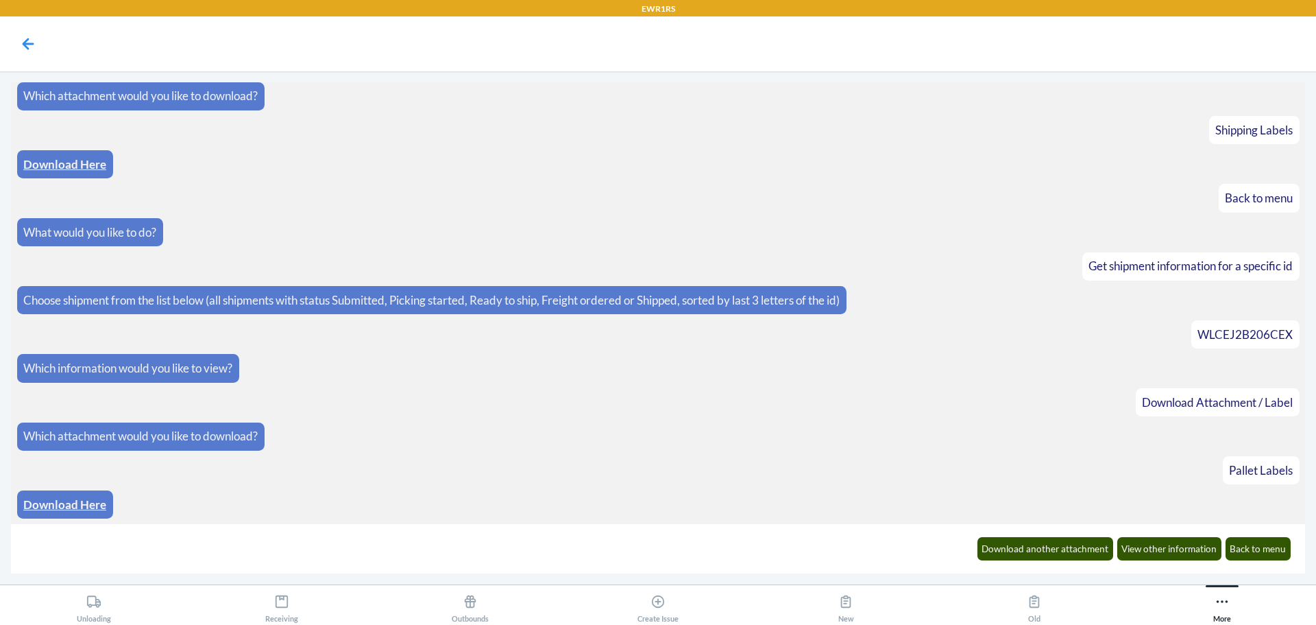
click at [93, 509] on link "Download Here" at bounding box center [64, 504] width 83 height 14
click at [1034, 560] on div "Download another attachment View other information Back to menu" at bounding box center [1134, 548] width 330 height 38
click at [1034, 557] on button "Download another attachment" at bounding box center [1046, 548] width 136 height 23
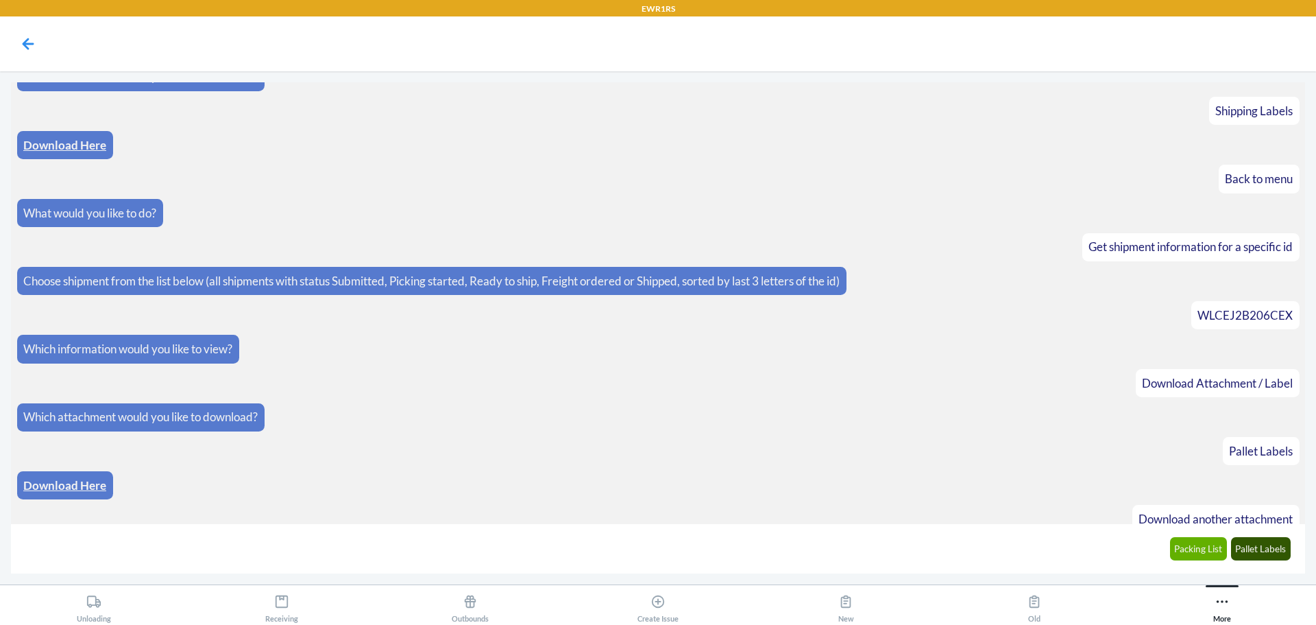
scroll to position [1230, 0]
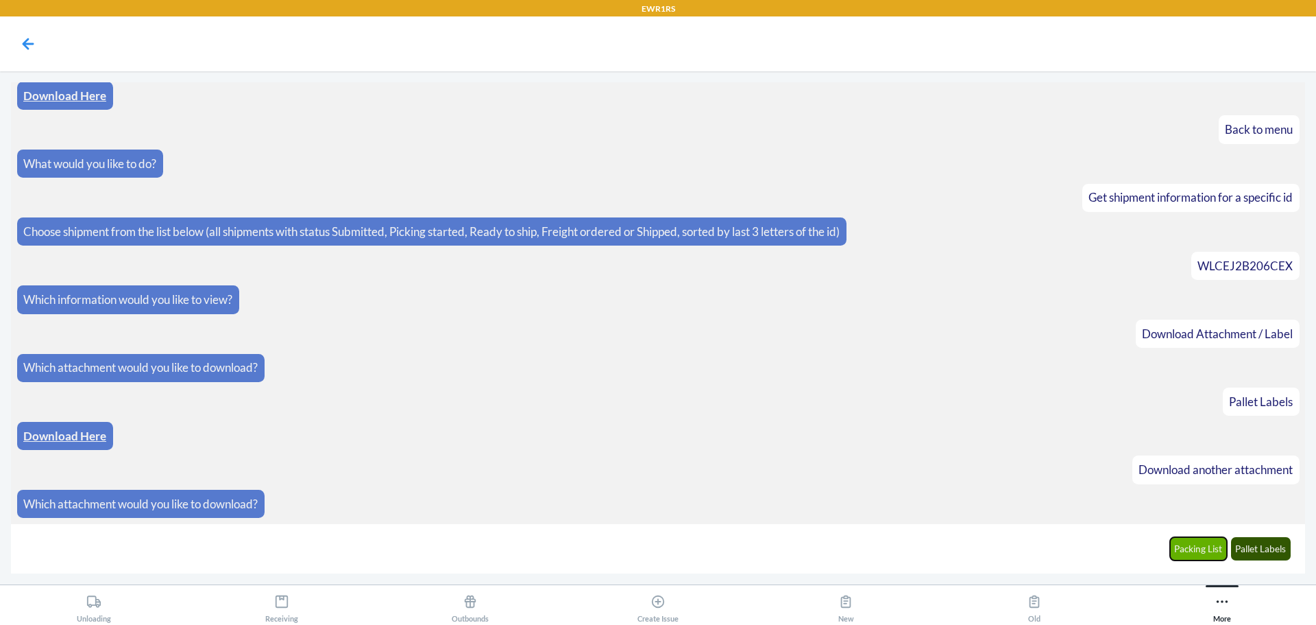
click at [1192, 551] on button "Packing List" at bounding box center [1199, 548] width 58 height 23
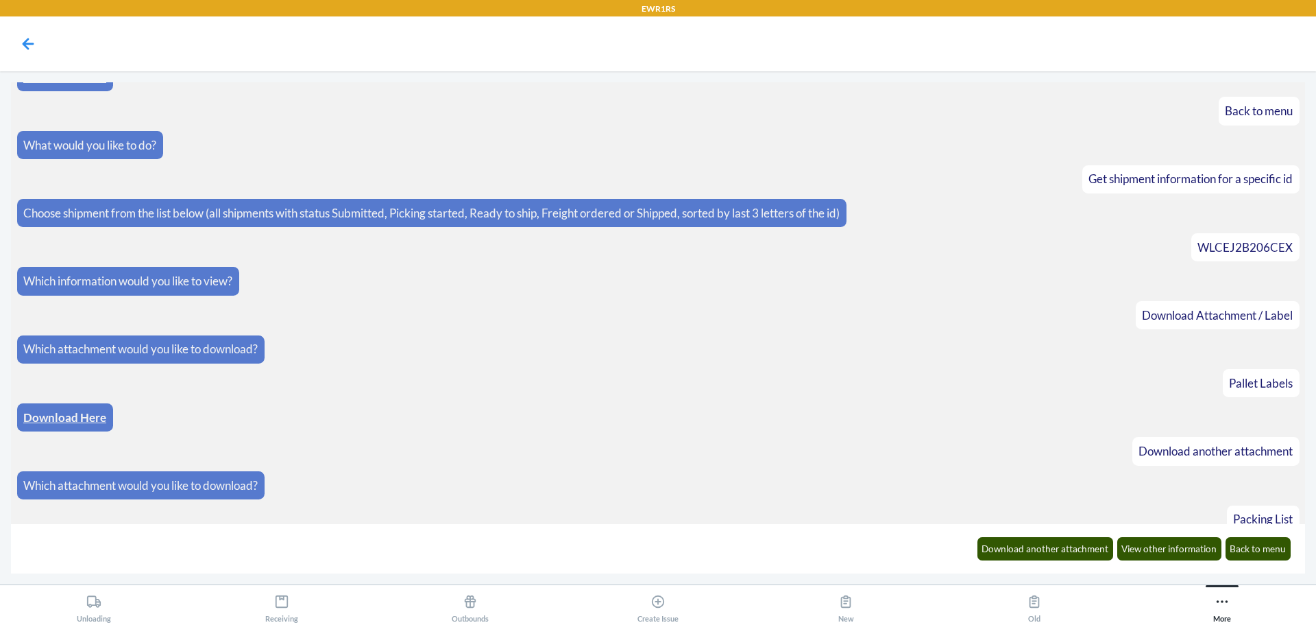
scroll to position [1298, 0]
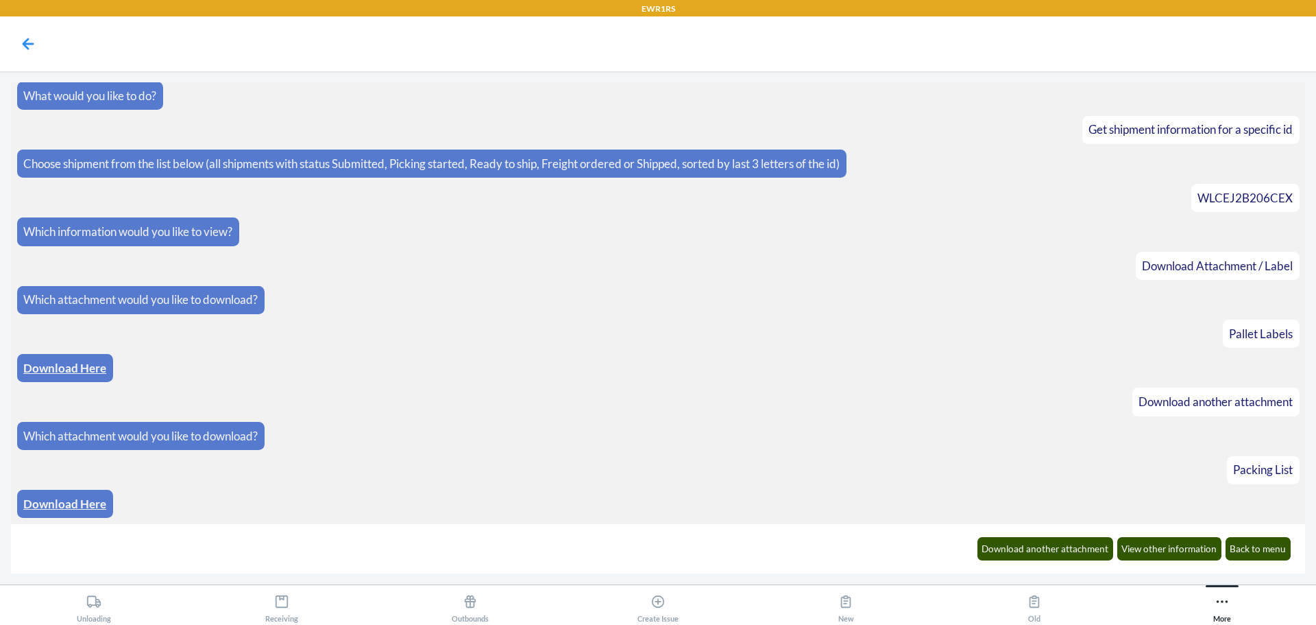
click at [90, 502] on link "Download Here" at bounding box center [64, 503] width 83 height 14
click at [1274, 542] on button "Back to menu" at bounding box center [1259, 548] width 66 height 23
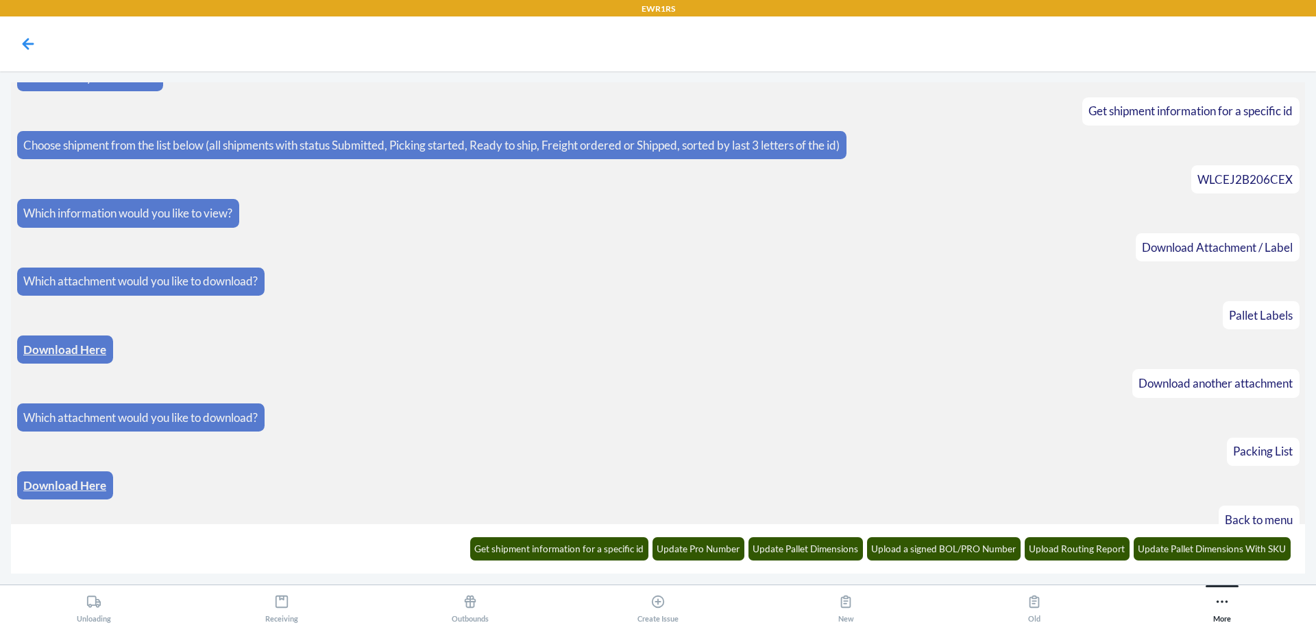
scroll to position [1366, 0]
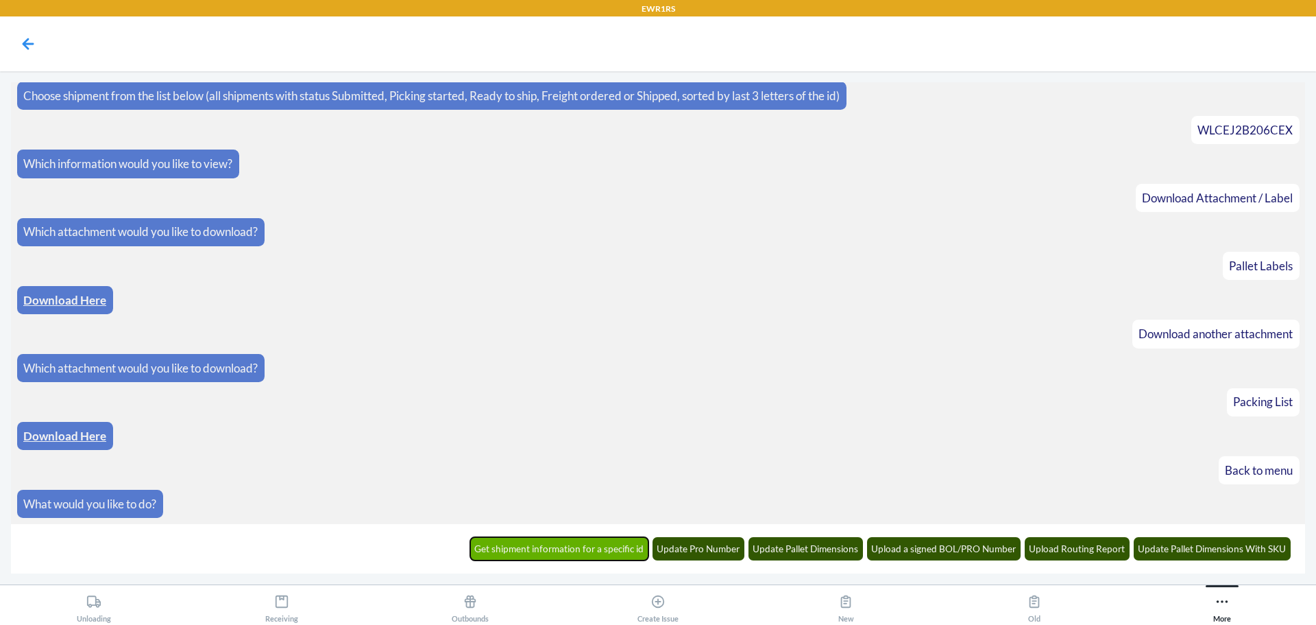
click at [574, 548] on button "Get shipment information for a specific id" at bounding box center [559, 548] width 179 height 23
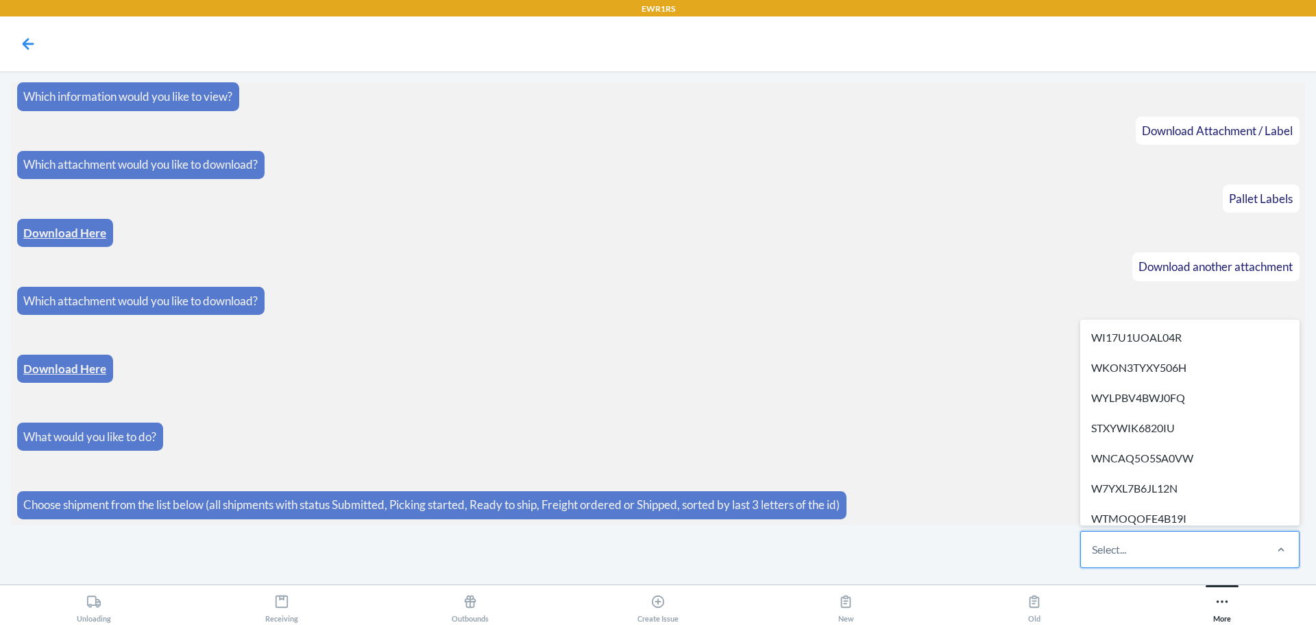
click at [1182, 548] on div "Select..." at bounding box center [1172, 549] width 182 height 36
click at [1093, 548] on input "option WI17U1UOAL04R focused, 1 of 276. 276 results available. Use Up and Down …" at bounding box center [1092, 549] width 1 height 16
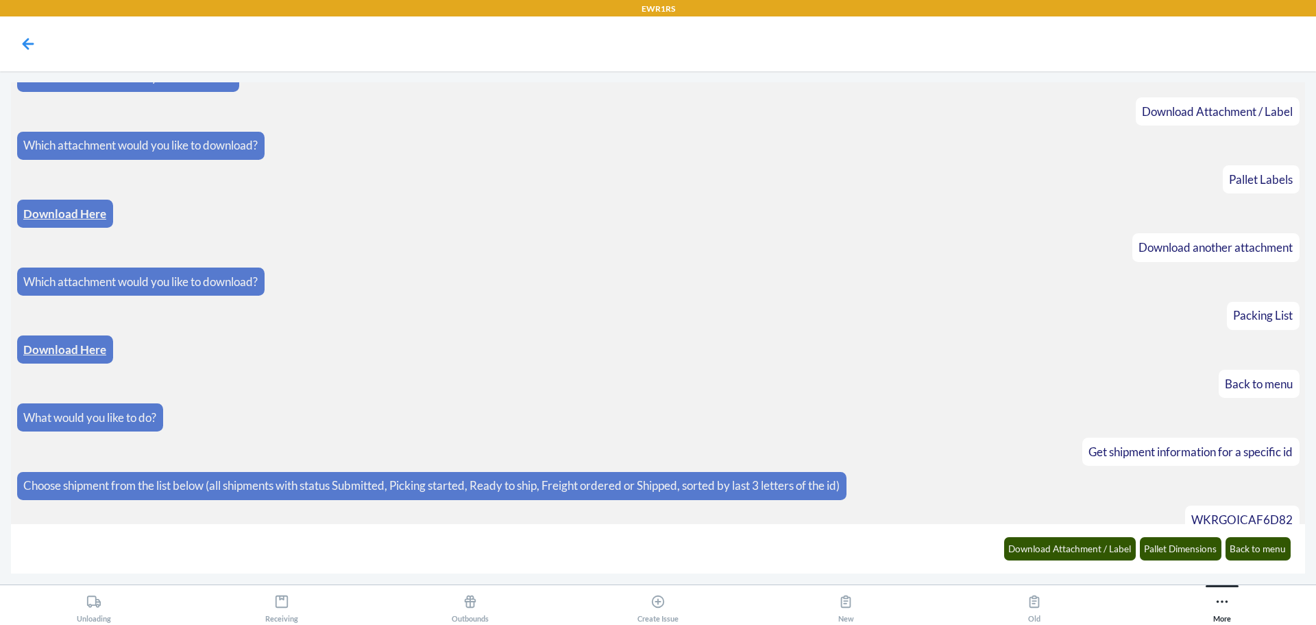
scroll to position [1502, 0]
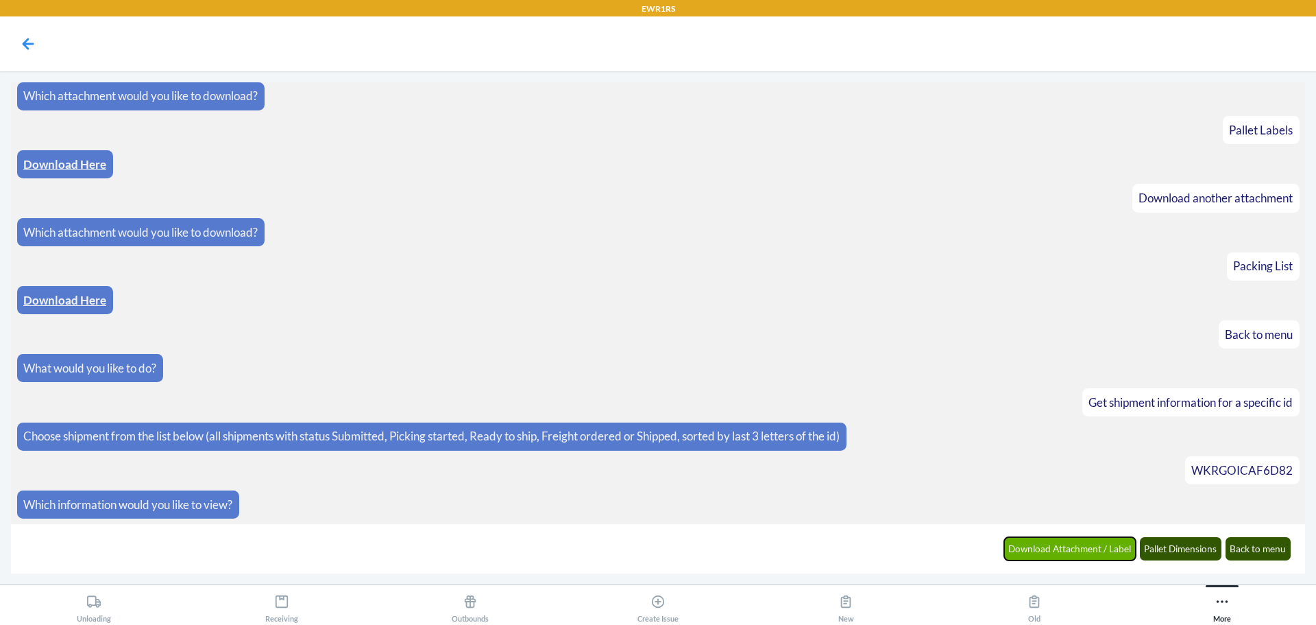
click at [1058, 557] on button "Download Attachment / Label" at bounding box center [1070, 548] width 132 height 23
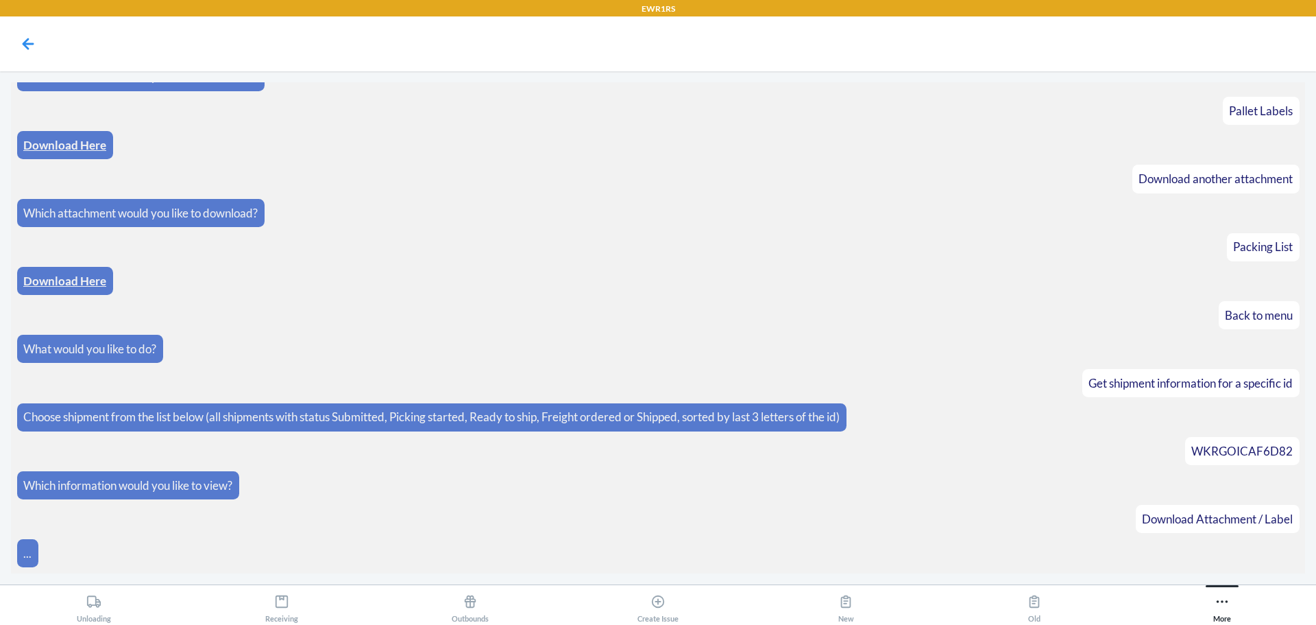
scroll to position [1571, 0]
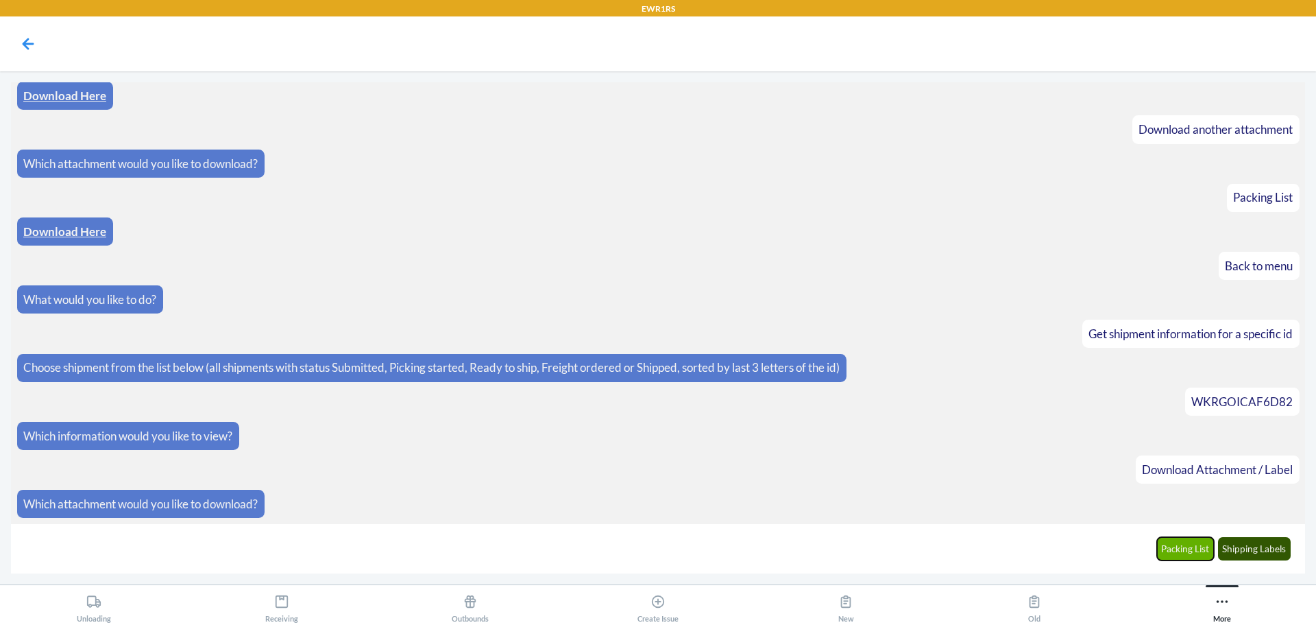
click at [1166, 547] on button "Packing List" at bounding box center [1186, 548] width 58 height 23
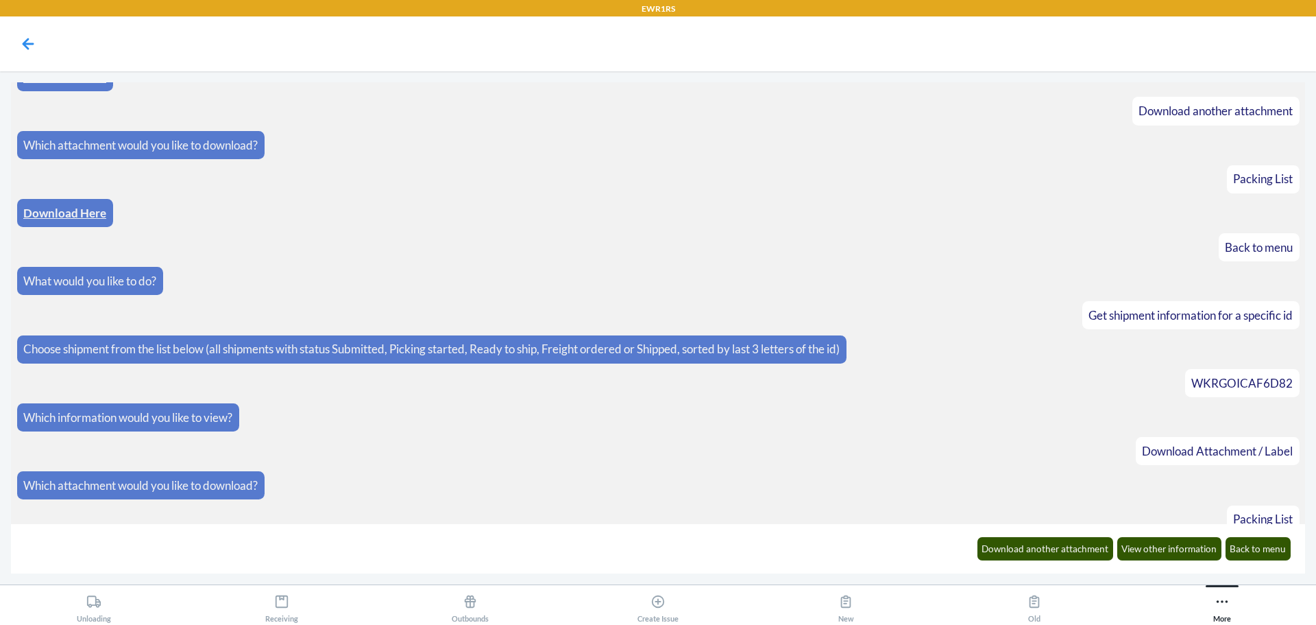
scroll to position [1638, 0]
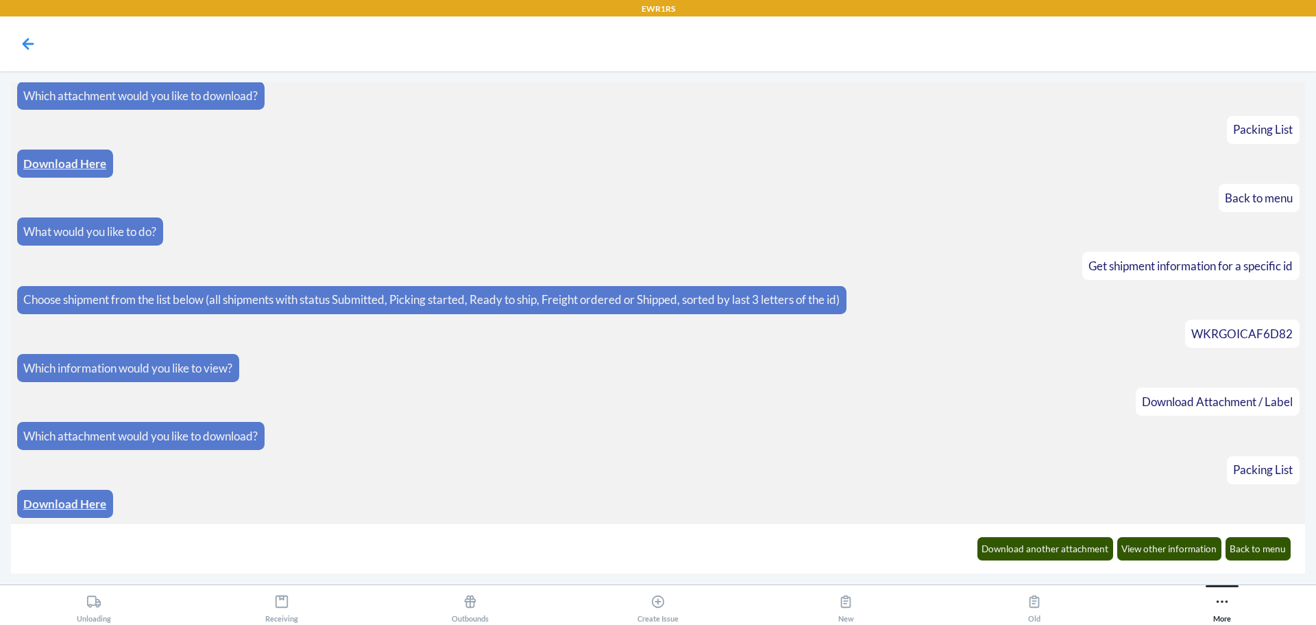
click at [84, 505] on link "Download Here" at bounding box center [64, 503] width 83 height 14
click at [1009, 551] on button "Download another attachment" at bounding box center [1046, 548] width 136 height 23
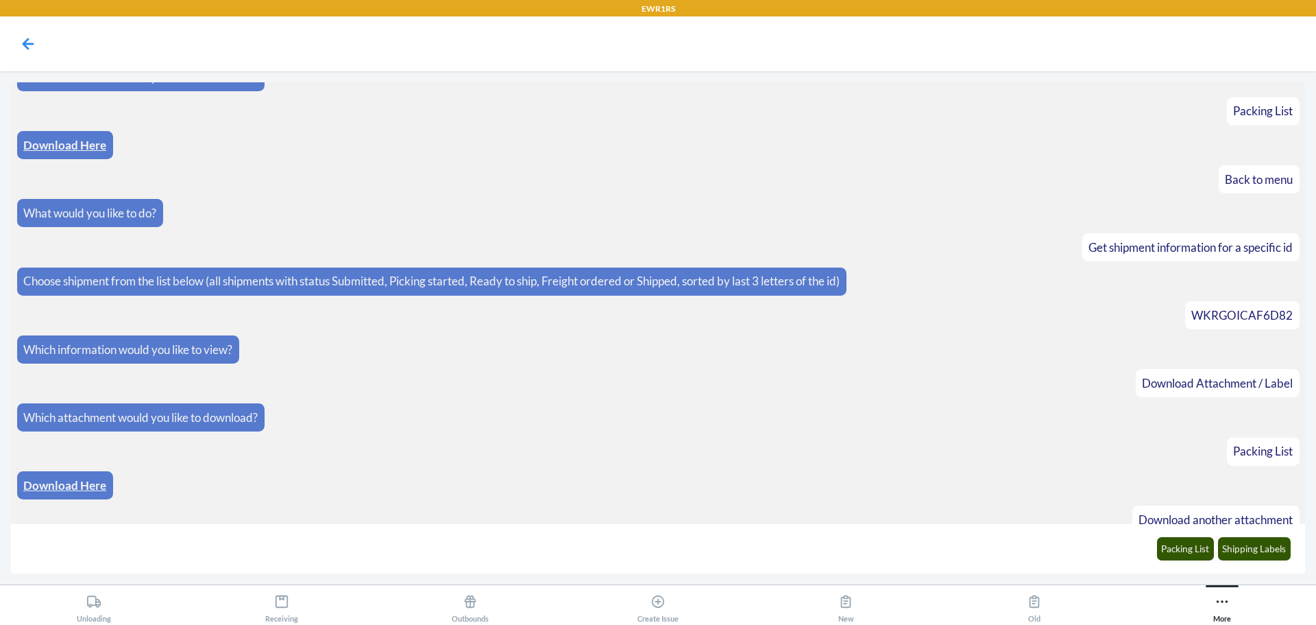
scroll to position [1706, 0]
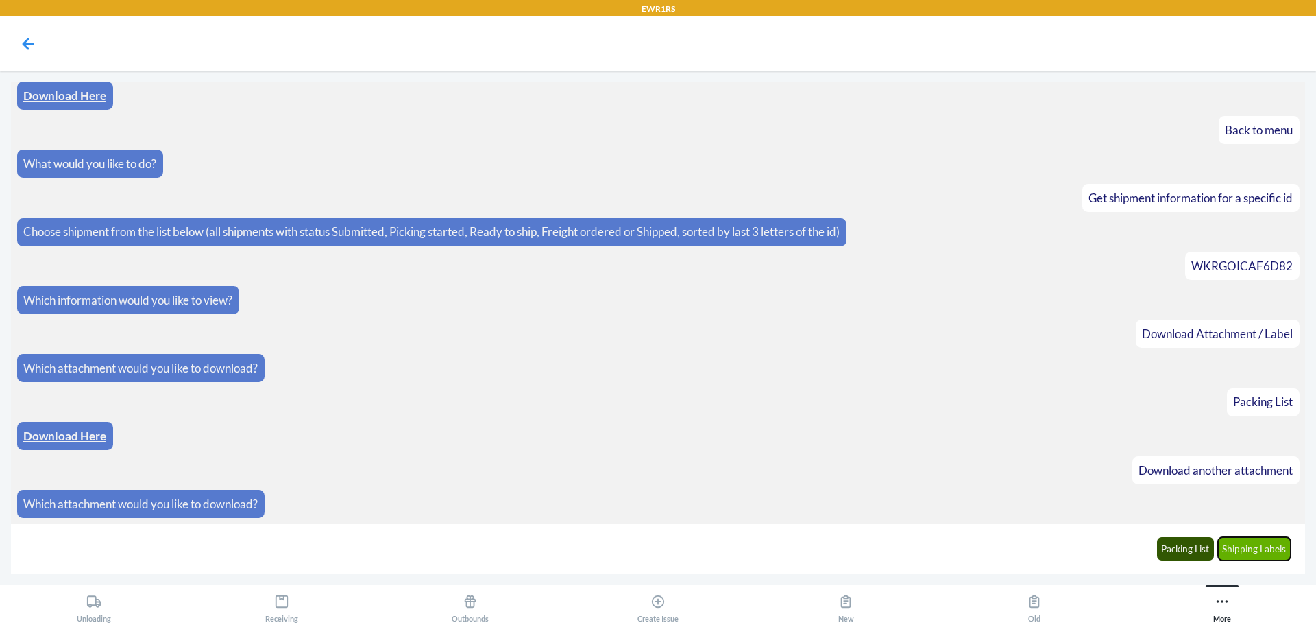
click at [1276, 550] on button "Shipping Labels" at bounding box center [1254, 548] width 73 height 23
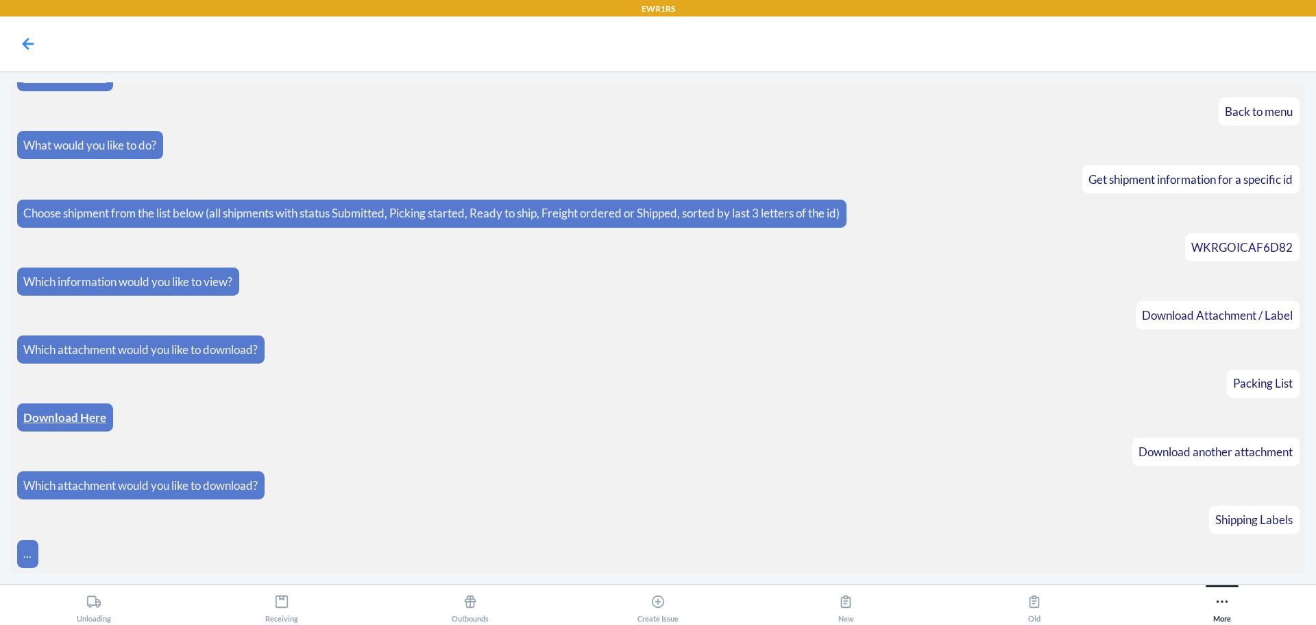
scroll to position [1774, 0]
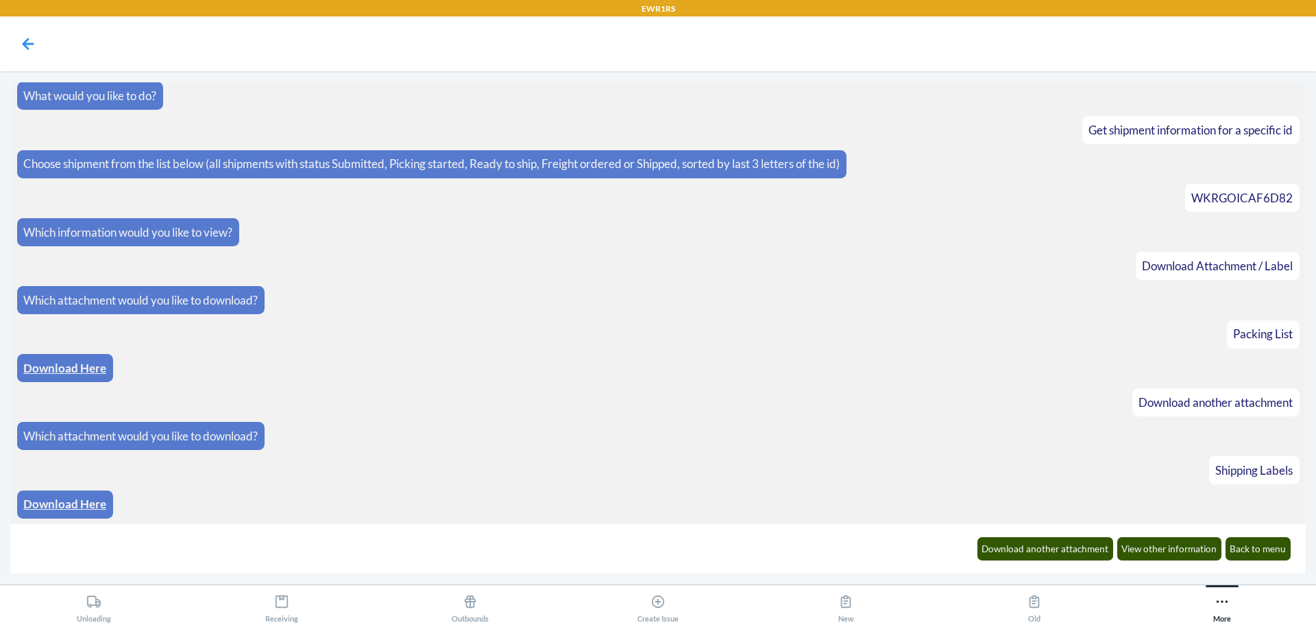
click at [82, 502] on link "Download Here" at bounding box center [64, 503] width 83 height 14
click at [1258, 540] on button "Back to menu" at bounding box center [1259, 548] width 66 height 23
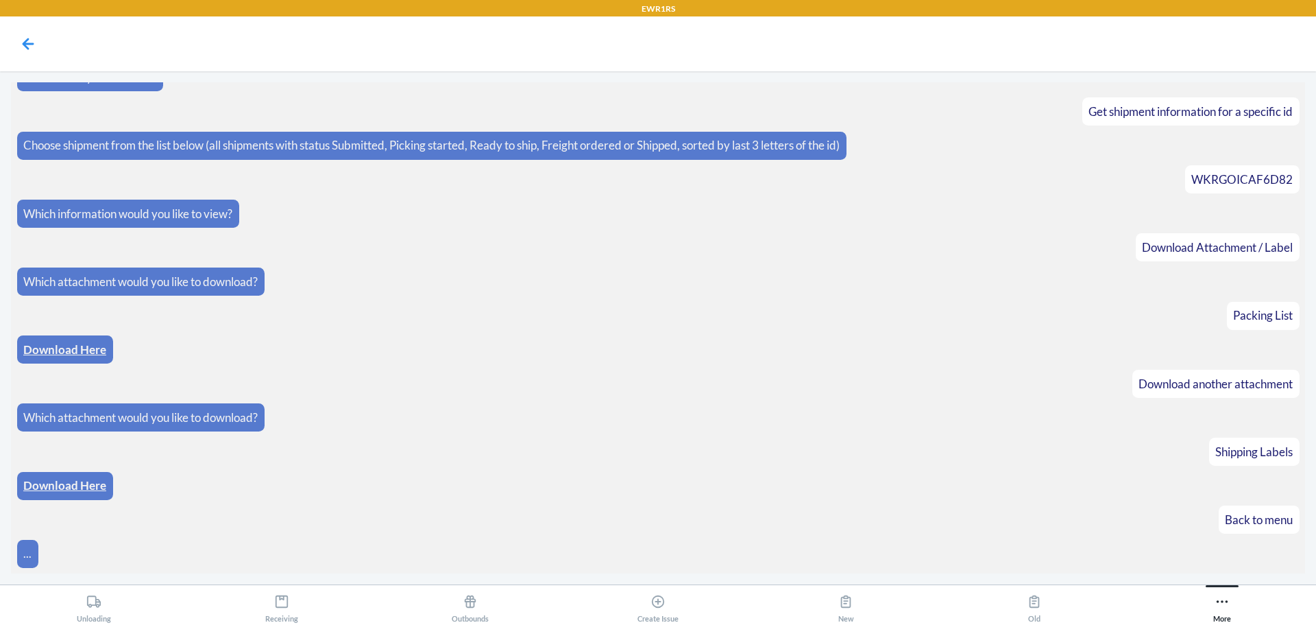
scroll to position [1842, 0]
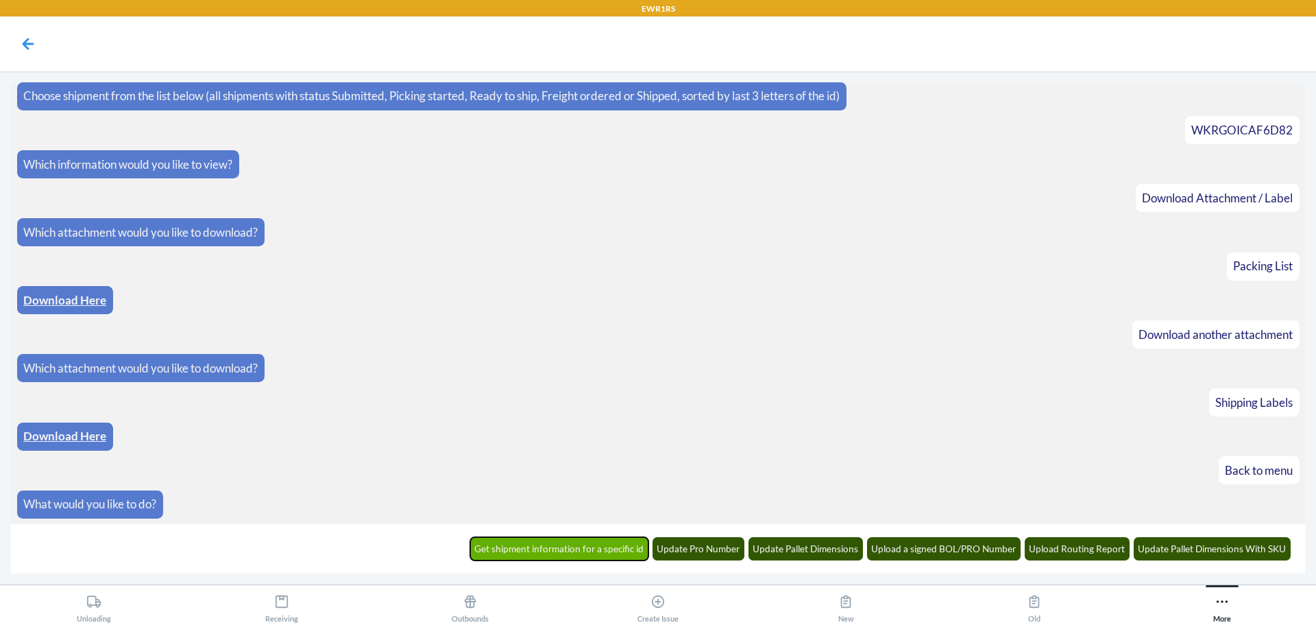
click at [559, 544] on button "Get shipment information for a specific id" at bounding box center [559, 548] width 179 height 23
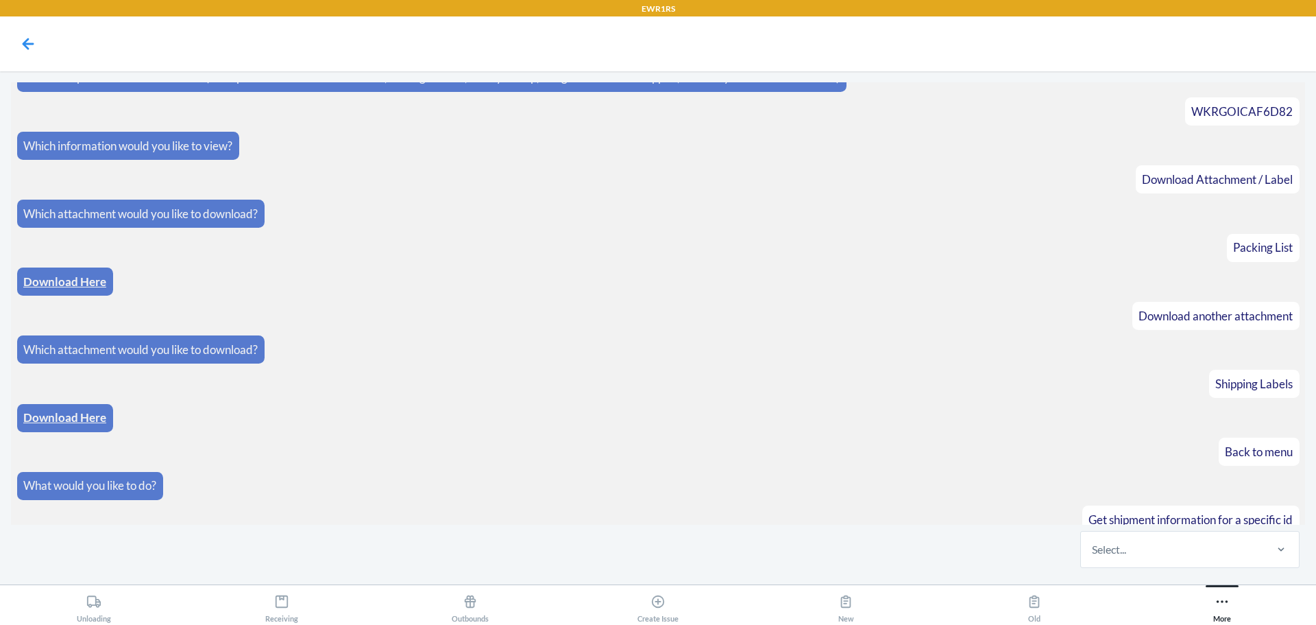
scroll to position [1909, 0]
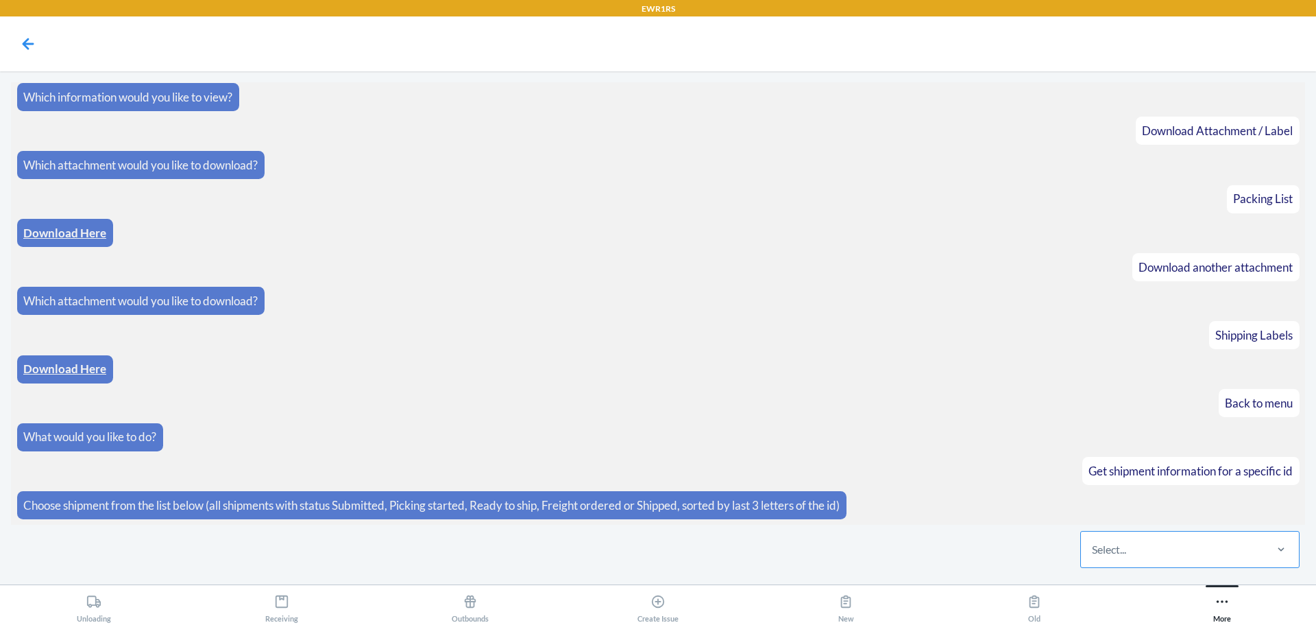
click at [1126, 550] on div "Select..." at bounding box center [1109, 549] width 34 height 16
click at [1093, 550] on input "Select..." at bounding box center [1092, 549] width 1 height 16
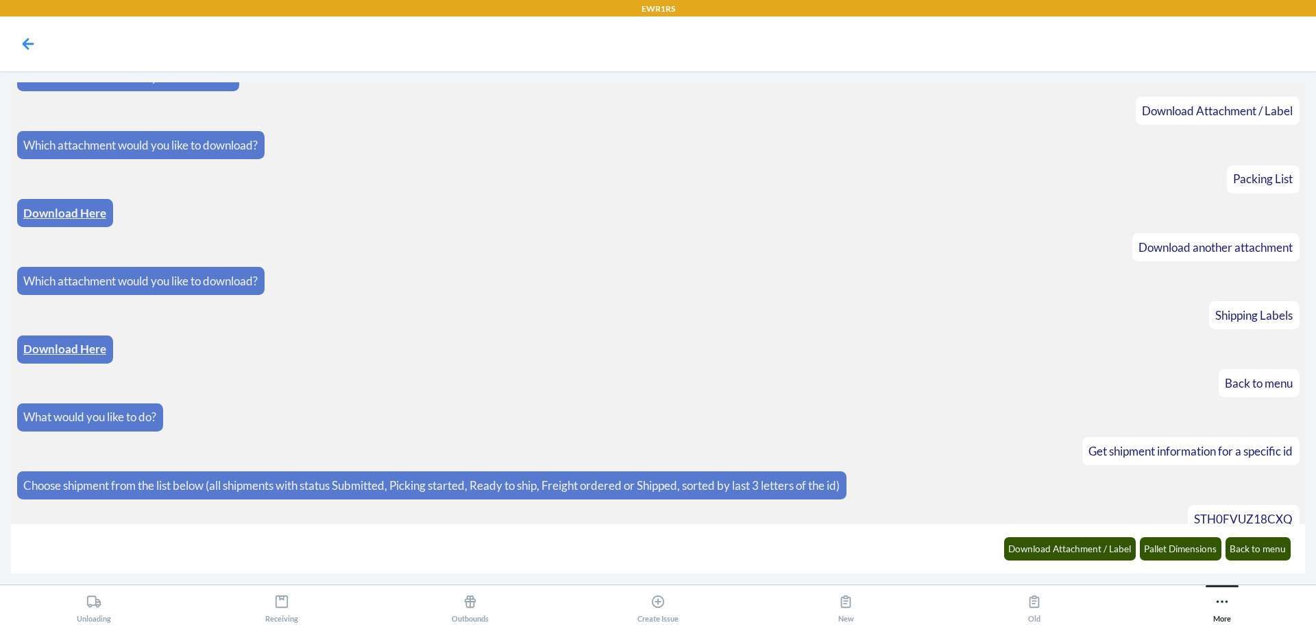
scroll to position [1978, 0]
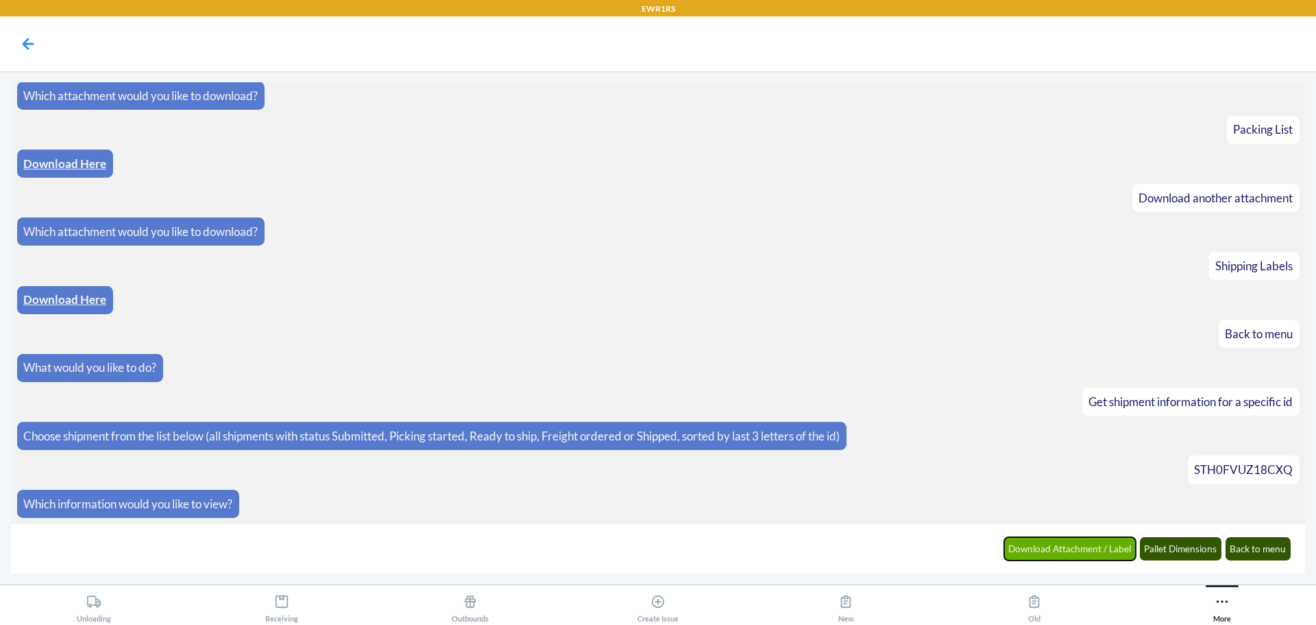
click at [1086, 548] on button "Download Attachment / Label" at bounding box center [1070, 548] width 132 height 23
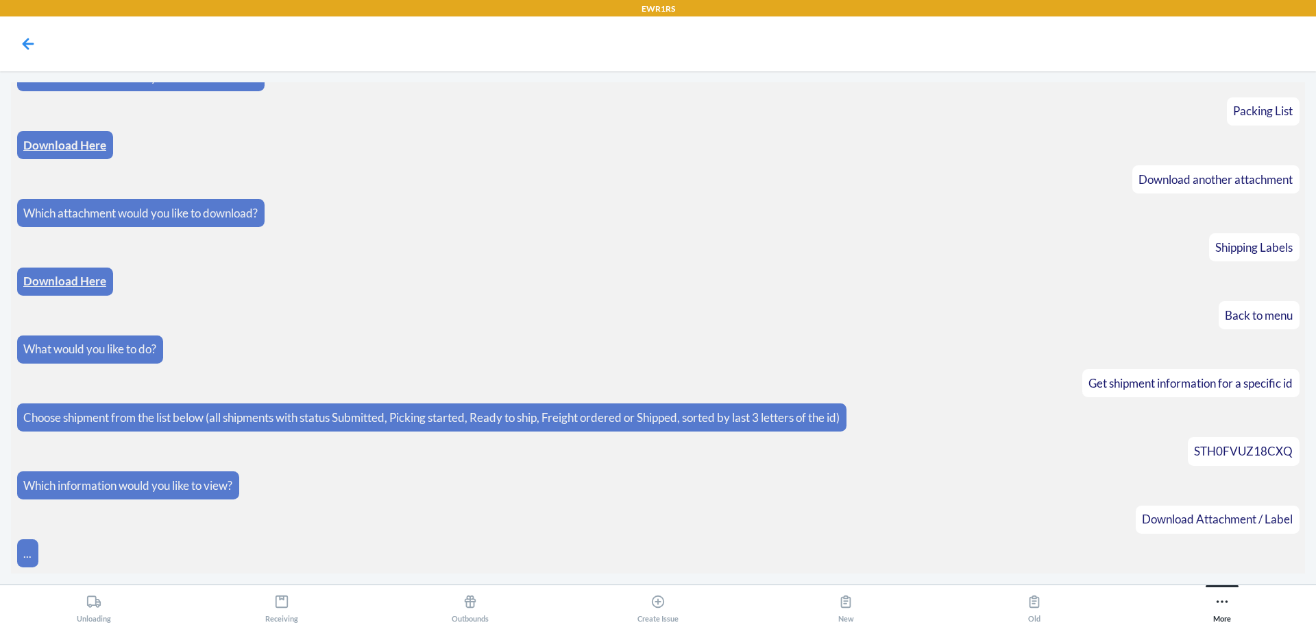
scroll to position [2046, 0]
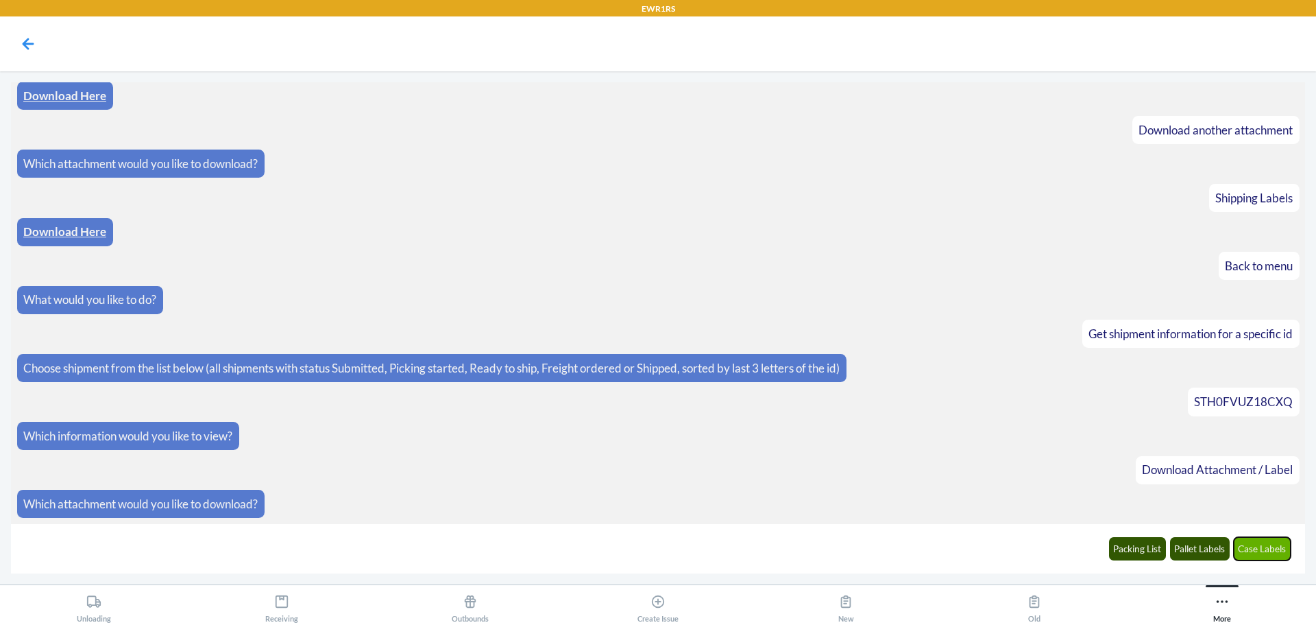
click at [1257, 548] on button "Case Labels" at bounding box center [1263, 548] width 58 height 23
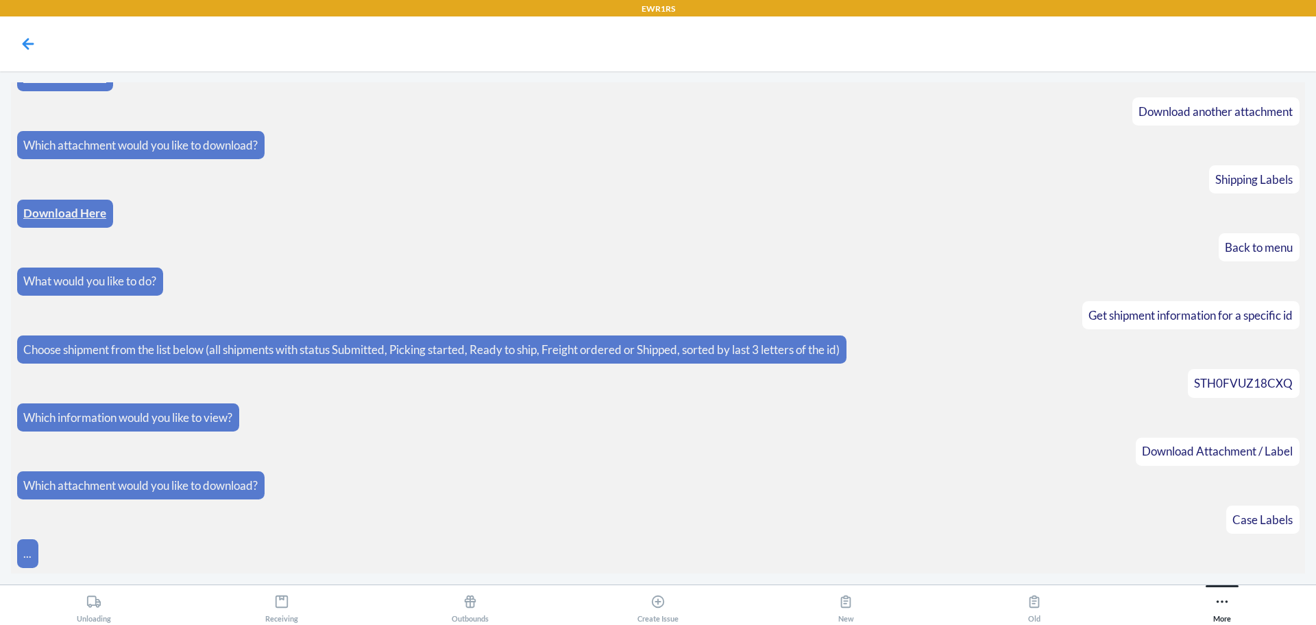
scroll to position [2114, 0]
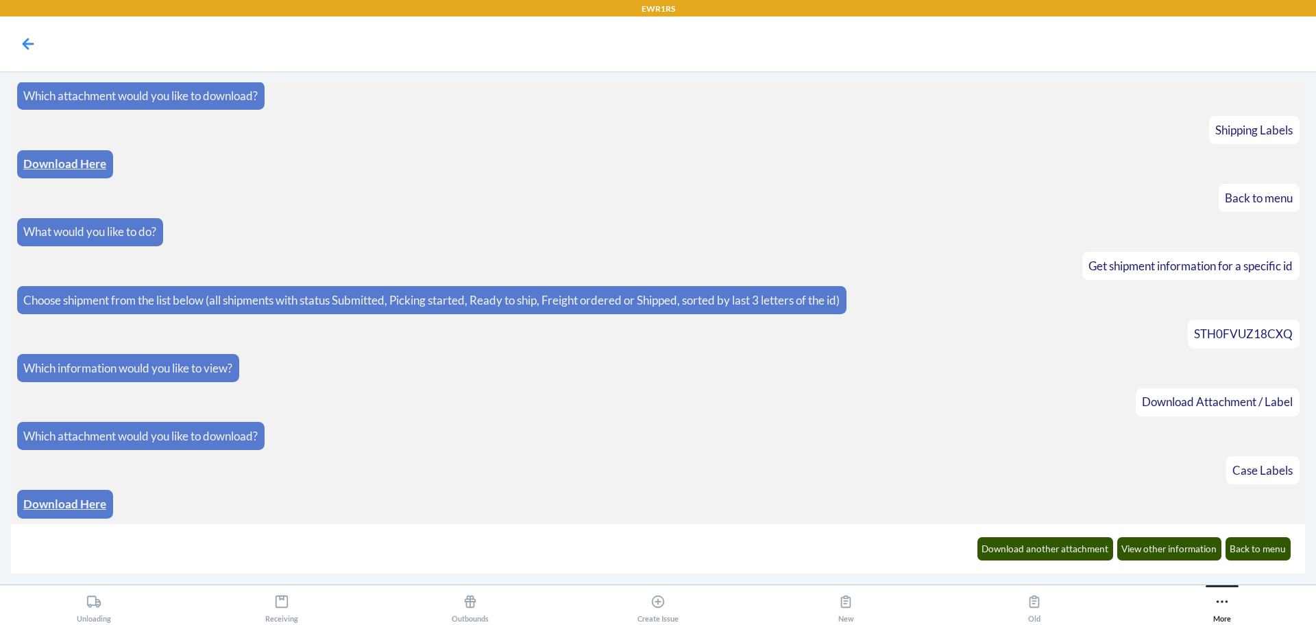
click at [85, 505] on link "Download Here" at bounding box center [64, 503] width 83 height 14
click at [1250, 555] on button "Back to menu" at bounding box center [1259, 548] width 66 height 23
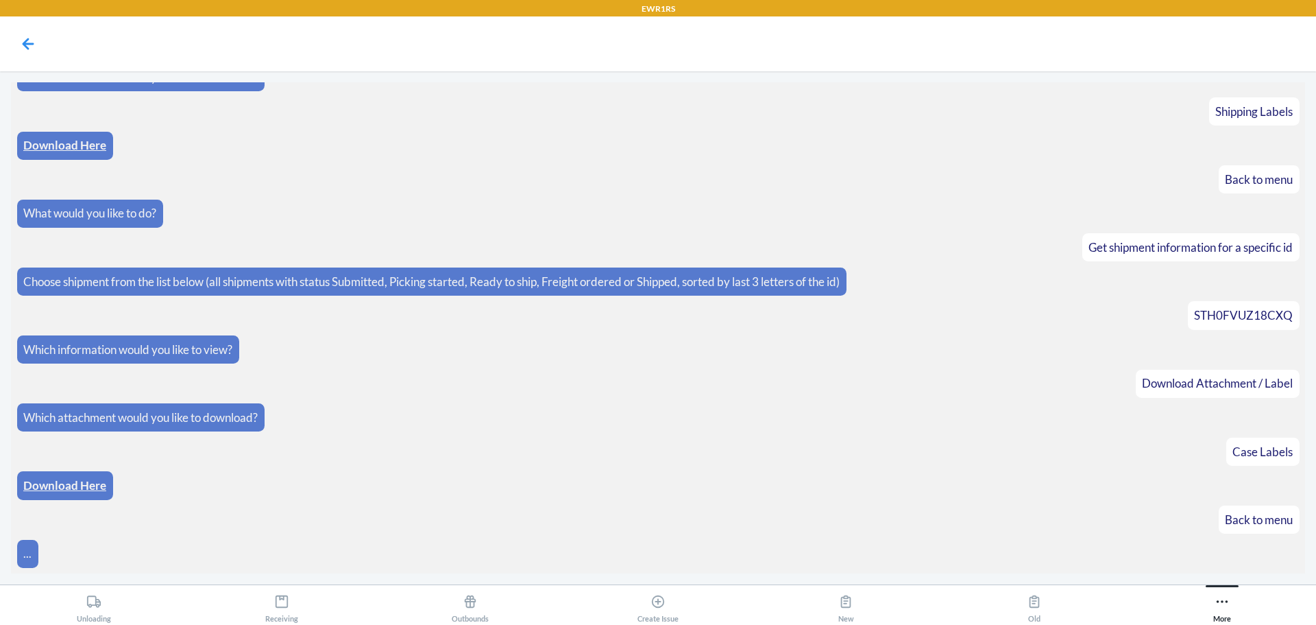
scroll to position [2182, 0]
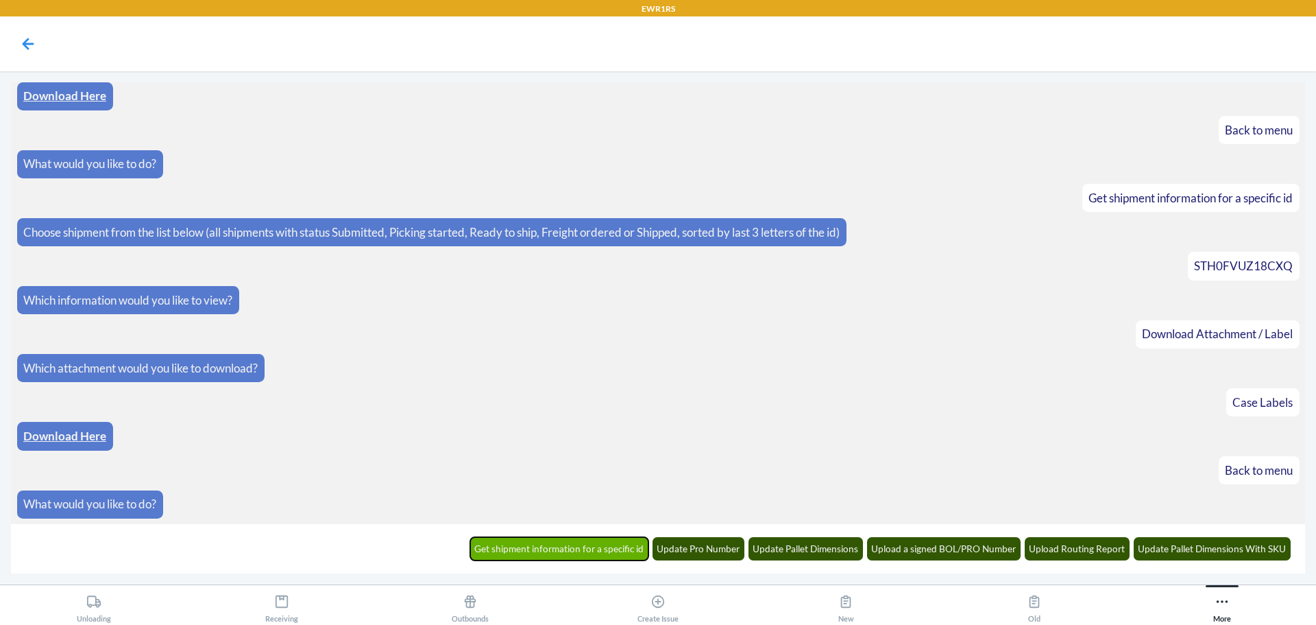
click at [598, 542] on button "Get shipment information for a specific id" at bounding box center [559, 548] width 179 height 23
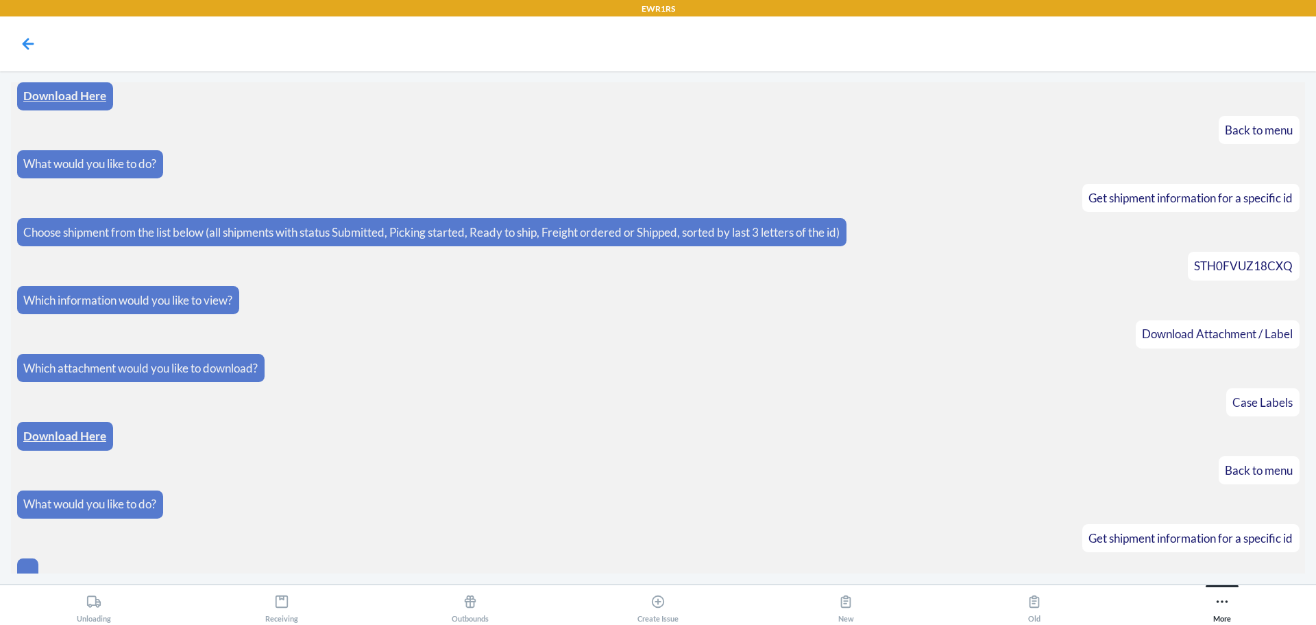
scroll to position [2200, 0]
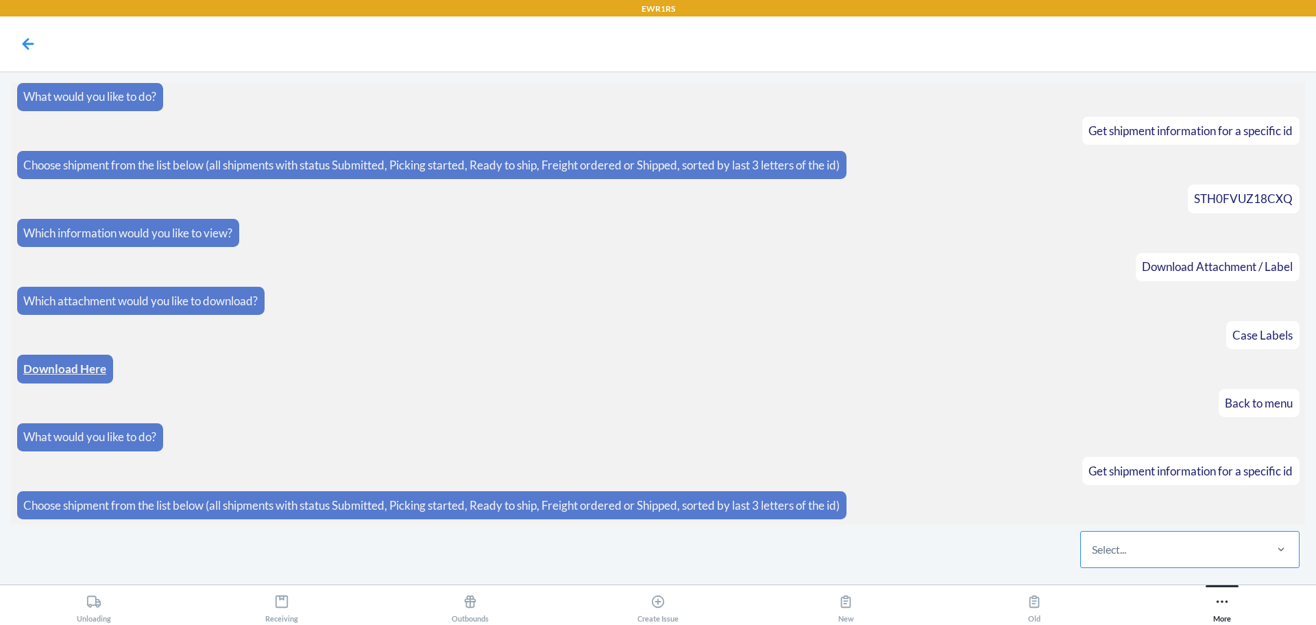
click at [1195, 550] on div "Select..." at bounding box center [1172, 549] width 182 height 36
click at [1093, 550] on input "Select..." at bounding box center [1092, 549] width 1 height 16
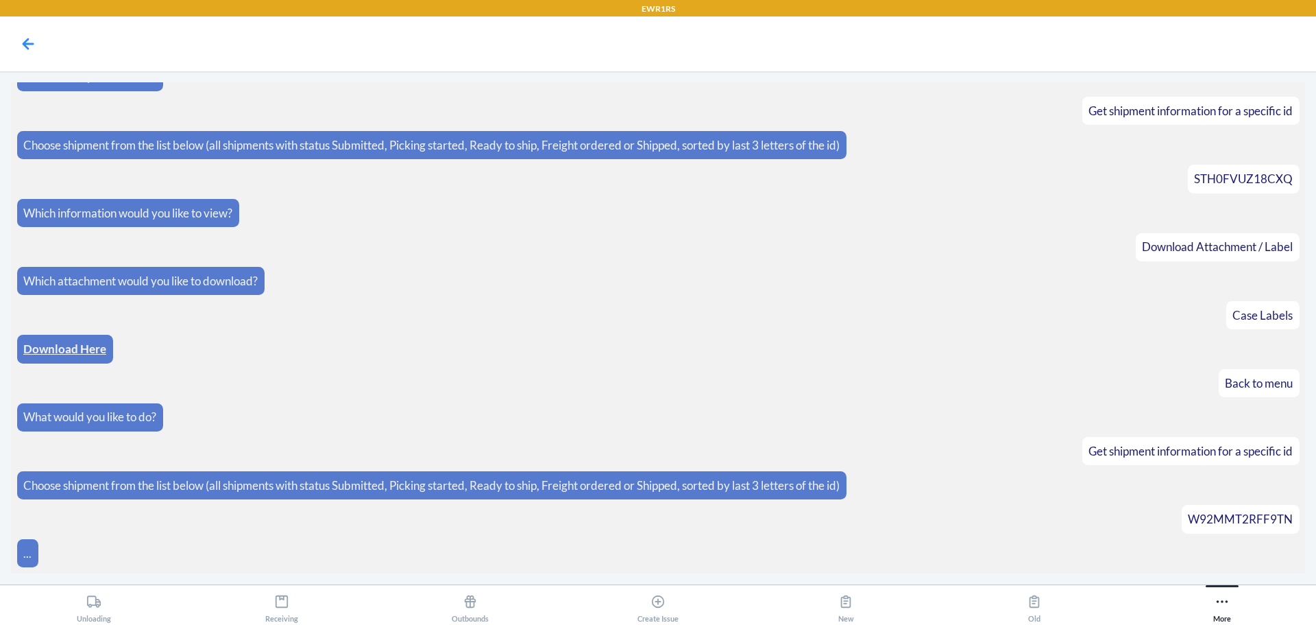
scroll to position [2318, 0]
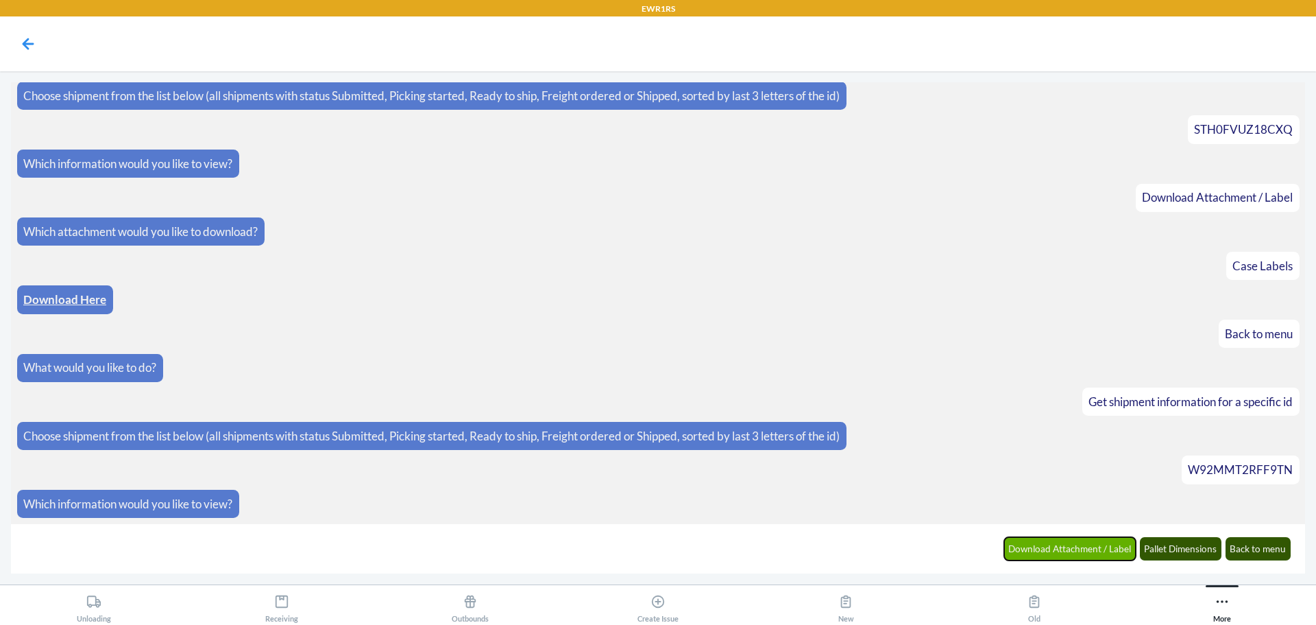
click at [1047, 550] on button "Download Attachment / Label" at bounding box center [1070, 548] width 132 height 23
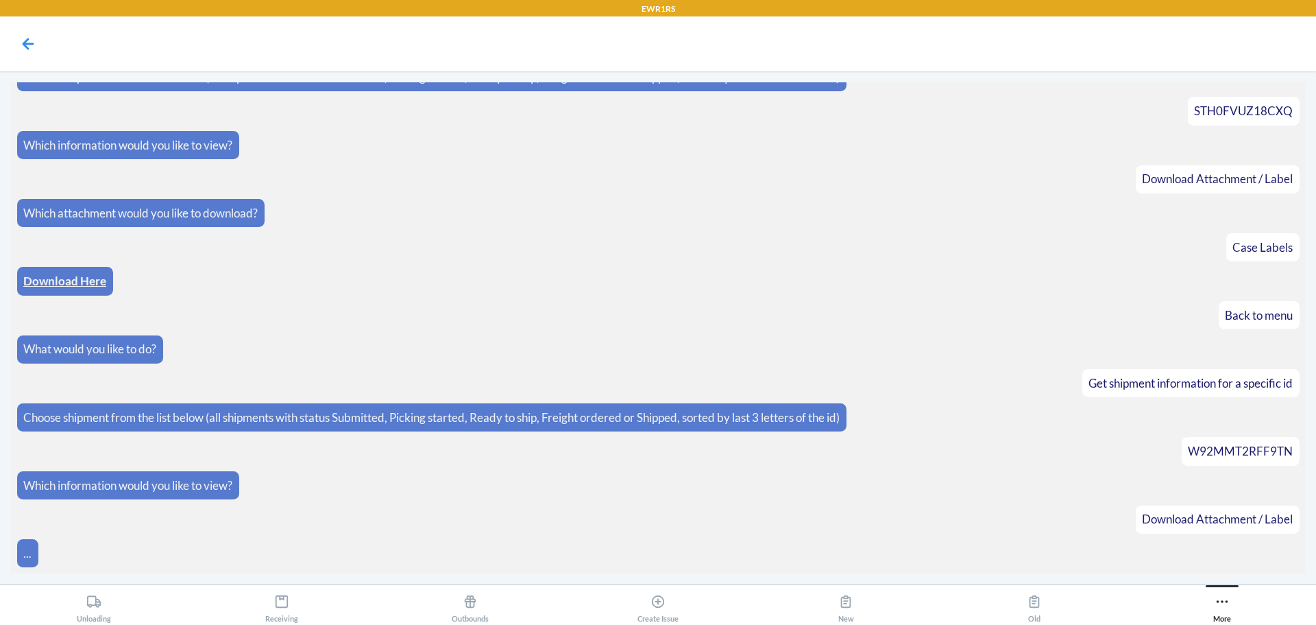
scroll to position [2386, 0]
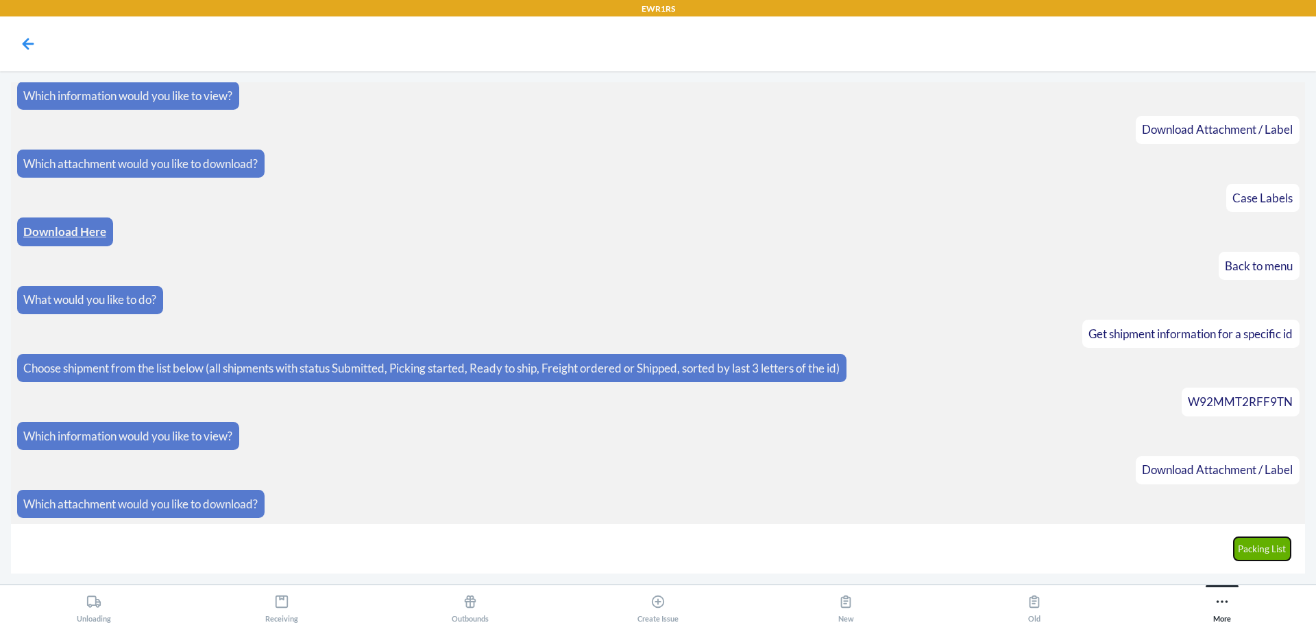
click at [1275, 546] on button "Packing List" at bounding box center [1263, 548] width 58 height 23
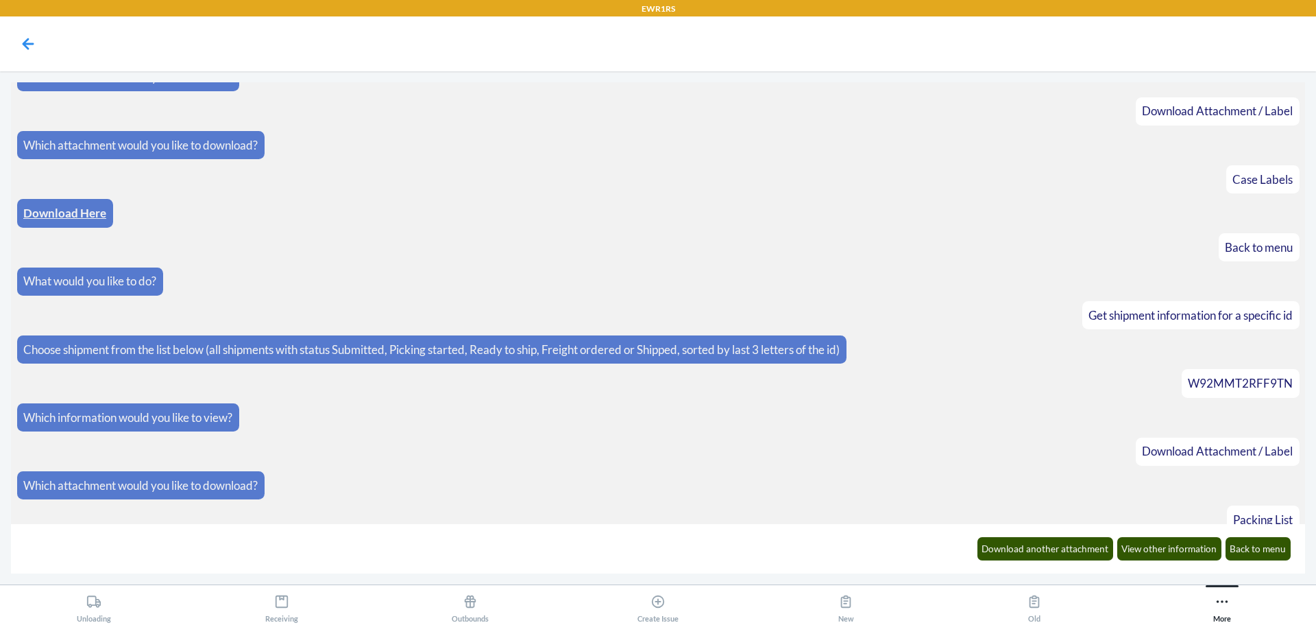
scroll to position [2454, 0]
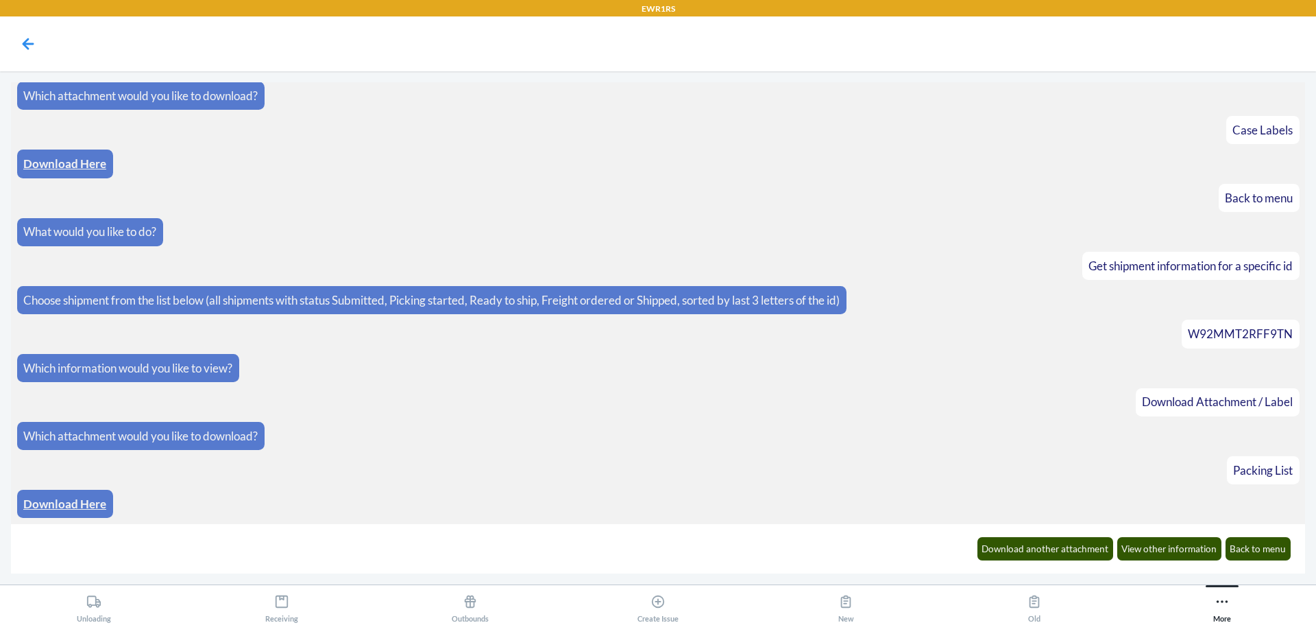
click at [75, 497] on link "Download Here" at bounding box center [64, 503] width 83 height 14
